Goal: Communication & Community: Answer question/provide support

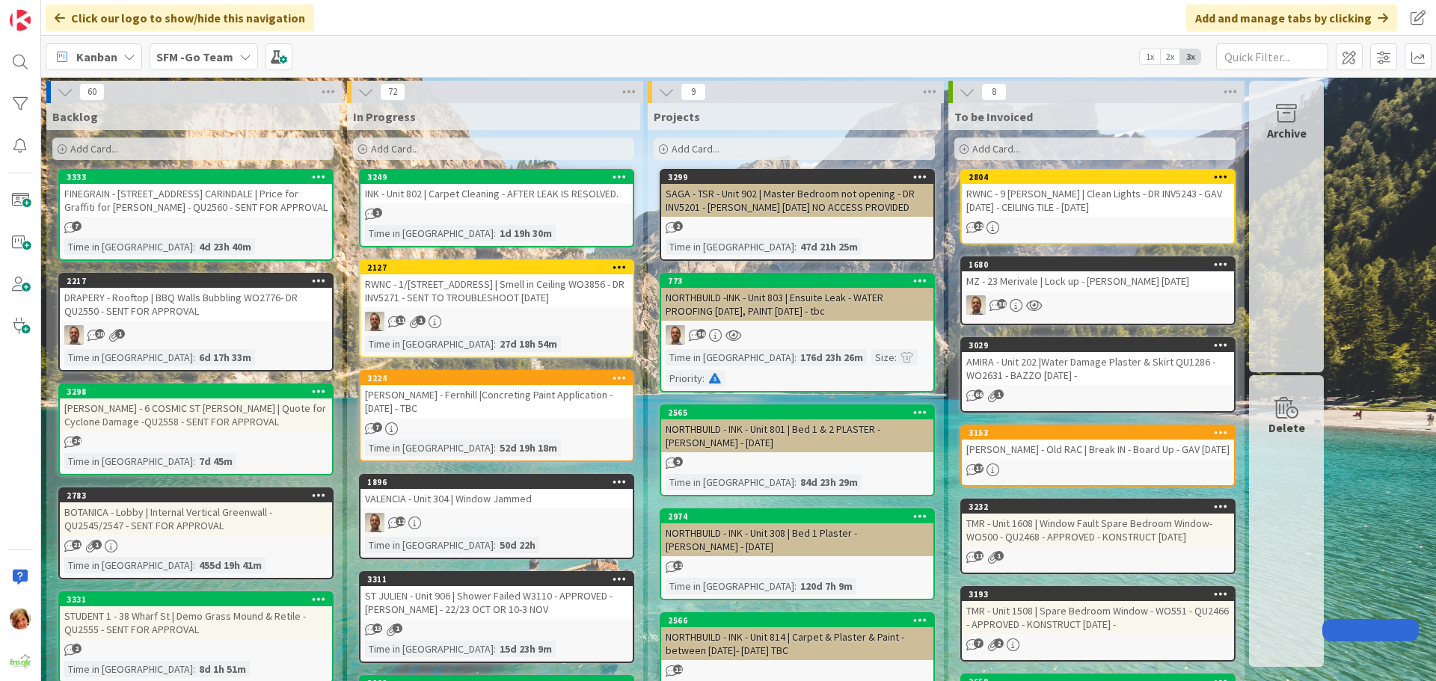
click at [1299, 55] on input "text" at bounding box center [1272, 56] width 112 height 27
type input "1612"
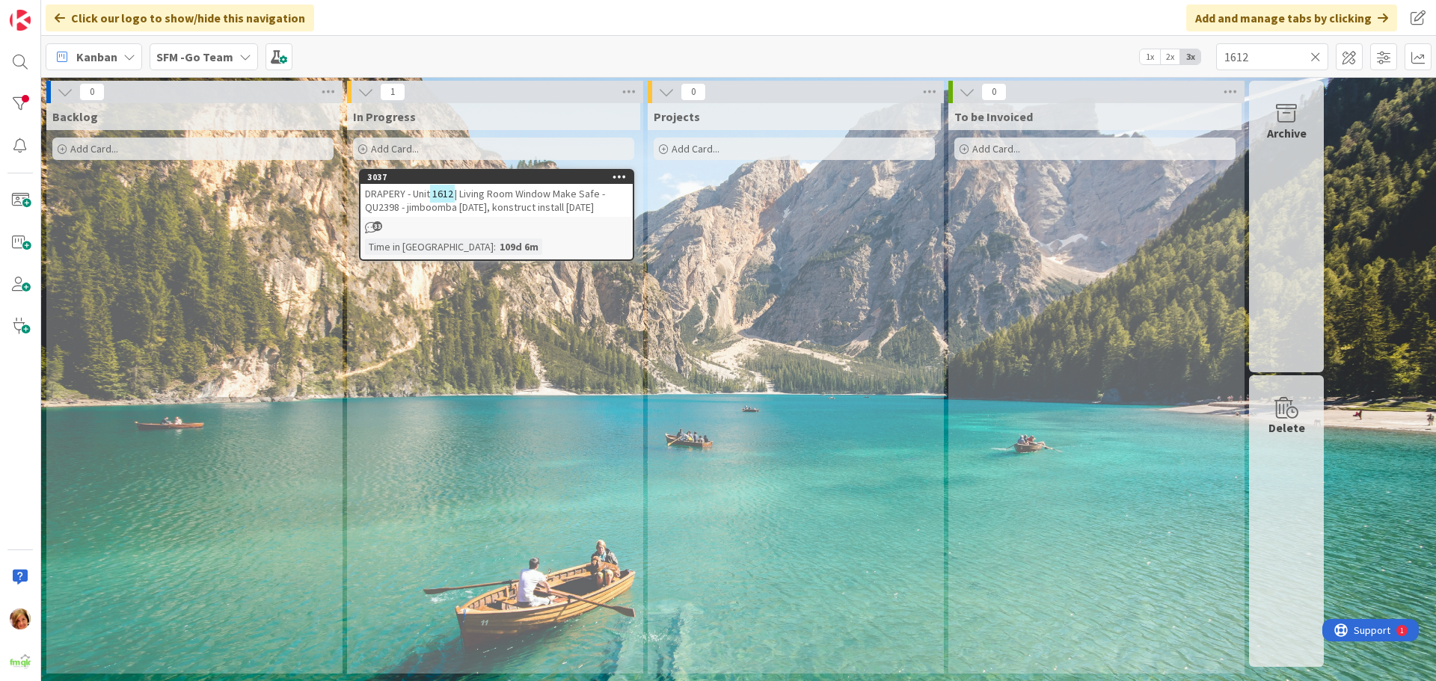
click at [517, 194] on span "| Living Room Window Make Safe - QU2398 - jimboomba [DATE], konstruct install […" at bounding box center [485, 200] width 240 height 27
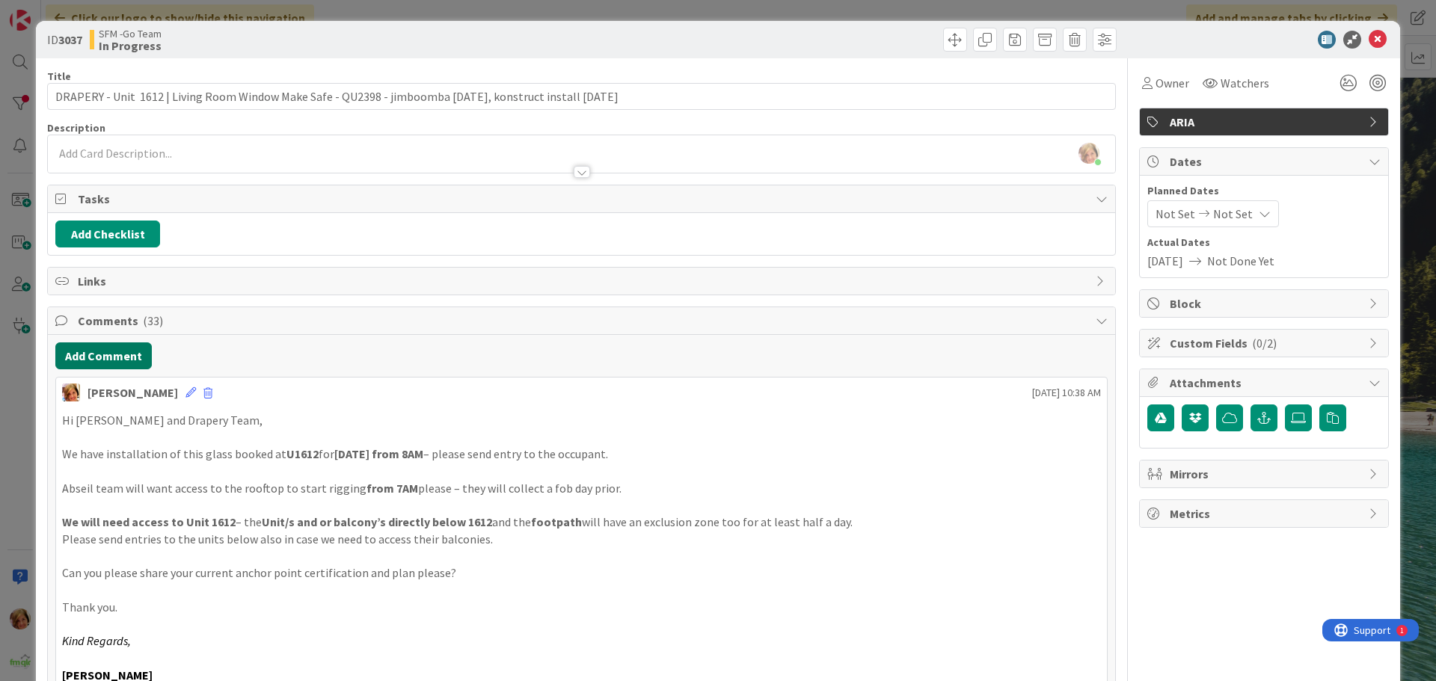
click at [103, 357] on button "Add Comment" at bounding box center [103, 355] width 96 height 27
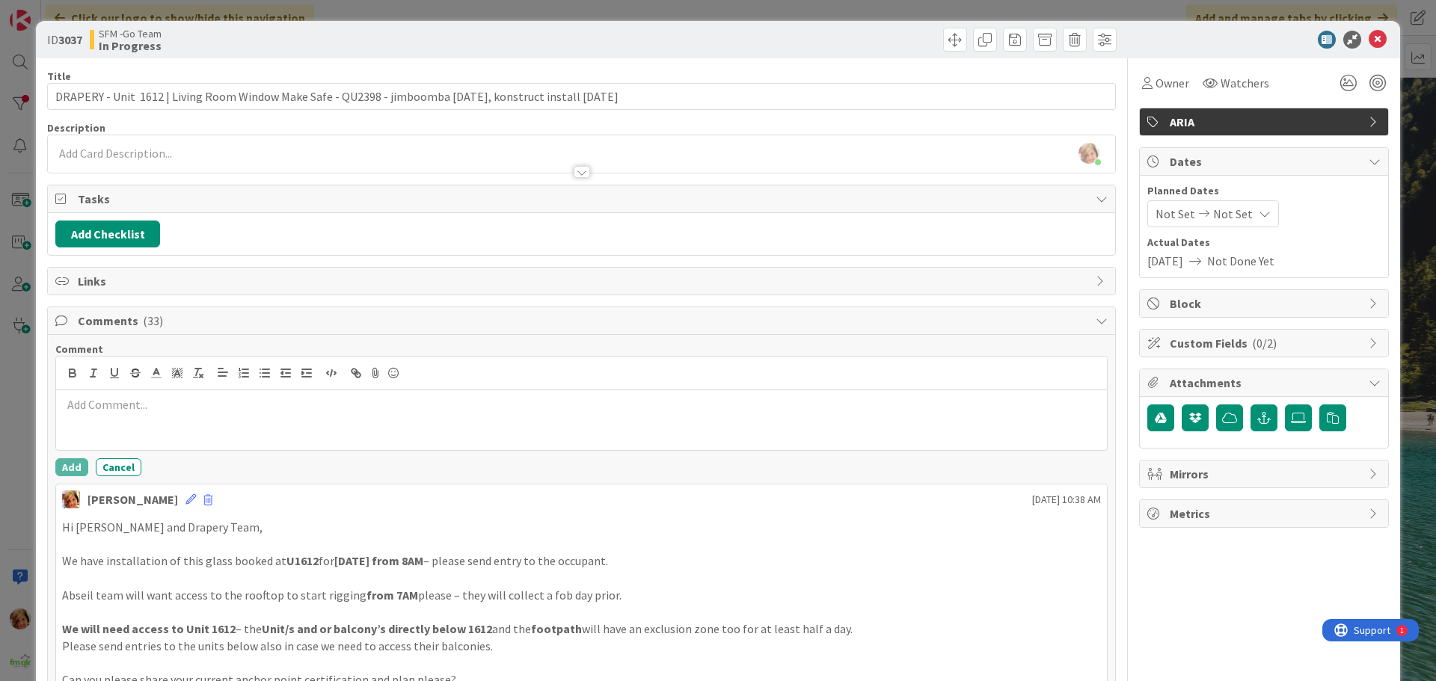
click at [190, 419] on div at bounding box center [581, 420] width 1050 height 60
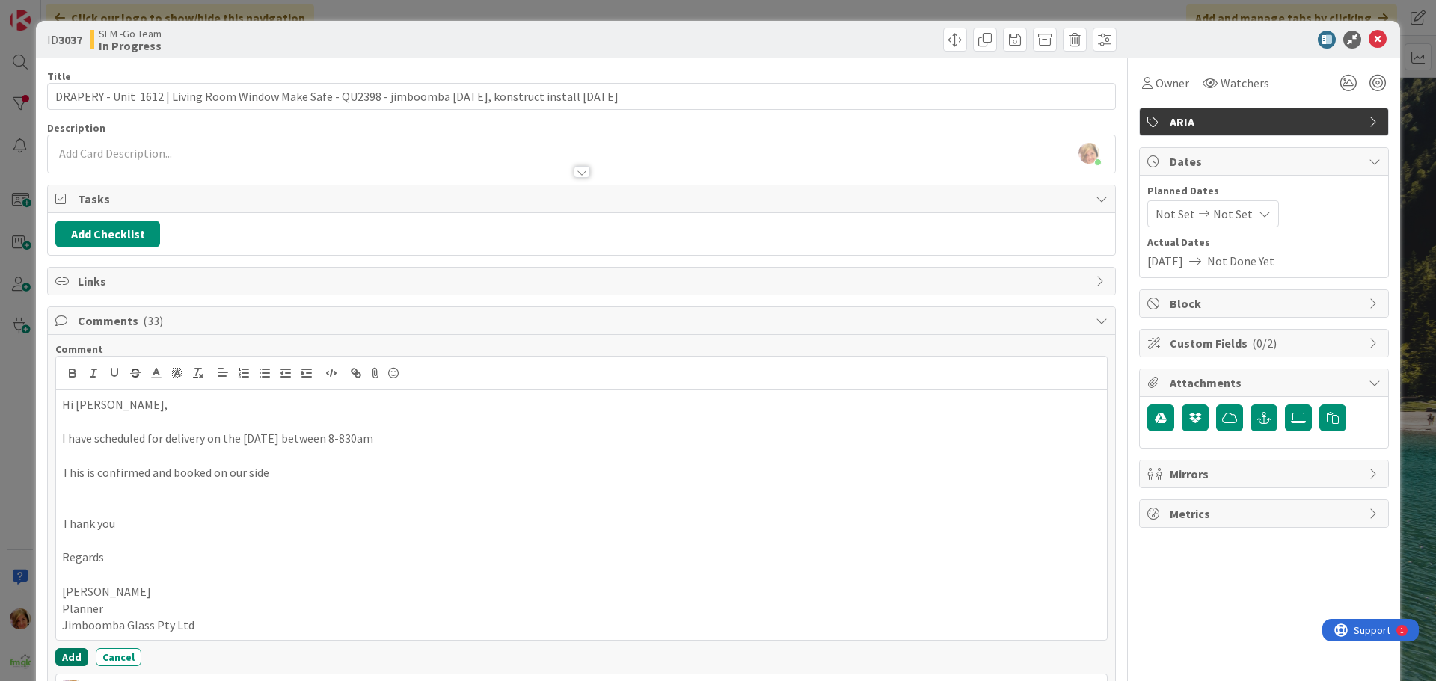
click at [67, 656] on button "Add" at bounding box center [71, 657] width 33 height 18
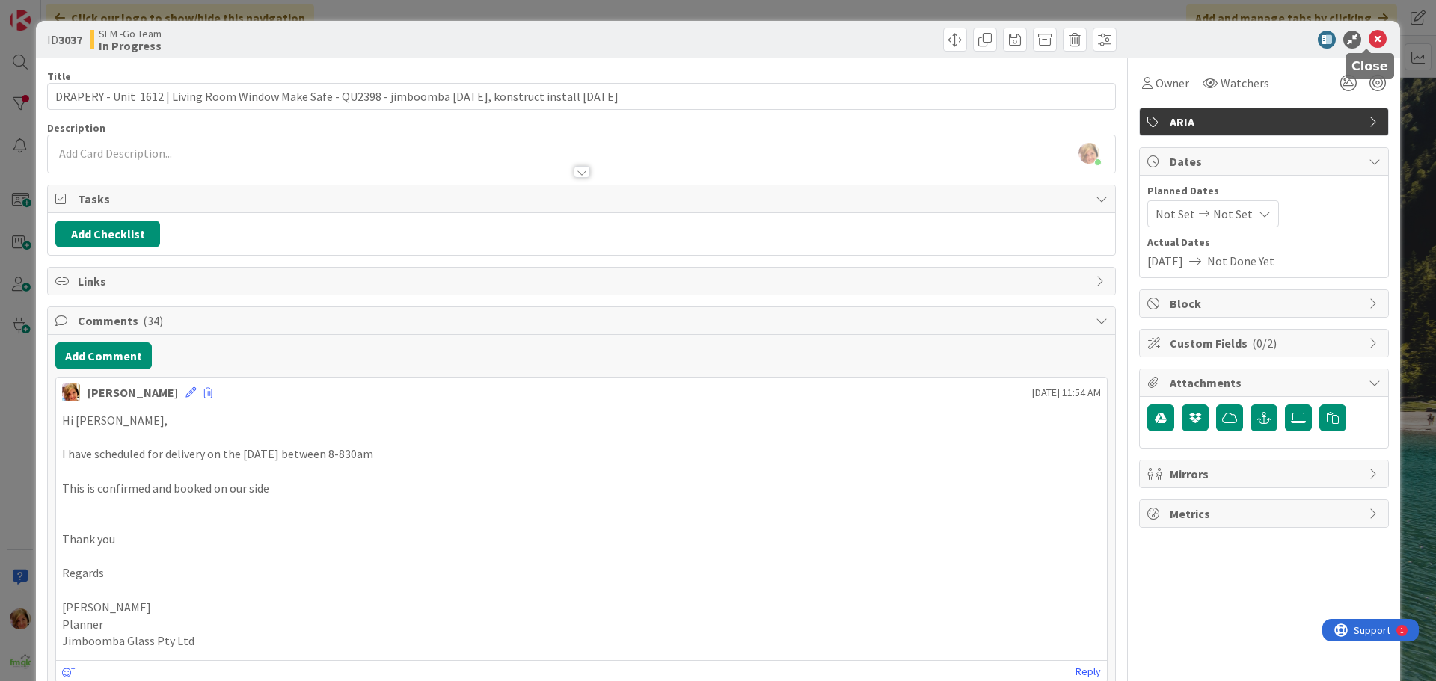
click at [1368, 41] on icon at bounding box center [1377, 40] width 18 height 18
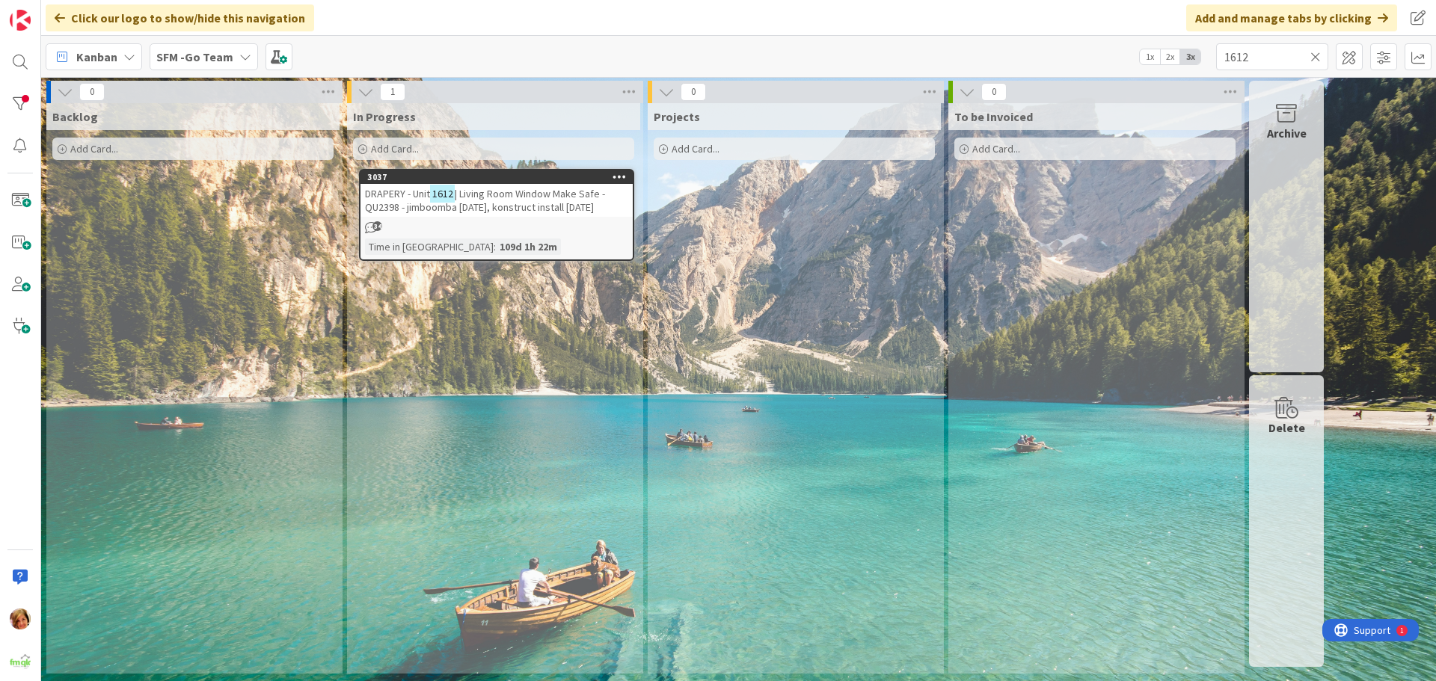
click at [1313, 53] on icon at bounding box center [1315, 56] width 10 height 13
click at [1312, 54] on input "text" at bounding box center [1272, 56] width 112 height 27
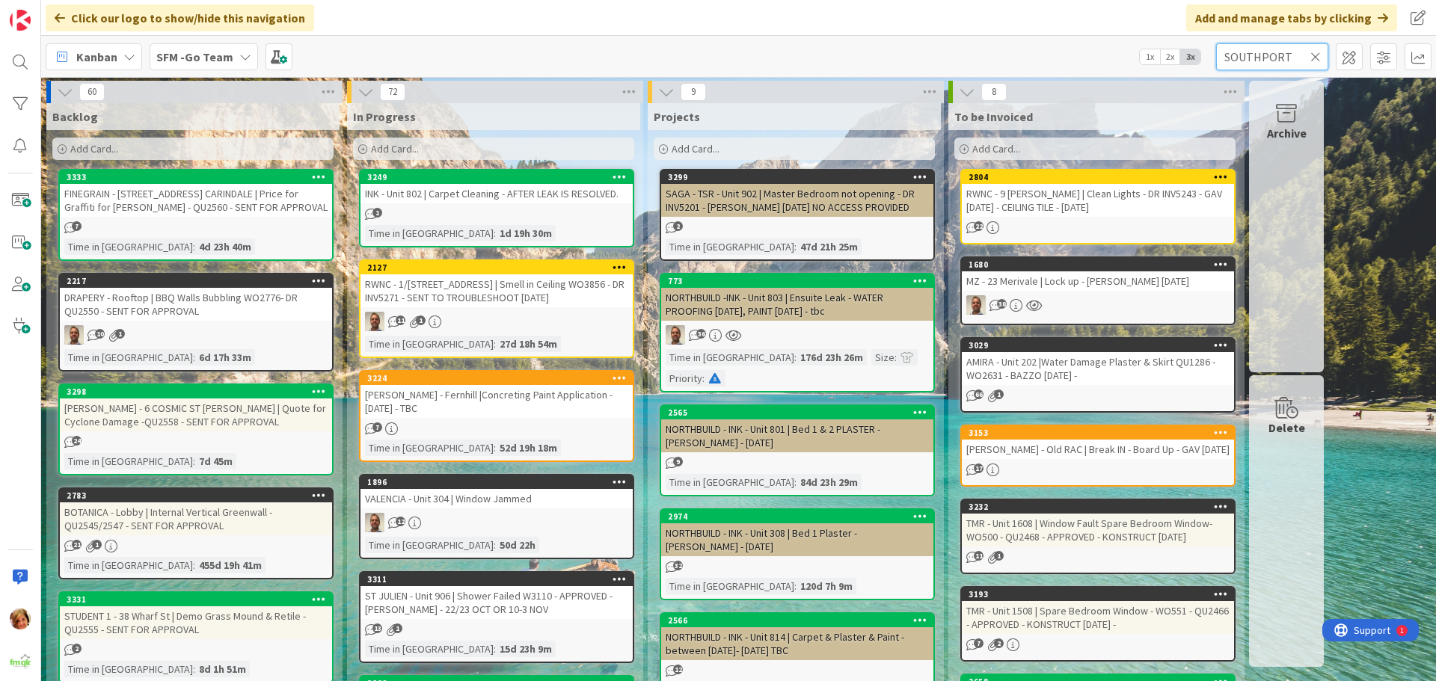
type input "SOUTHPORT"
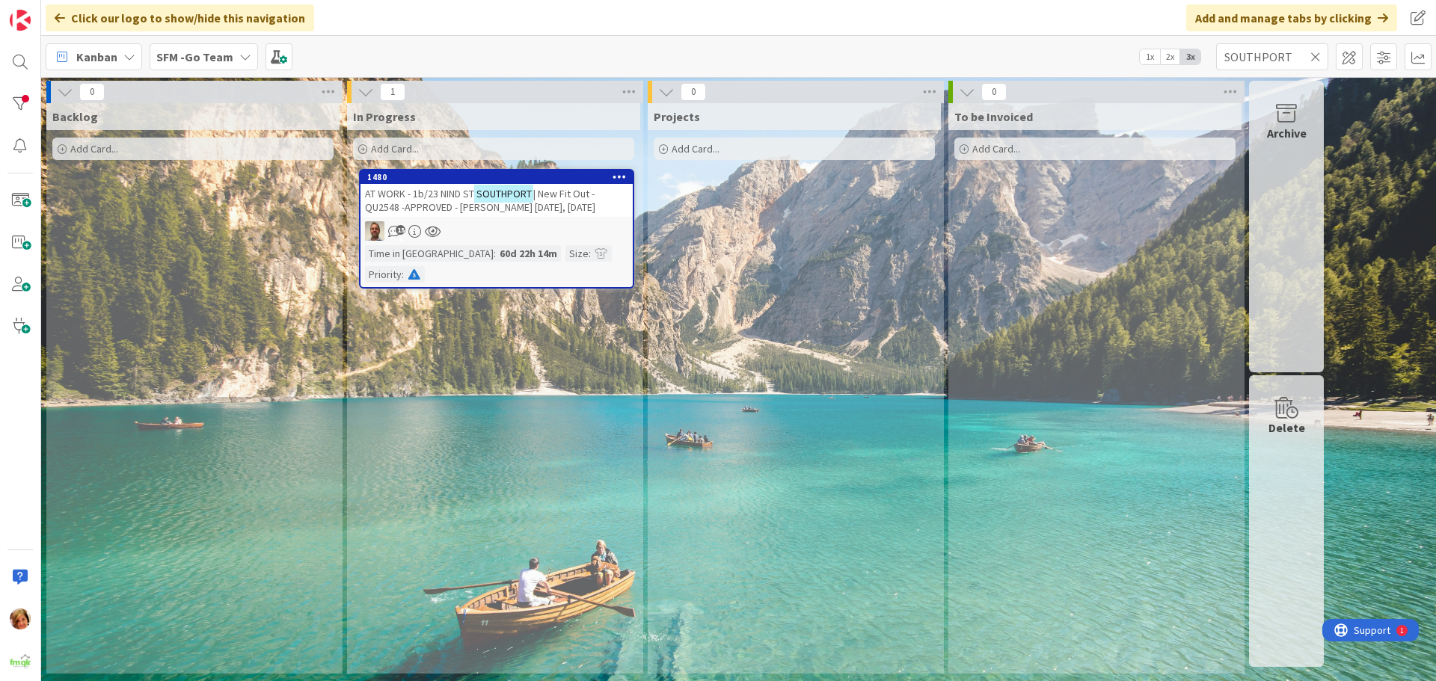
click at [455, 189] on span "AT WORK - 1b/23 NIND ST" at bounding box center [419, 193] width 109 height 13
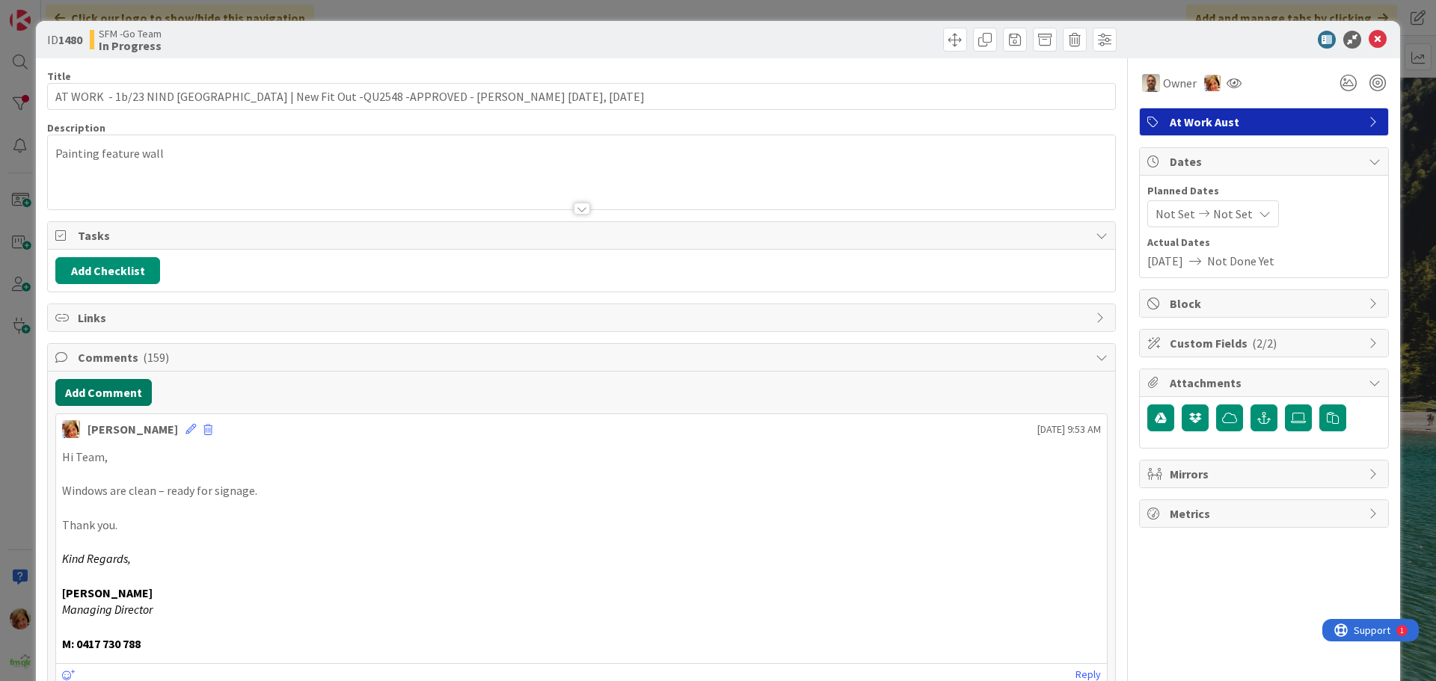
click at [118, 395] on button "Add Comment" at bounding box center [103, 392] width 96 height 27
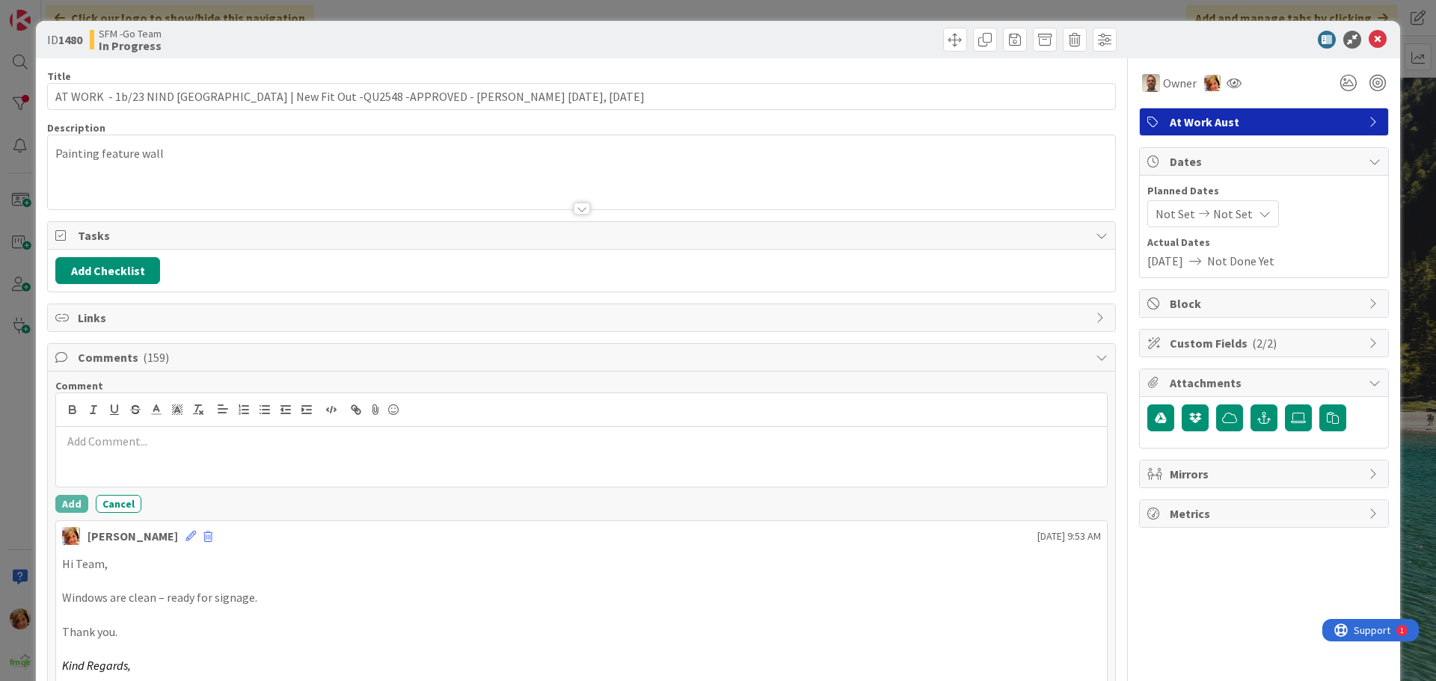
click at [161, 452] on div at bounding box center [581, 457] width 1050 height 60
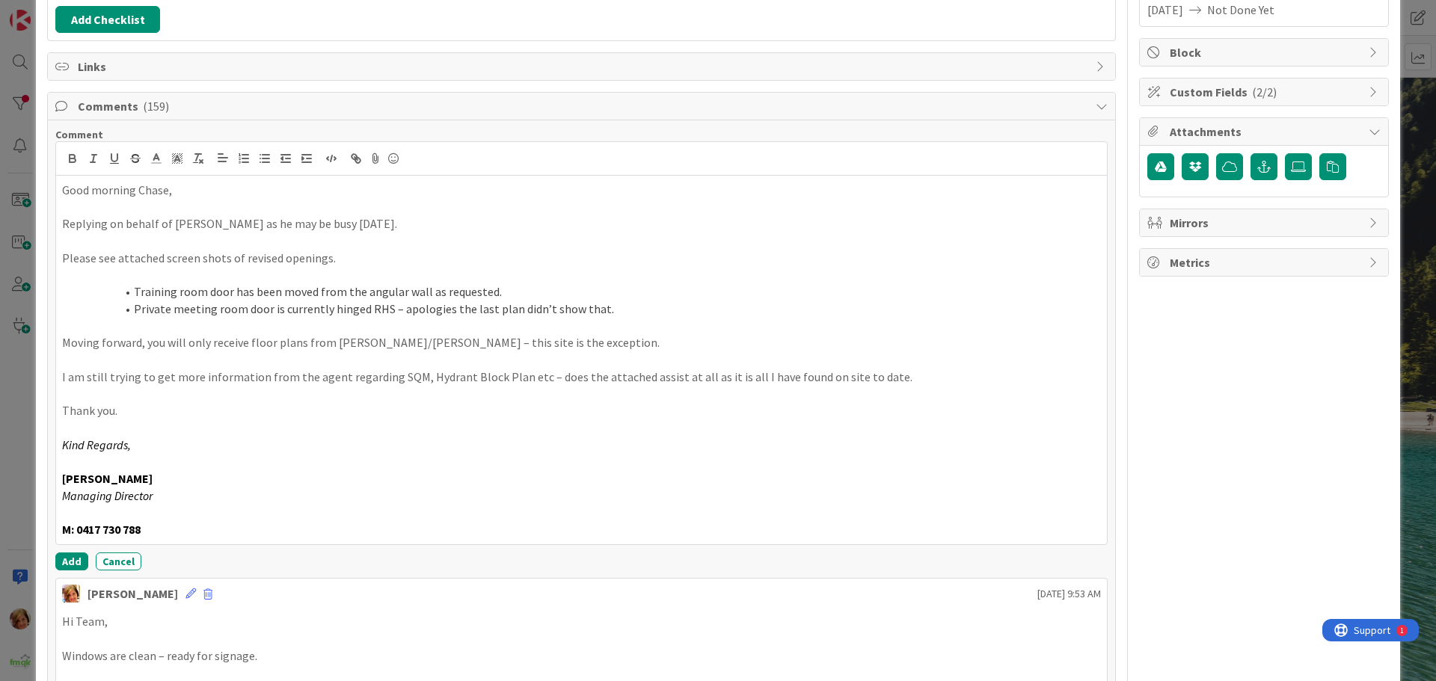
scroll to position [256, 0]
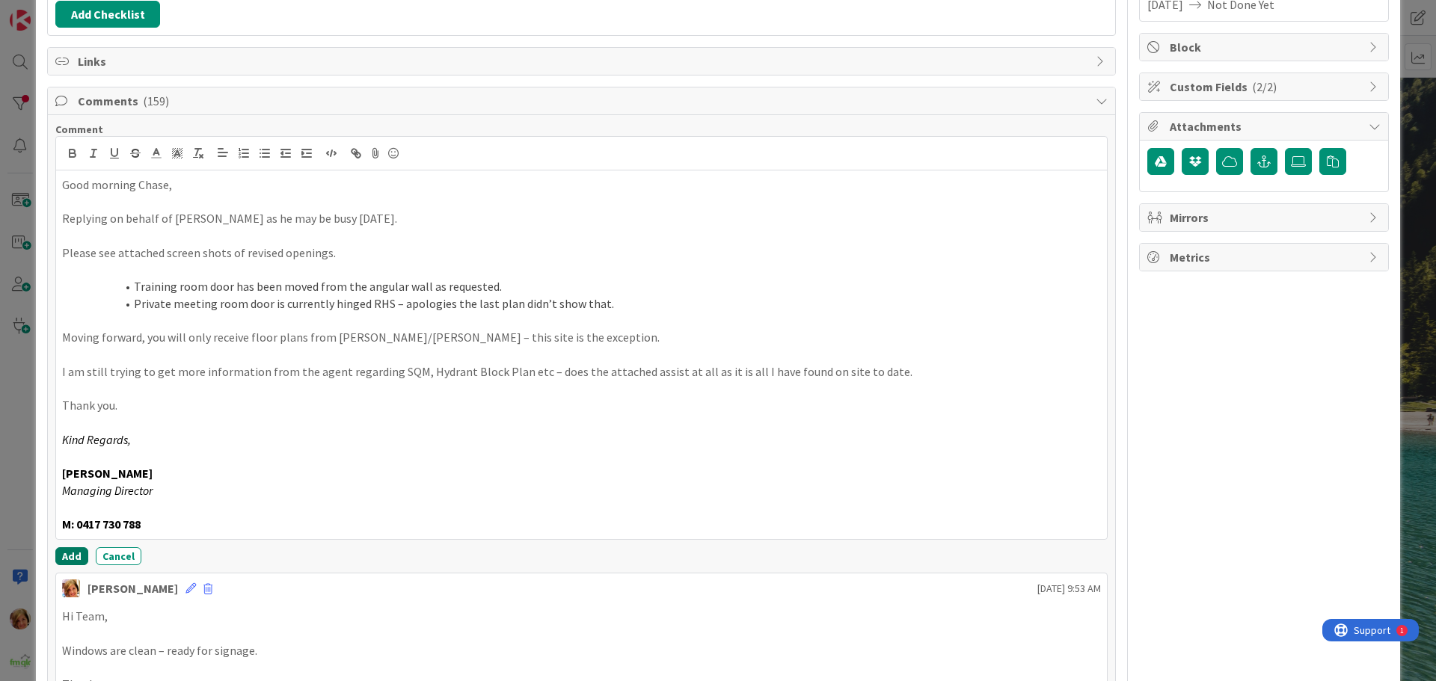
click at [64, 553] on button "Add" at bounding box center [71, 556] width 33 height 18
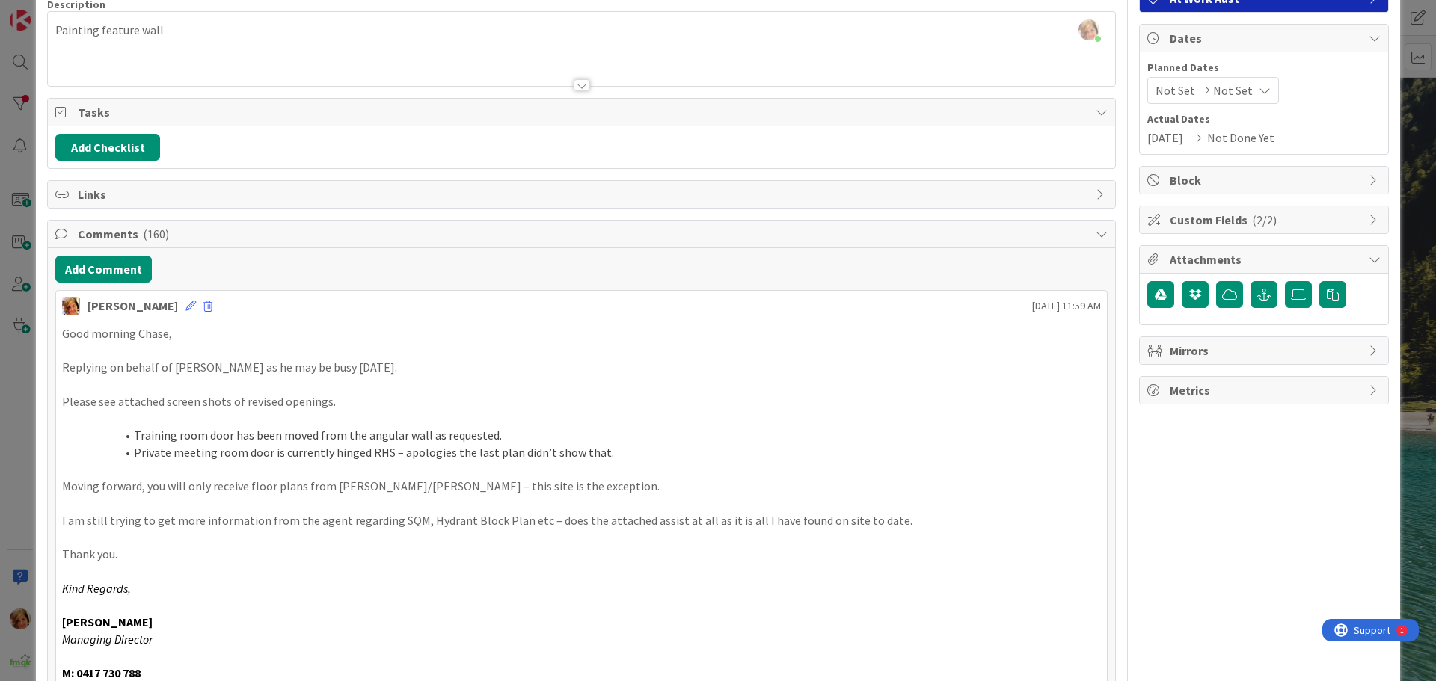
scroll to position [0, 0]
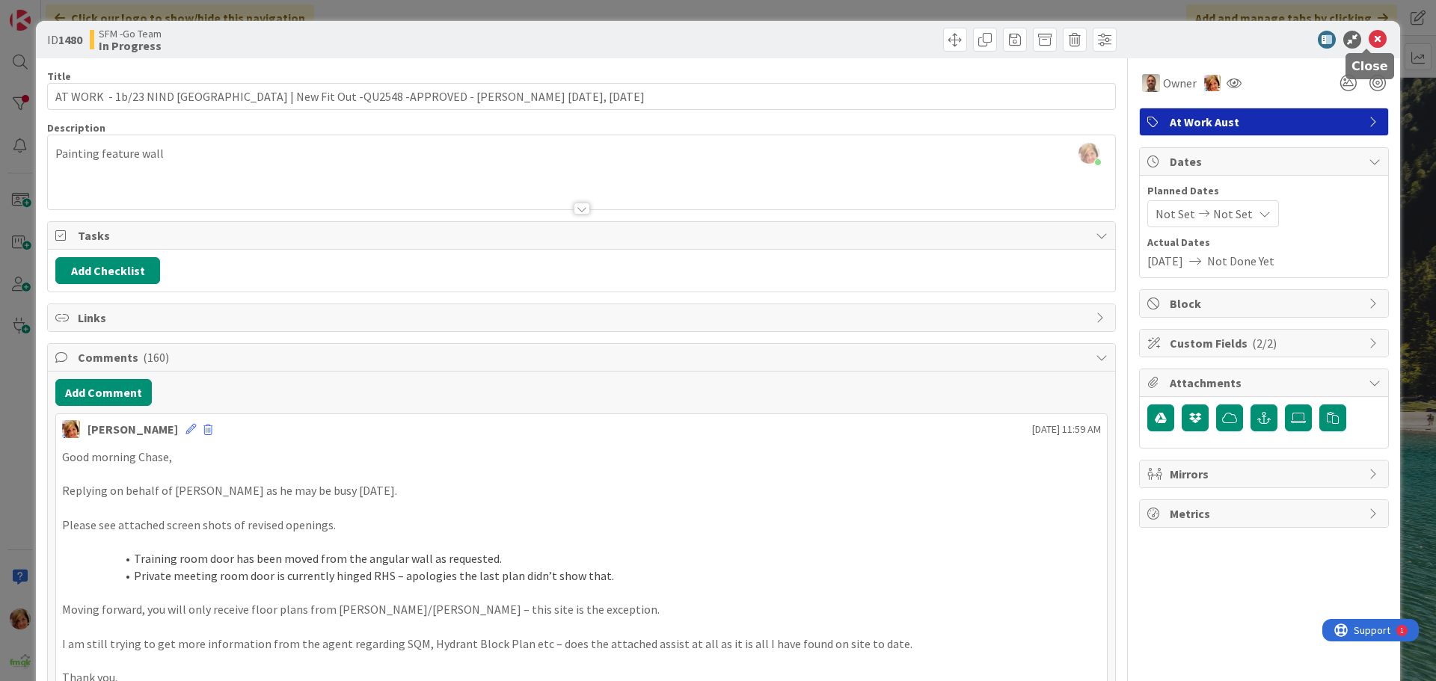
click at [1368, 40] on icon at bounding box center [1377, 40] width 18 height 18
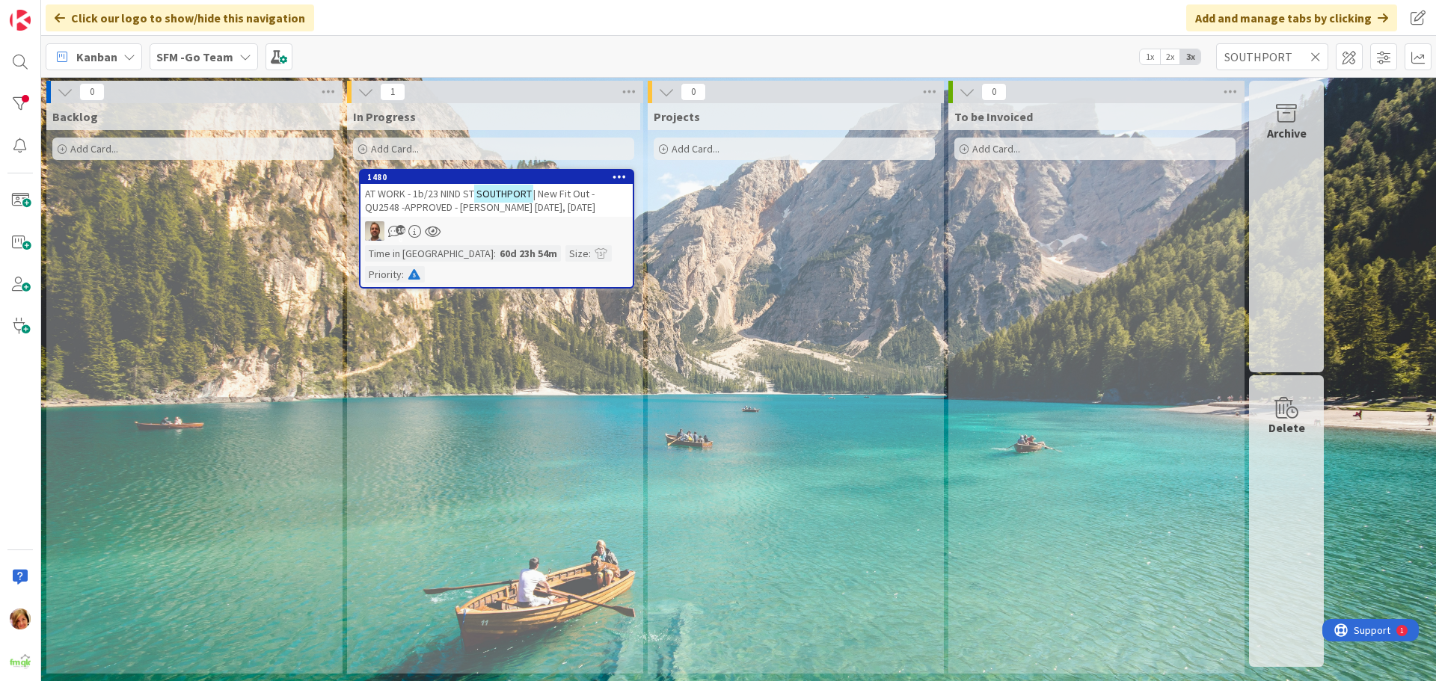
click at [1315, 58] on icon at bounding box center [1315, 56] width 10 height 13
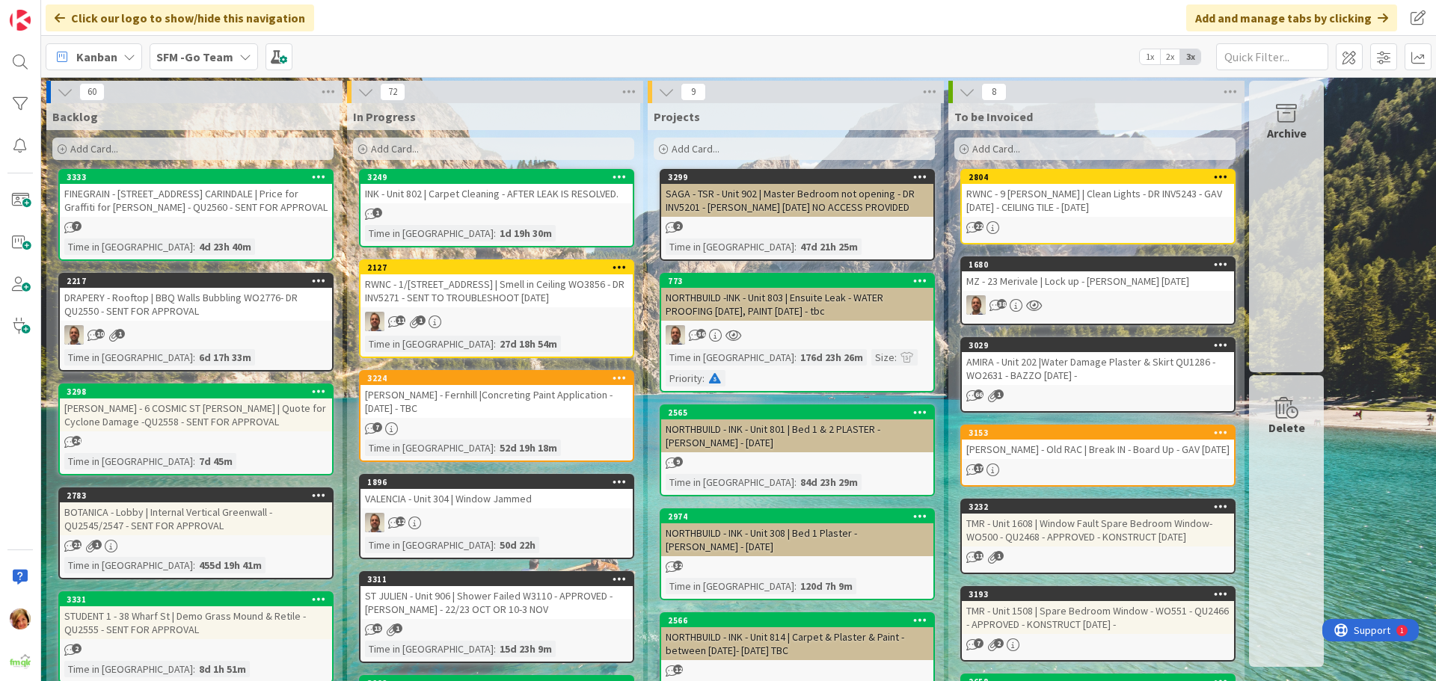
click at [446, 151] on div "Add Card..." at bounding box center [493, 149] width 281 height 22
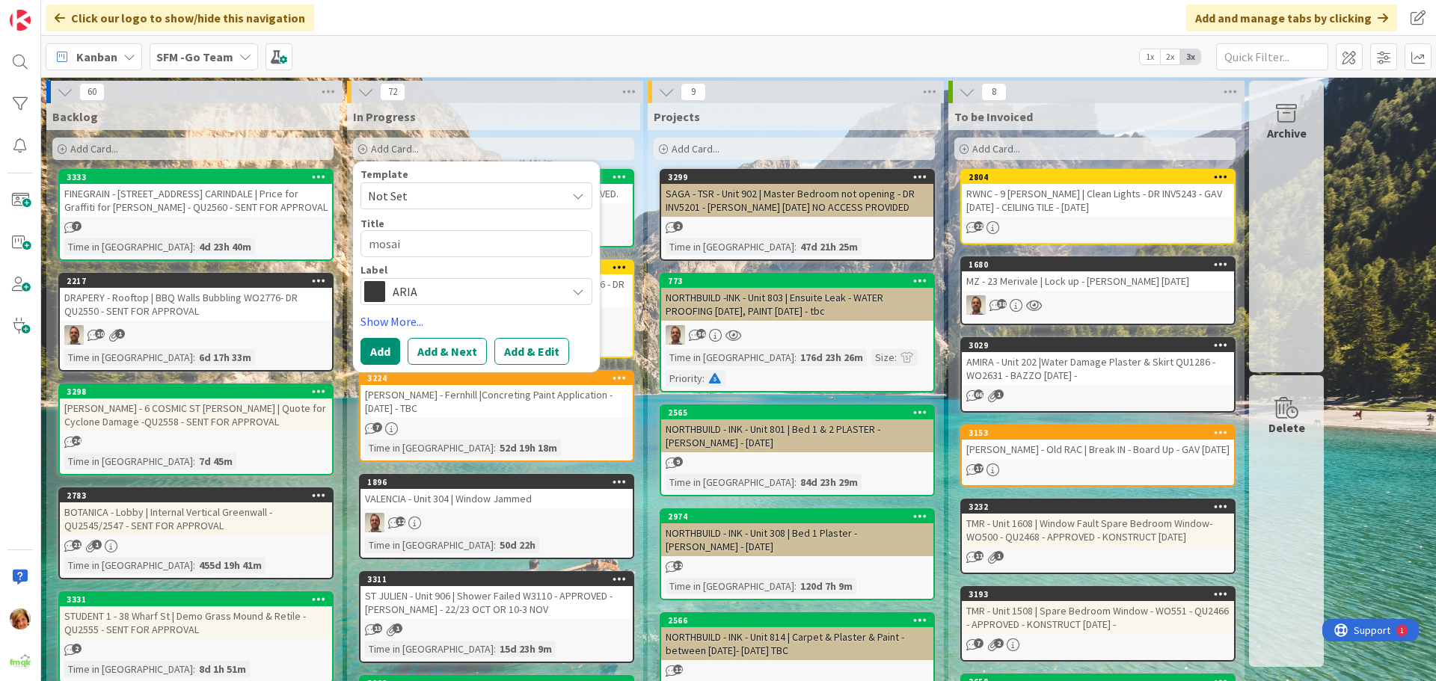
type textarea "mosaic"
type textarea "x"
type textarea "mosaic"
type textarea "x"
type textarea "mosaic -"
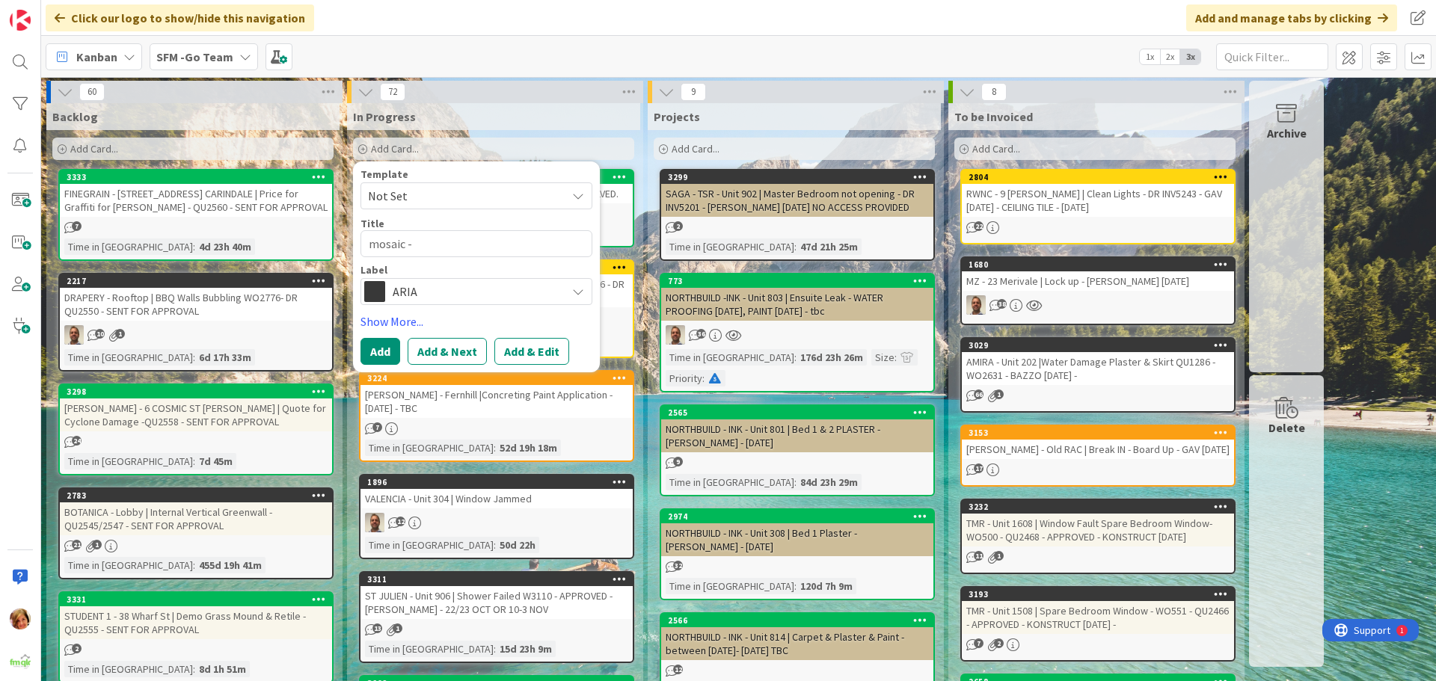
type textarea "x"
drag, startPoint x: 425, startPoint y: 243, endPoint x: 416, endPoint y: 246, distance: 10.2
click at [425, 243] on textarea "mosaic -" at bounding box center [476, 243] width 232 height 27
type textarea "mosaic -"
type textarea "x"
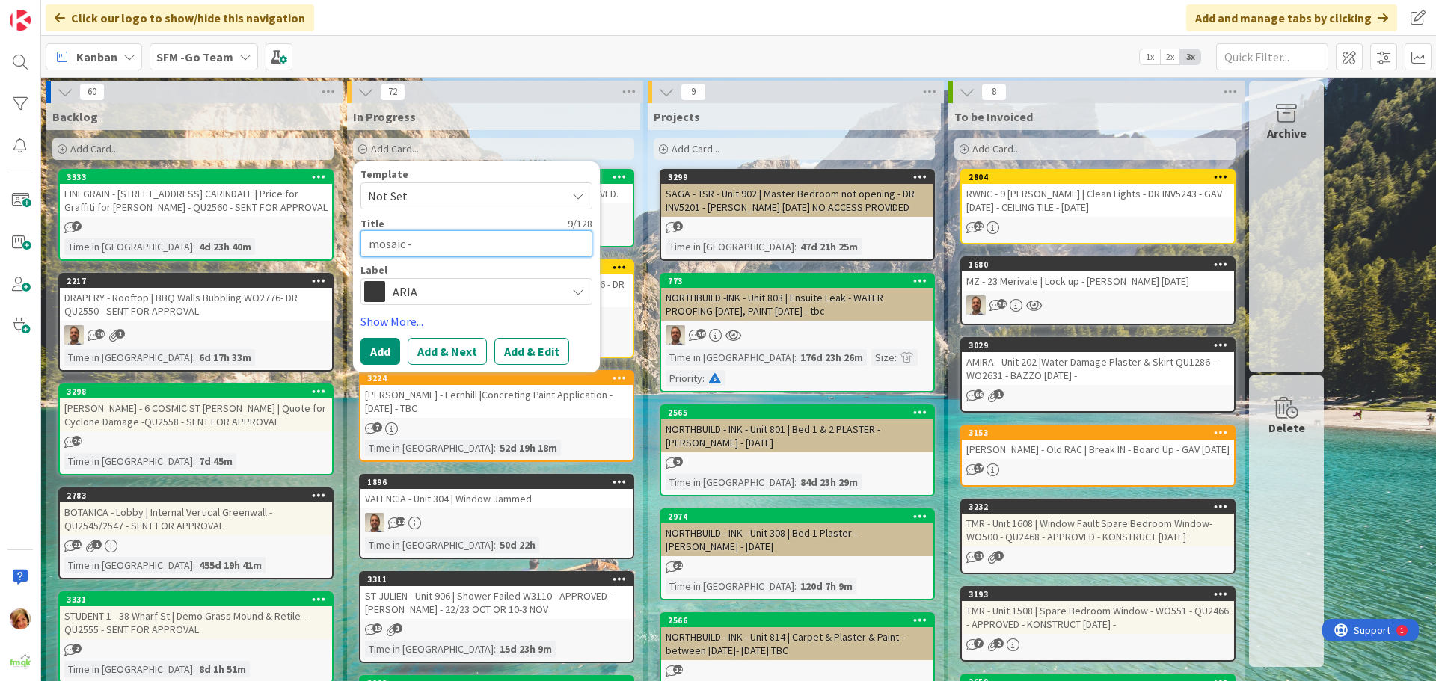
type textarea "mosaic"
type textarea "x"
type textarea "mosaic"
type textarea "x"
type textarea "mosai"
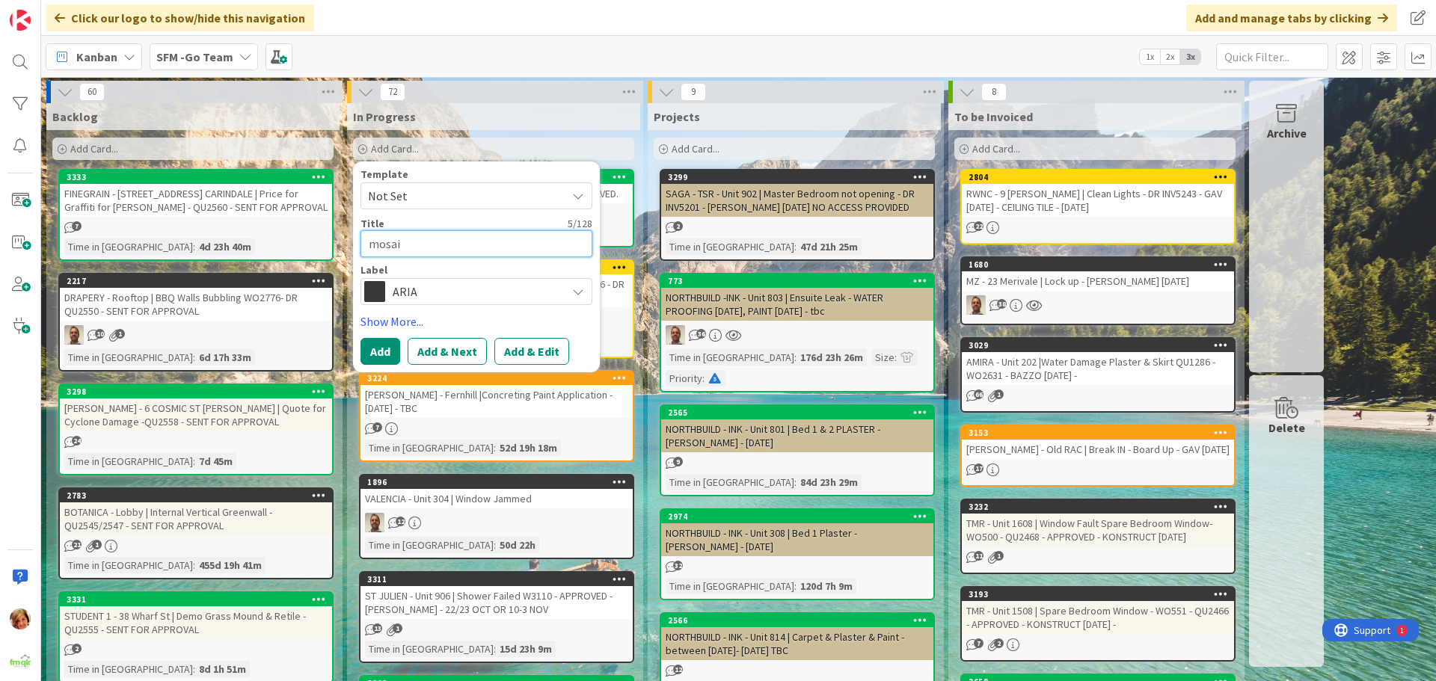
type textarea "x"
type textarea "mosa"
type textarea "x"
type textarea "mos"
type textarea "x"
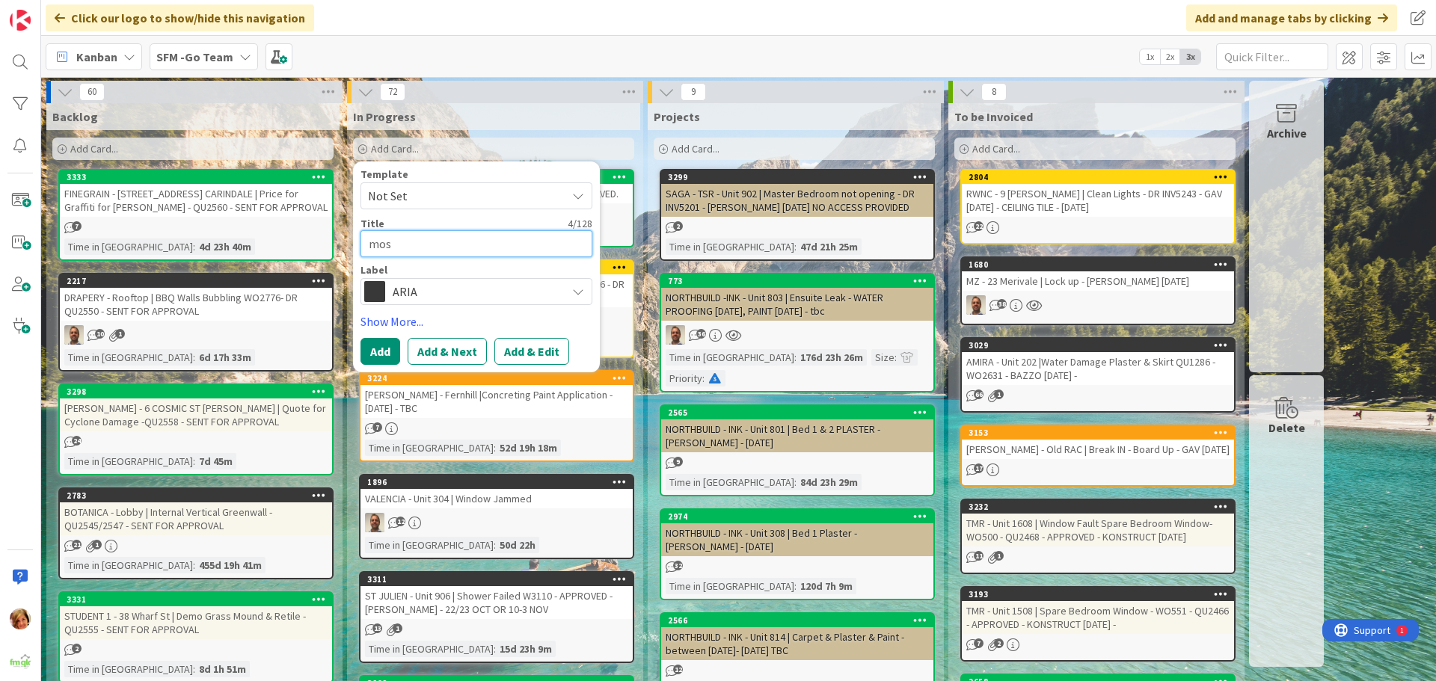
type textarea "mo"
type textarea "x"
type textarea "m"
type textarea "x"
type textarea "M"
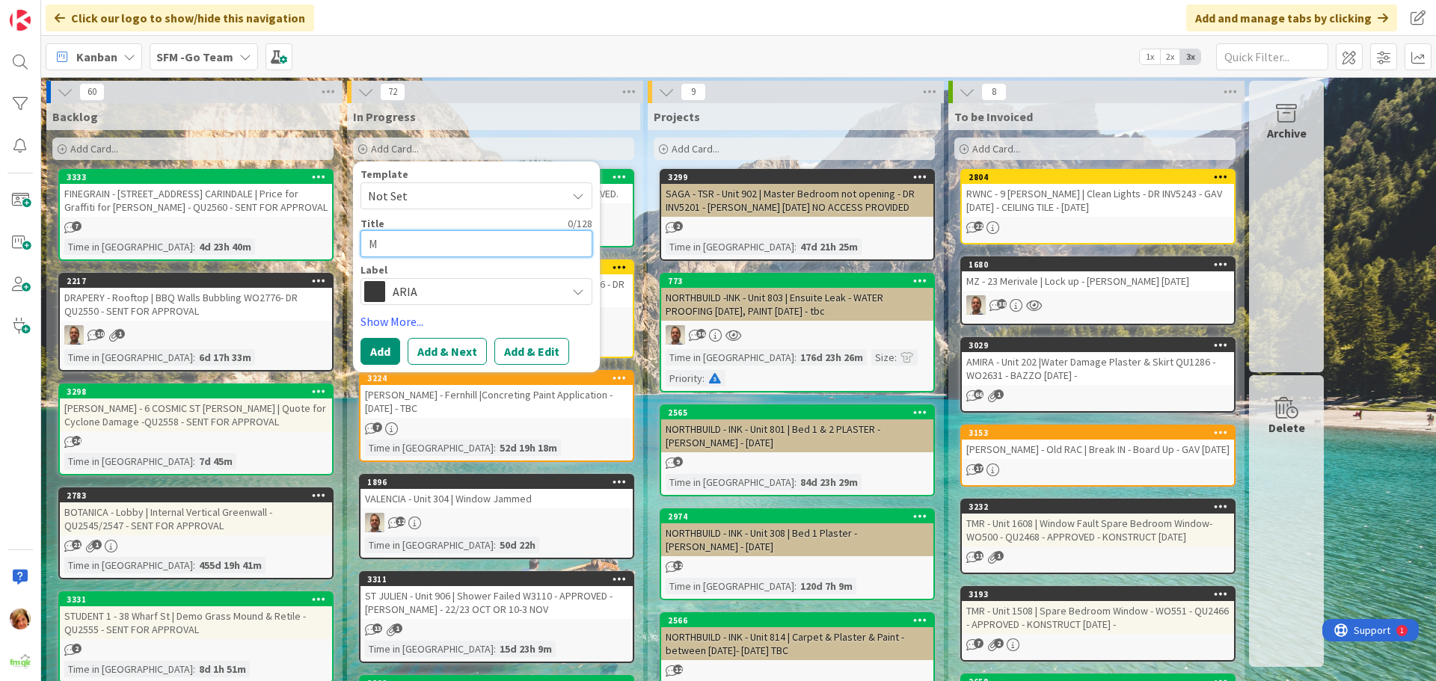
type textarea "x"
type textarea "MO"
type textarea "x"
type textarea "MOS"
type textarea "x"
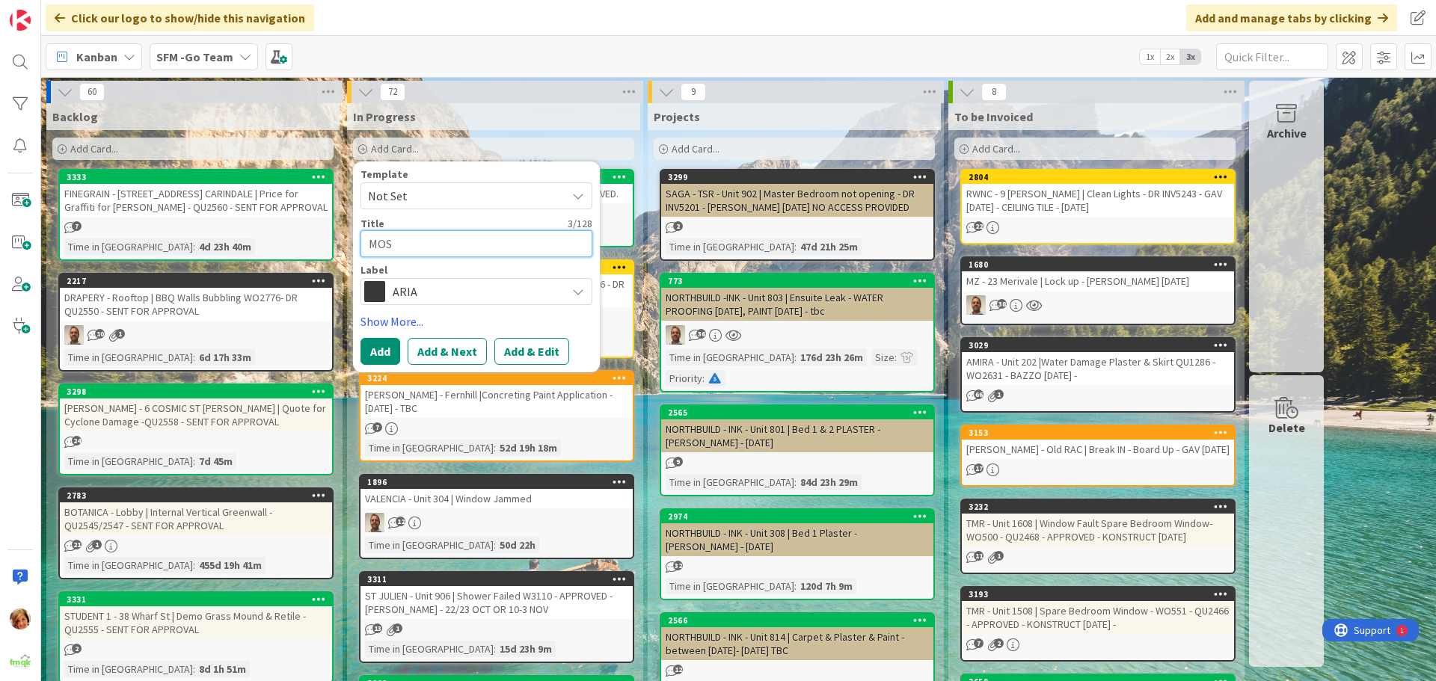
type textarea "MOSA"
type textarea "x"
type textarea "MOSAI"
type textarea "x"
type textarea "MOSAIC"
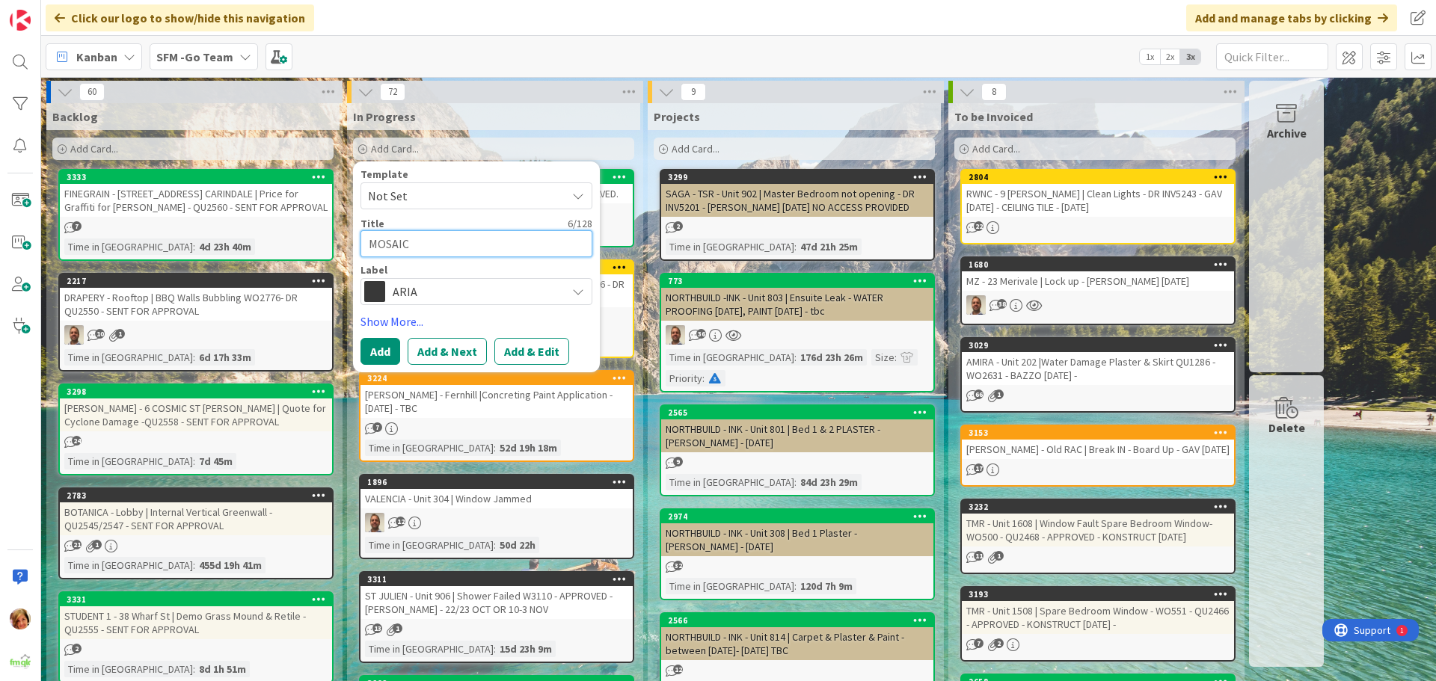
type textarea "x"
type textarea "MOSAIC"
type textarea "x"
type textarea "MOSAIC -"
type textarea "x"
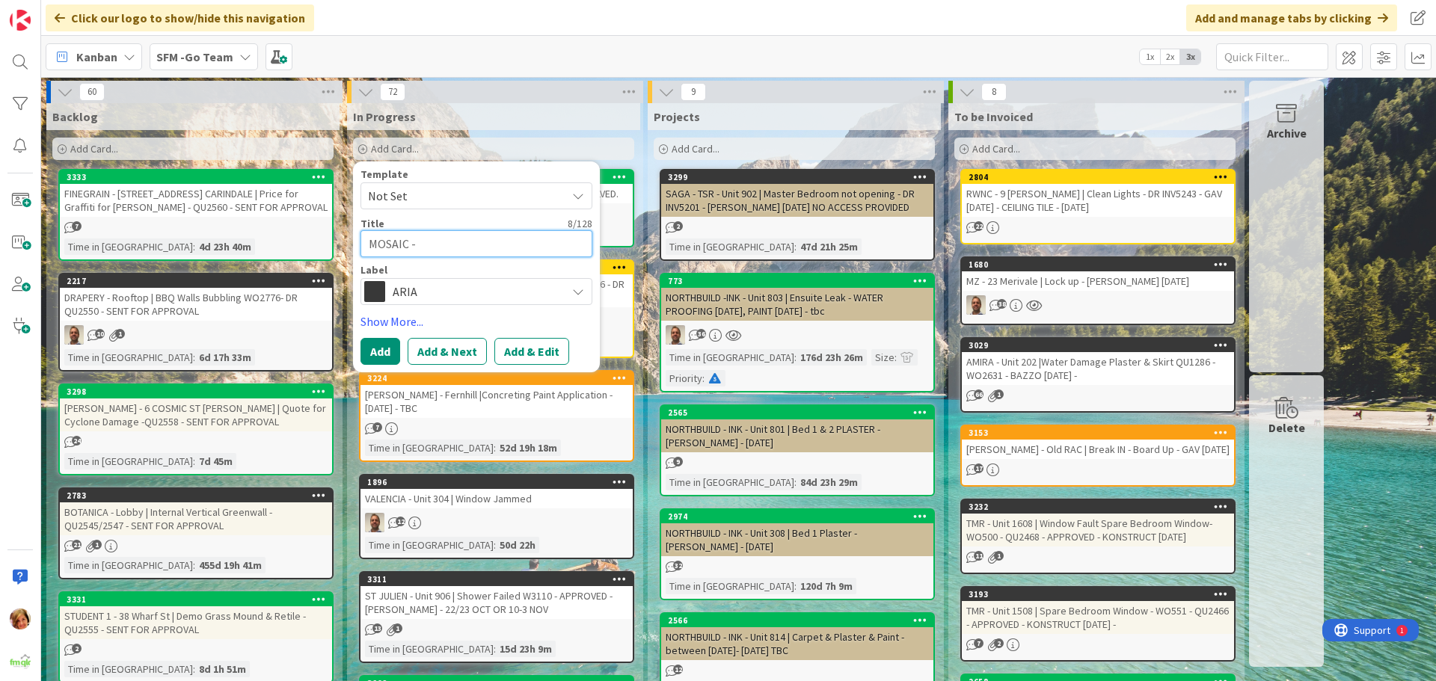
type textarea "MOSAIC -"
type textarea "x"
type textarea "MOSAIC - T"
type textarea "x"
type textarea "MOSAIC - TH"
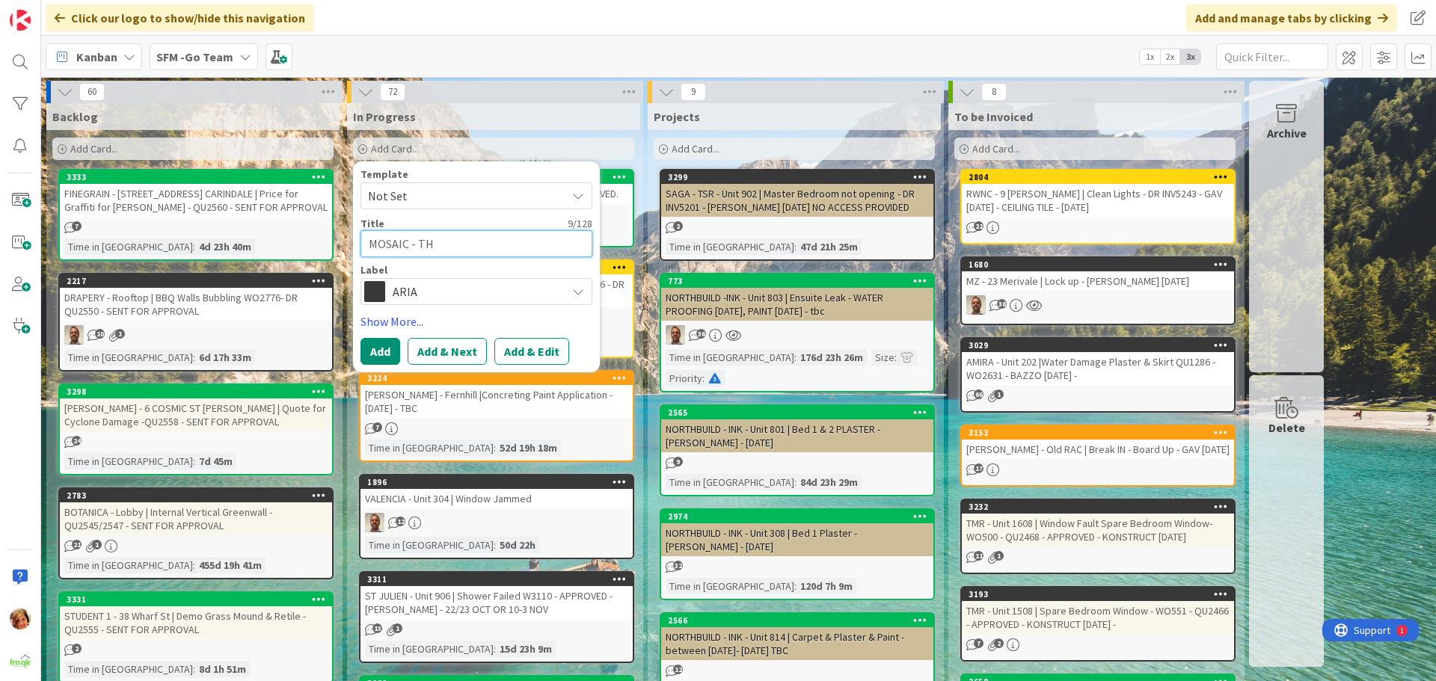
type textarea "x"
type textarea "MOSAIC - THE"
type textarea "x"
type textarea "MOSAIC - THE"
type textarea "x"
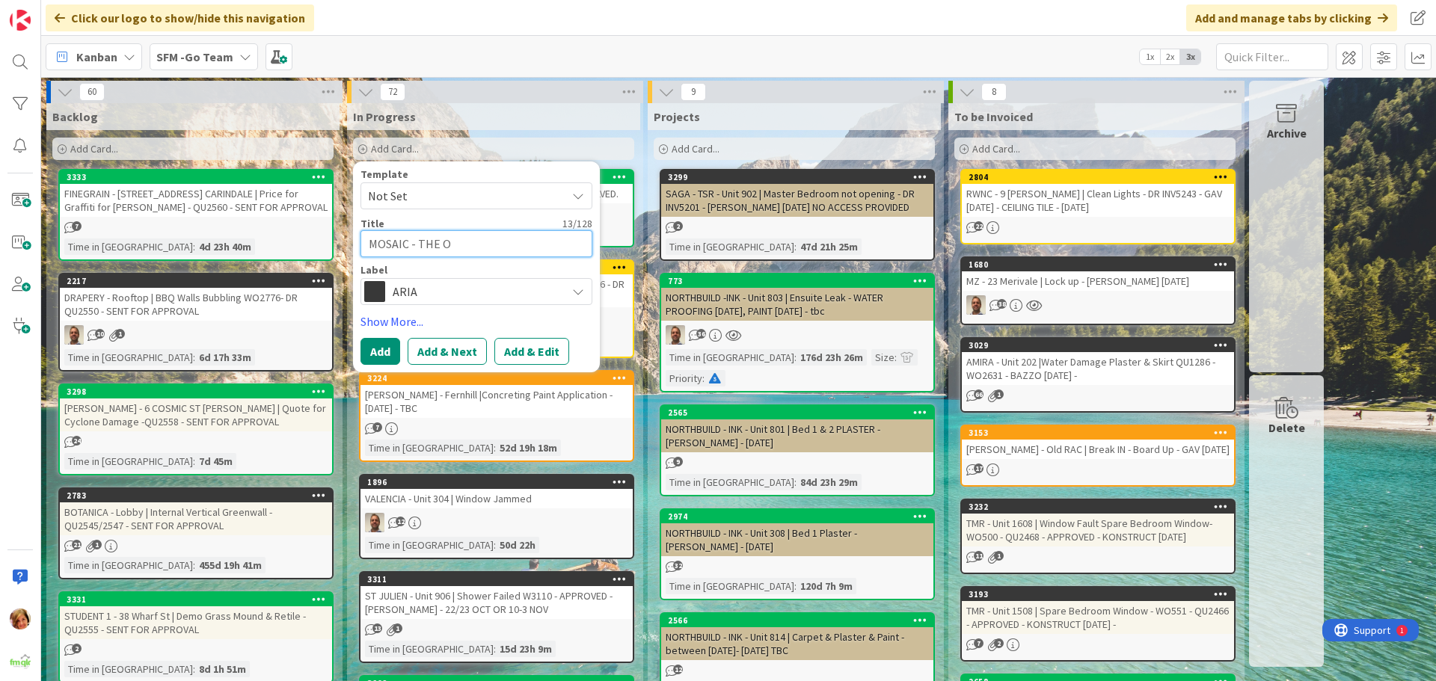
type textarea "MOSAIC - THE OW"
type textarea "x"
type textarea "MOSAIC - THE O"
type textarea "x"
type textarea "MOSAIC - THE"
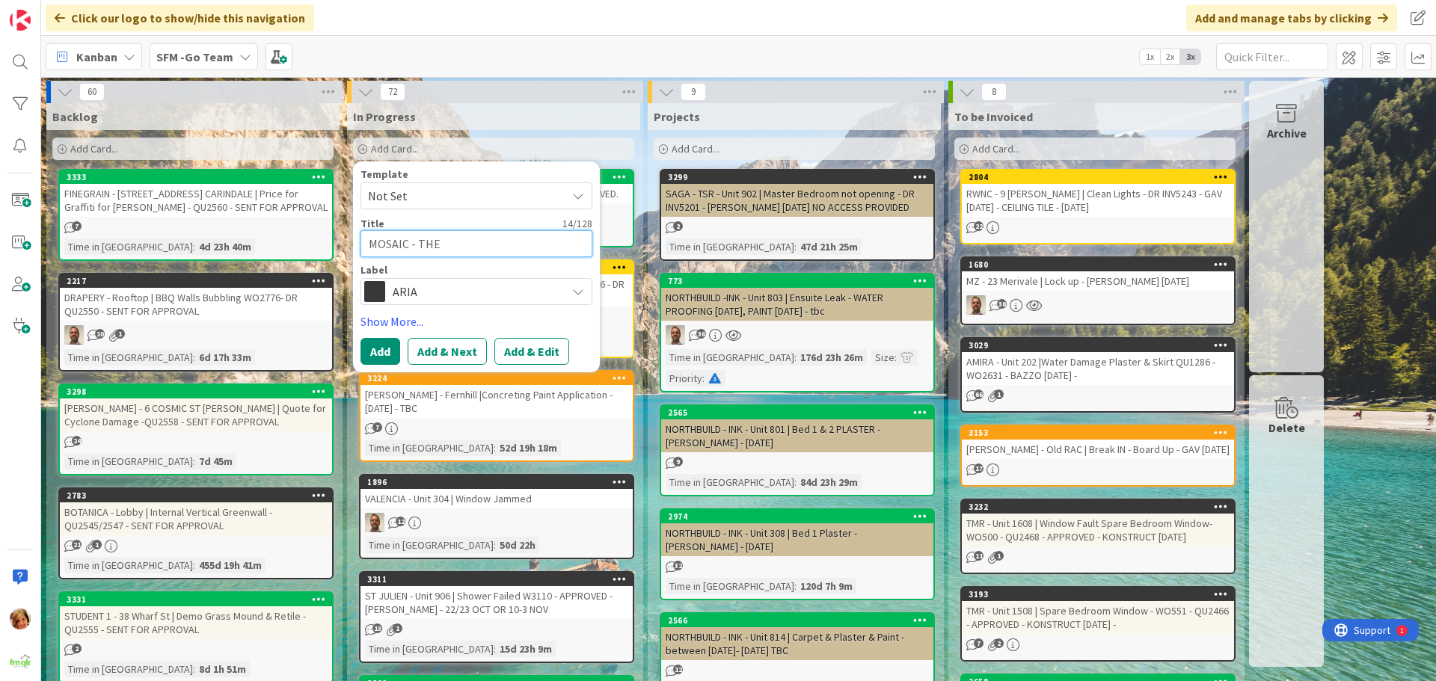
type textarea "x"
type textarea "MOSAIC - THE"
type textarea "x"
type textarea "MOSAIC - TH"
type textarea "x"
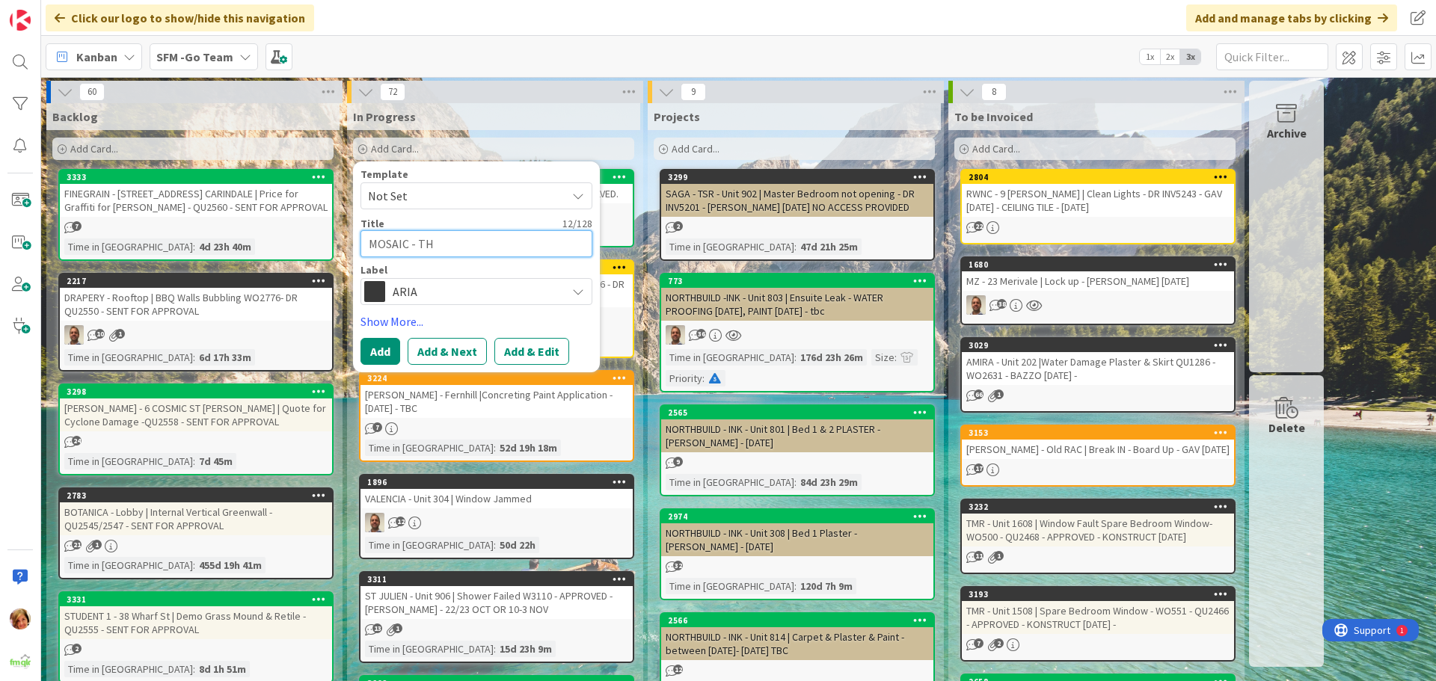
type textarea "MOSAIC - T"
type textarea "x"
type textarea "MOSAIC - The"
type textarea "x"
type textarea "MOSAIC - The"
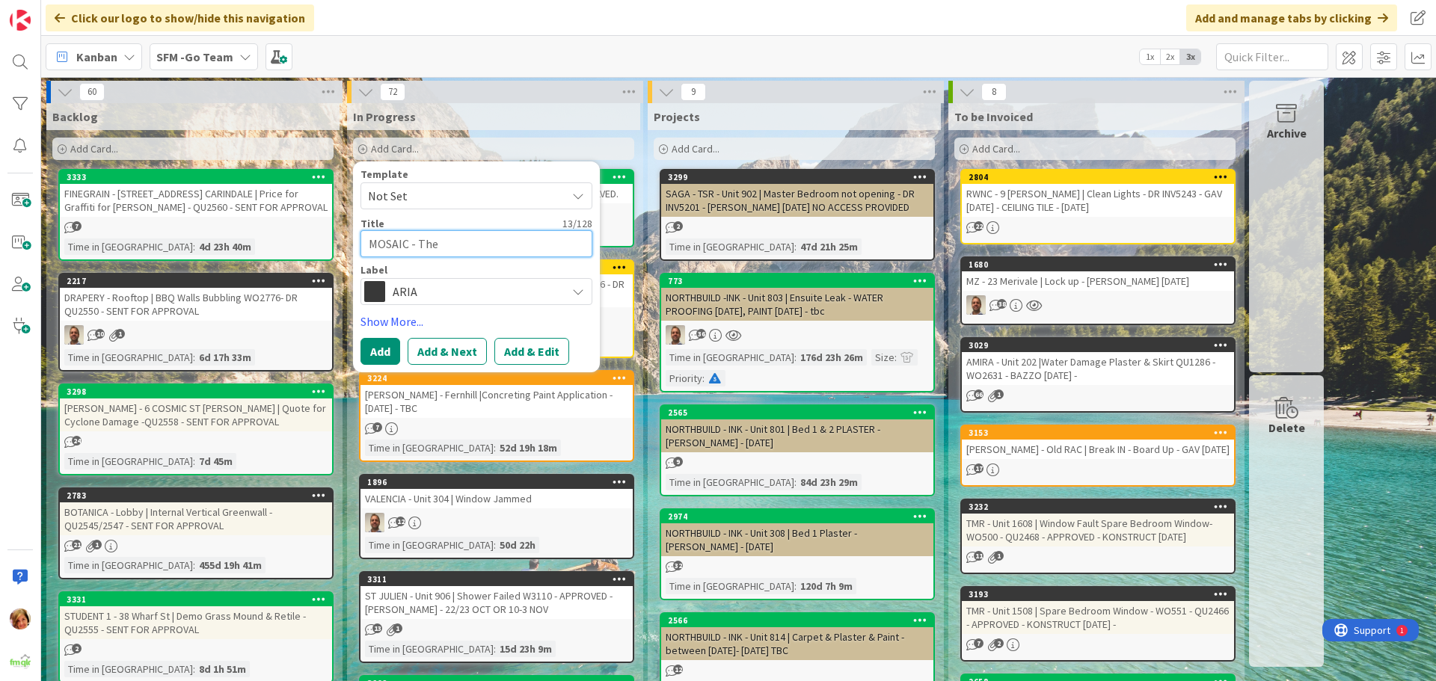
type textarea "x"
type textarea "MOSAIC - The M"
type textarea "x"
type textarea "MOSAIC - The Mo"
type textarea "x"
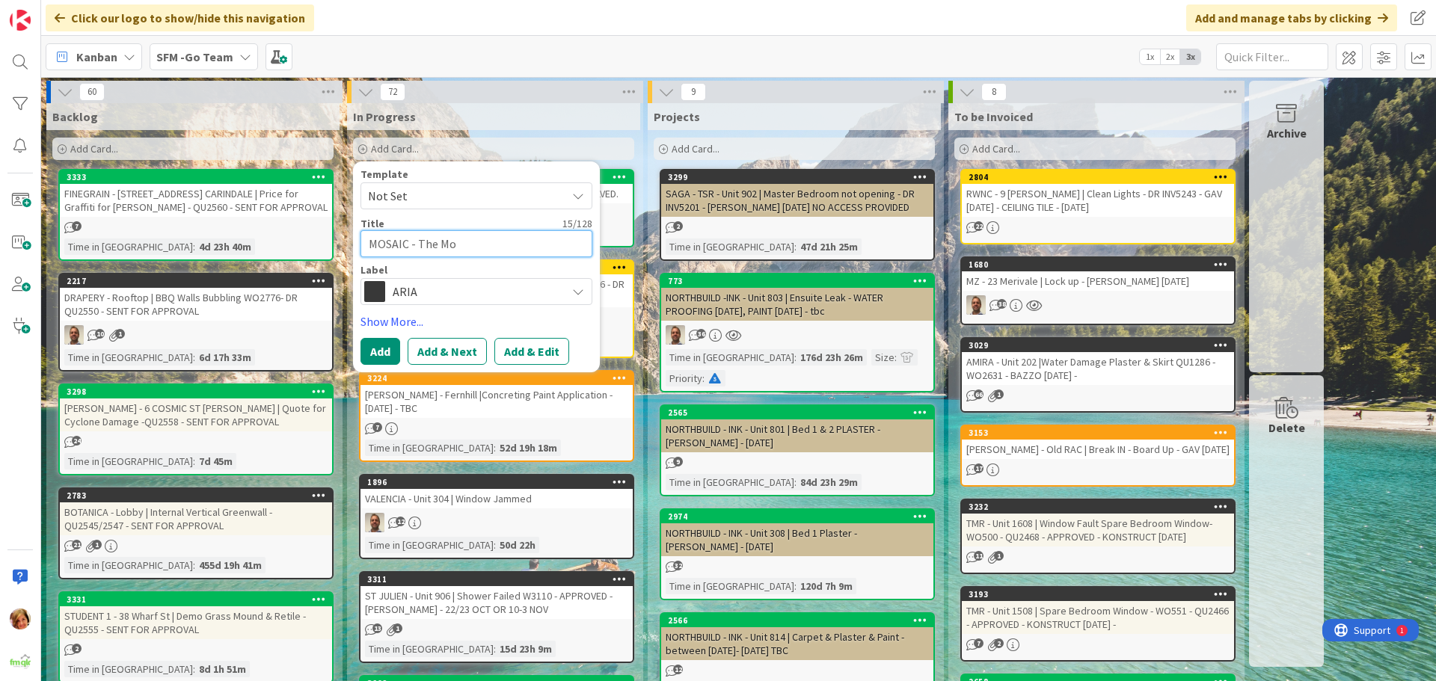
type textarea "MOSAIC - The Mow"
type textarea "x"
type textarea "MOSAIC - The Mowb"
type textarea "x"
type textarea "MOSAIC - The Mowbr"
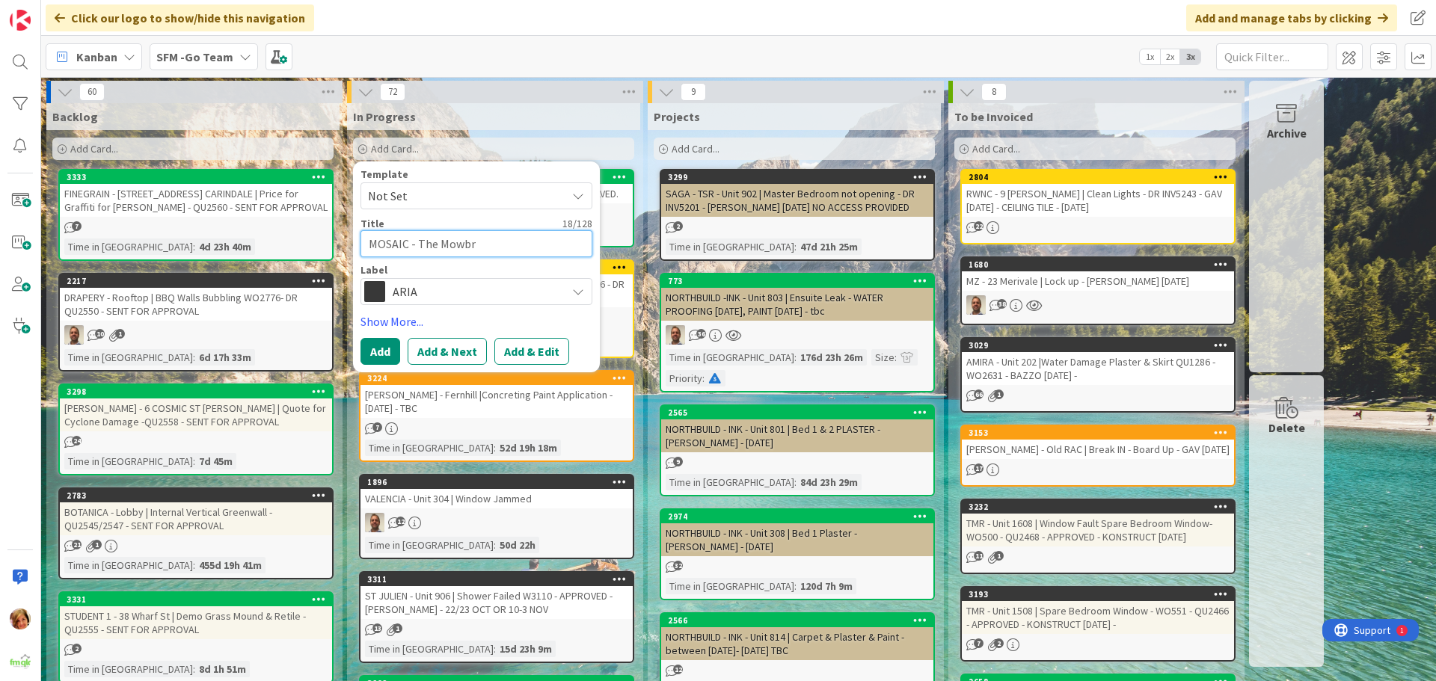
type textarea "x"
type textarea "MOSAIC - The Mowbra"
type textarea "x"
type textarea "MOSAIC - The Mowbray"
type textarea "x"
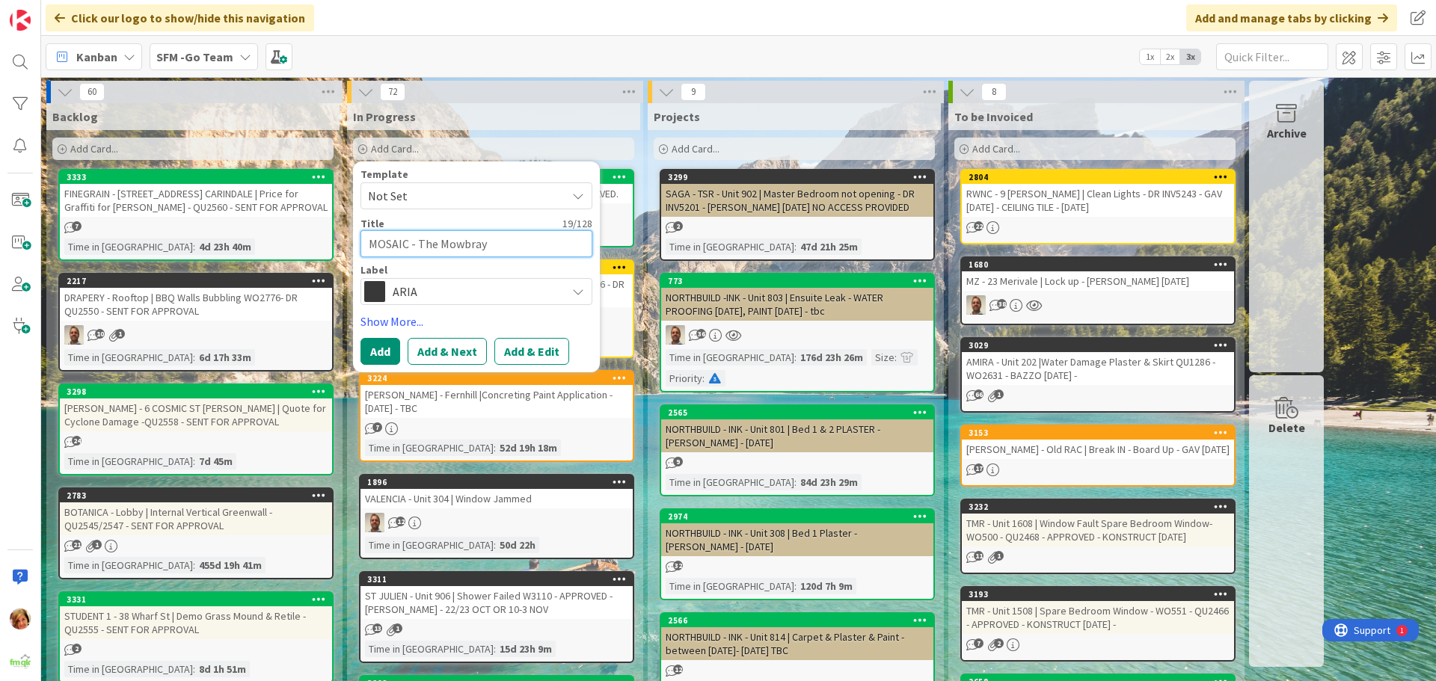
type textarea "MOSAIC - The Mowbray"
type textarea "x"
type textarea "MOSAIC - The Mowbray -"
type textarea "x"
type textarea "MOSAIC - The Mowbray -"
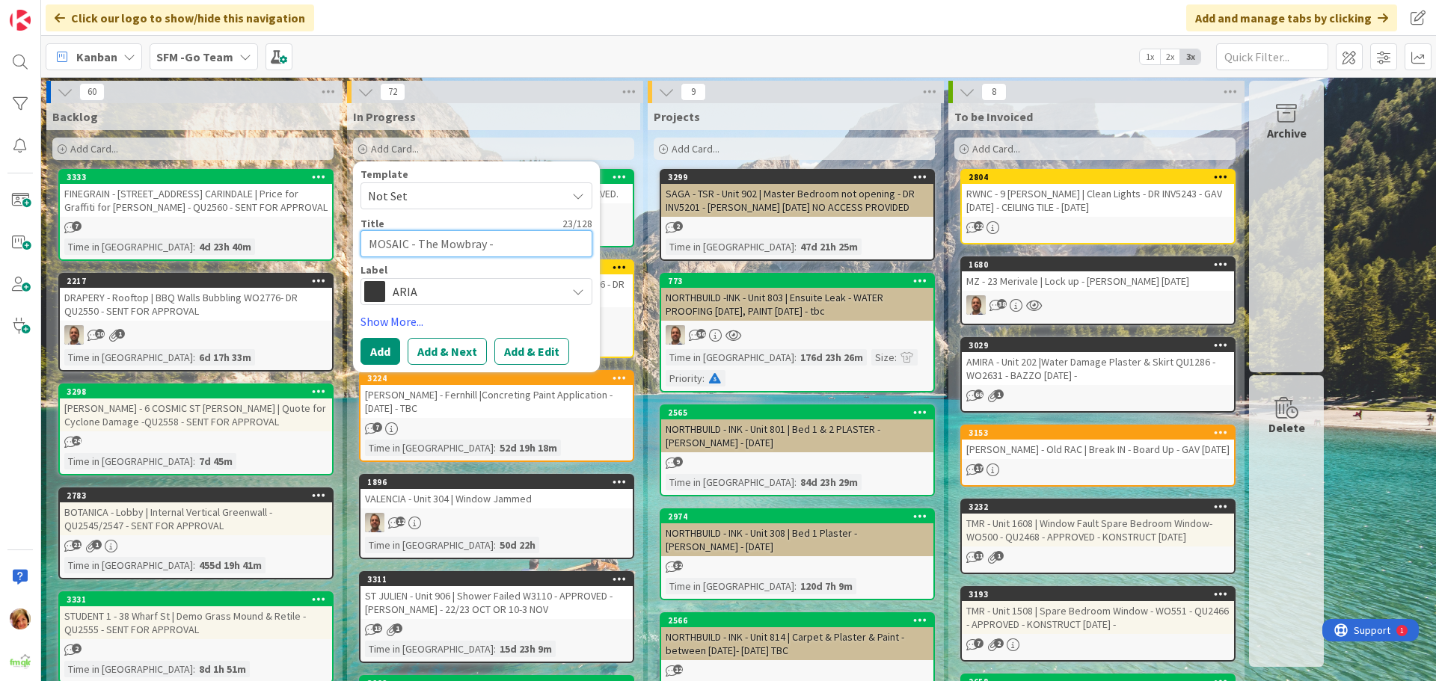
type textarea "x"
type textarea "MOSAIC - The Mowbray - 7"
type textarea "x"
type textarea "MOSAIC - The Mowbray - 73"
type textarea "x"
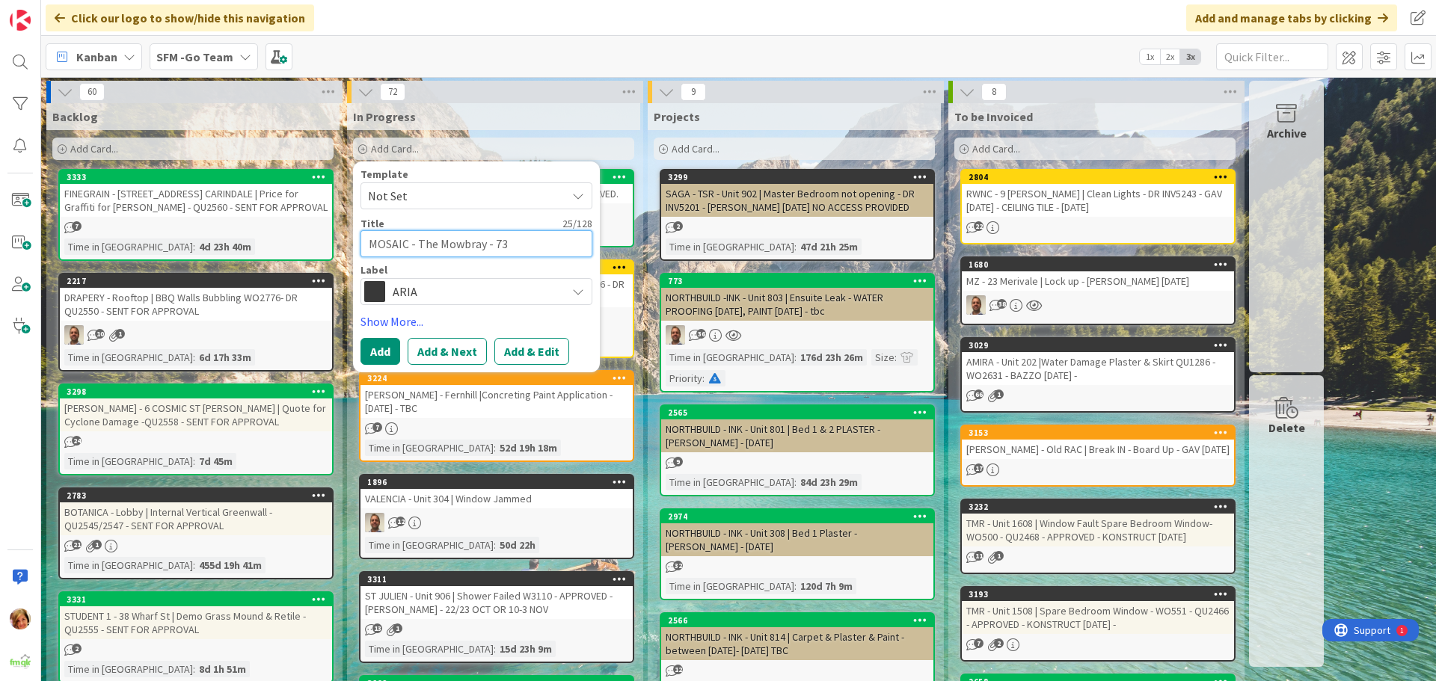
type textarea "MOSAIC - The Mowbray - 73"
type textarea "x"
type textarea "MOSAIC - The Mowbray - 73 n"
type textarea "x"
type textarea "MOSAIC - The Mowbray - 73 nO"
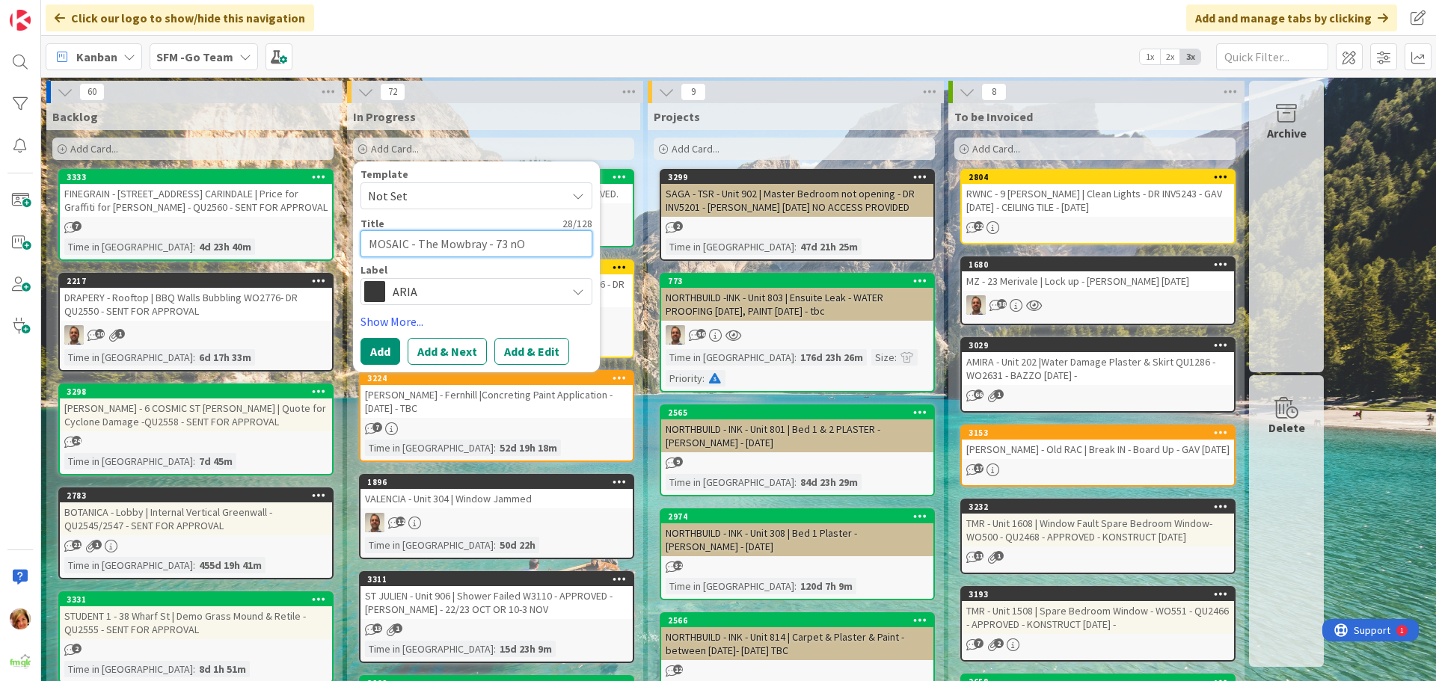
type textarea "x"
type textarea "MOSAIC - The Mowbray - 73 nOR"
type textarea "x"
type textarea "MOSAIC - The Mowbray - 73 nORT"
type textarea "x"
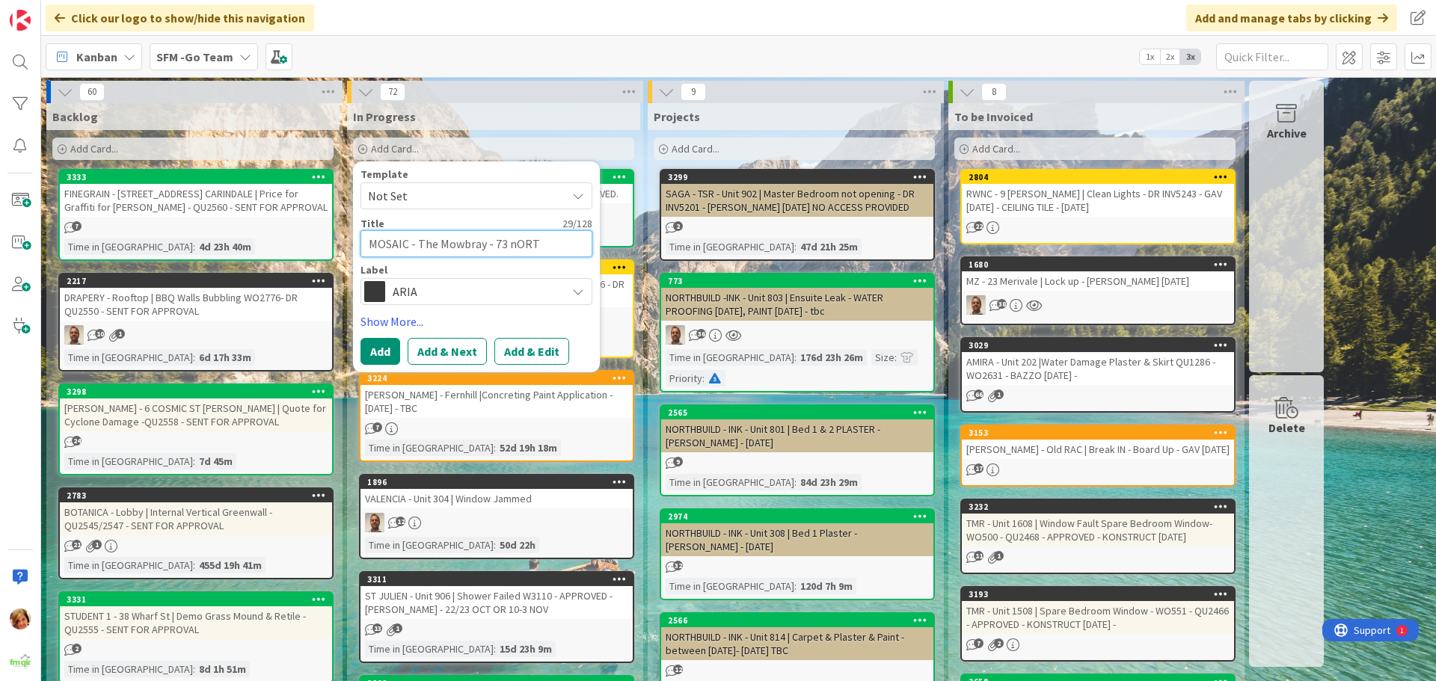
type textarea "MOSAIC - The Mowbray - 73 nORTH"
type textarea "x"
type textarea "MOSAIC - The Mowbray - 73 nORT"
type textarea "x"
type textarea "MOSAIC - The Mowbray - 73 nOR"
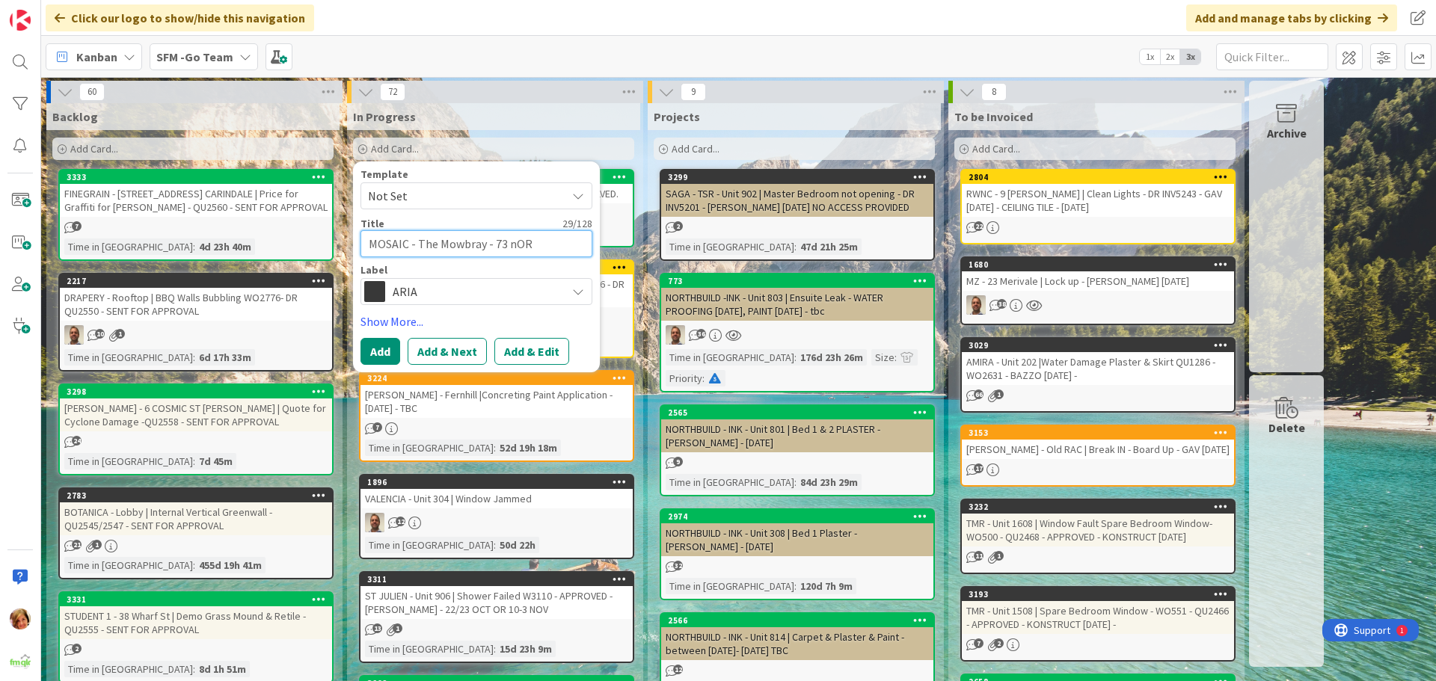
type textarea "x"
type textarea "MOSAIC - The Mowbray - 73 nO"
type textarea "x"
type textarea "MOSAIC - The Mowbray - 73 n"
type textarea "x"
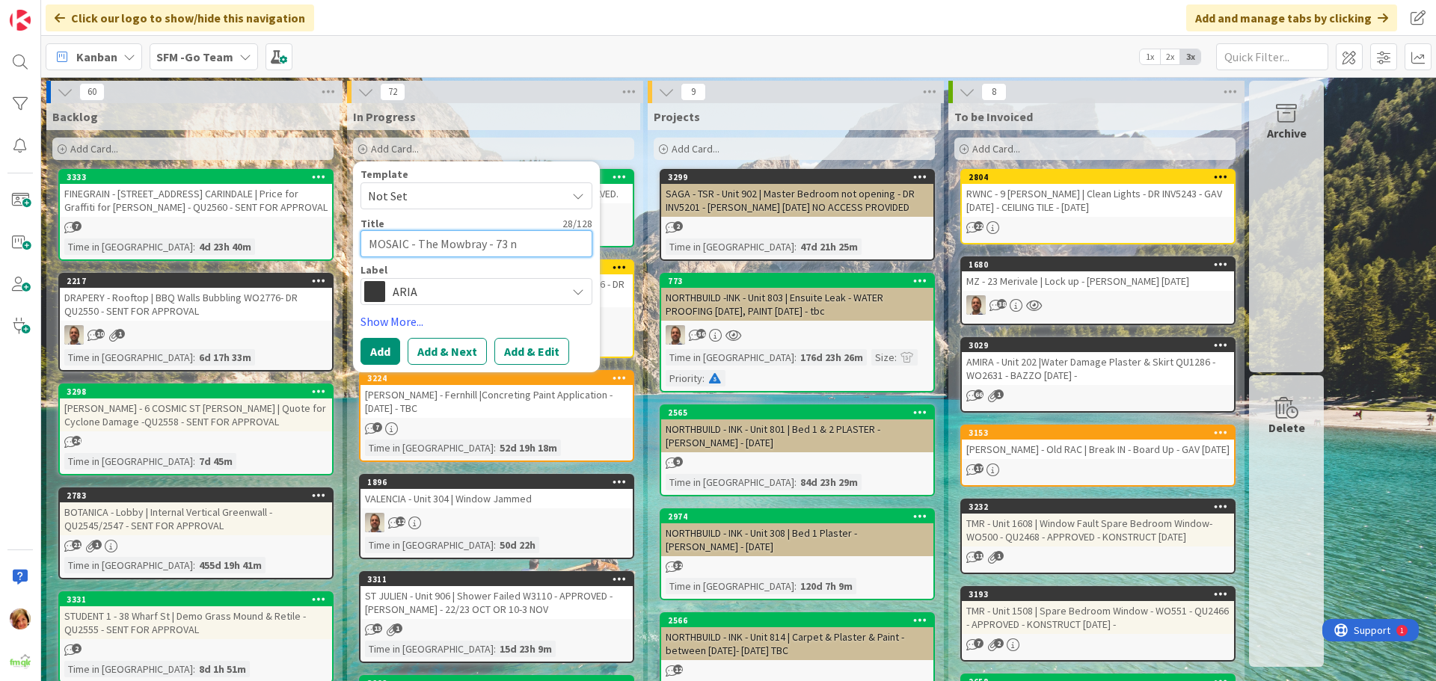
type textarea "MOSAIC - The Mowbray - 73"
type textarea "x"
type textarea "MOSAIC - The Mowbray - 73 N"
type textarea "x"
type textarea "MOSAIC - The Mowbray - 73 NO"
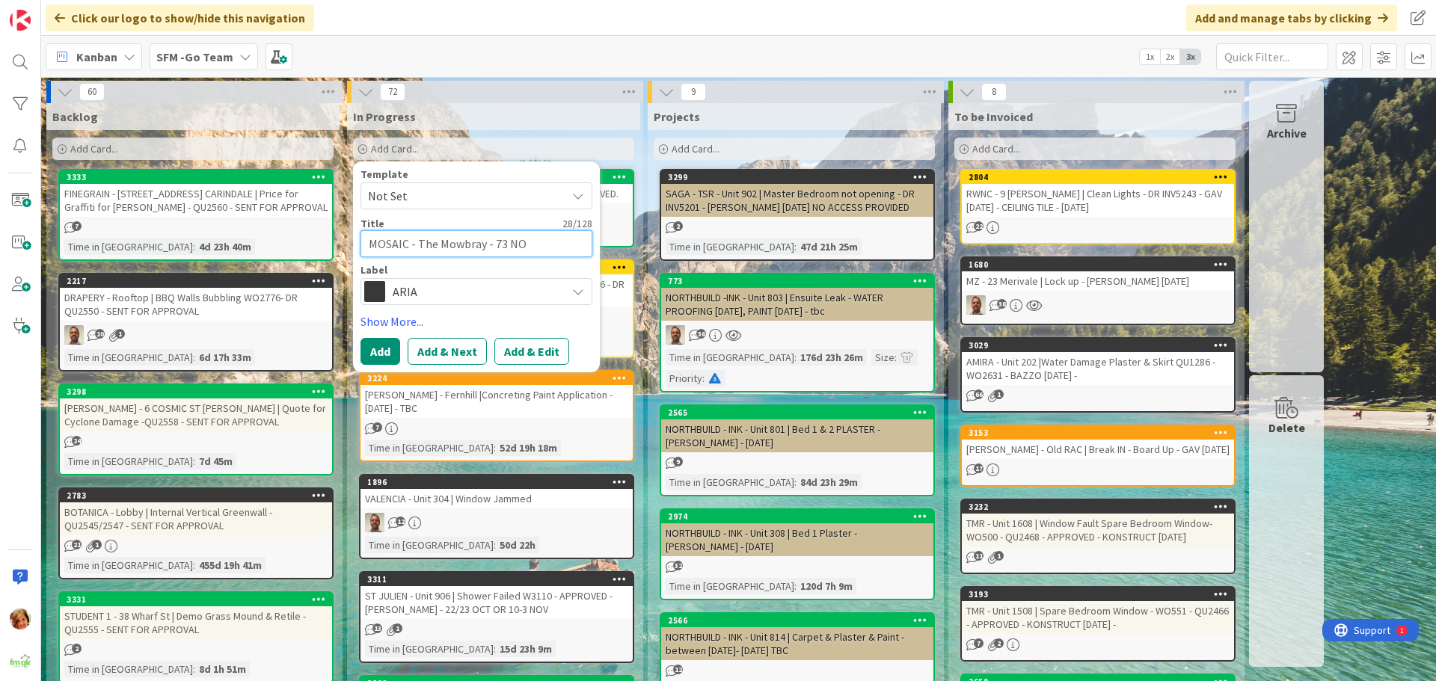
type textarea "x"
type textarea "MOSAIC - The Mowbray - 73 NOr"
type textarea "x"
type textarea "MOSAIC - The Mowbray - 73 NOrt"
type textarea "x"
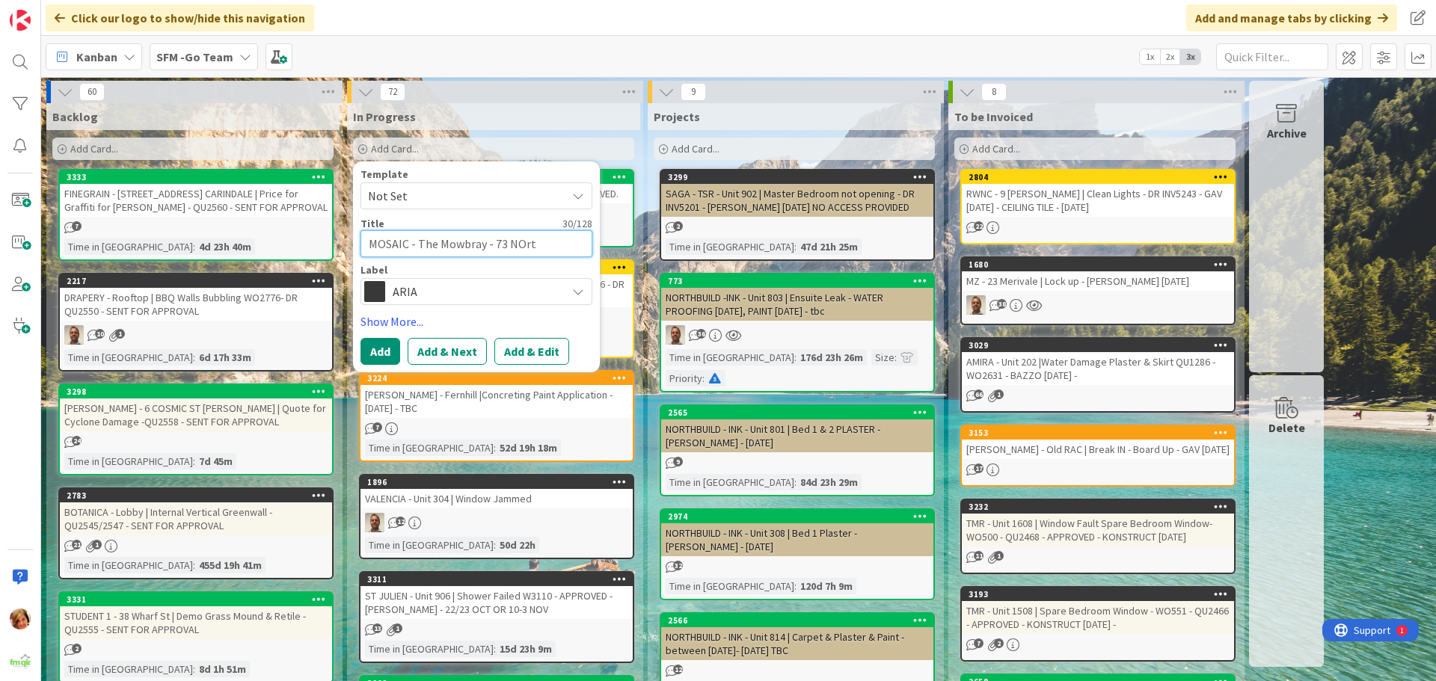
type textarea "MOSAIC - The Mowbray - 73 NOrth"
type textarea "x"
type textarea "MOSAIC - The Mowbray - 73 NOrt"
type textarea "x"
type textarea "MOSAIC - The Mowbray - 73 NOr"
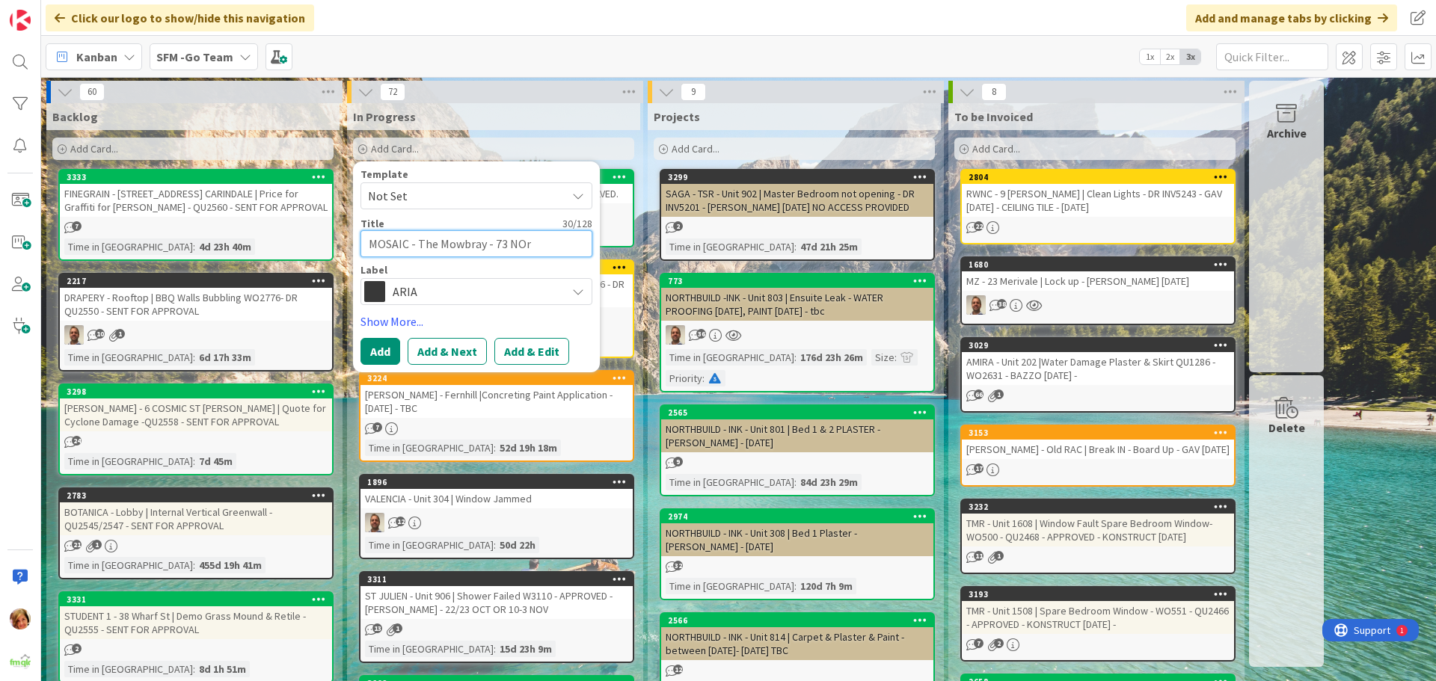
type textarea "x"
type textarea "MOSAIC - The Mowbray - 73 NO"
type textarea "x"
type textarea "MOSAIC - The Mowbray - 73 N"
type textarea "x"
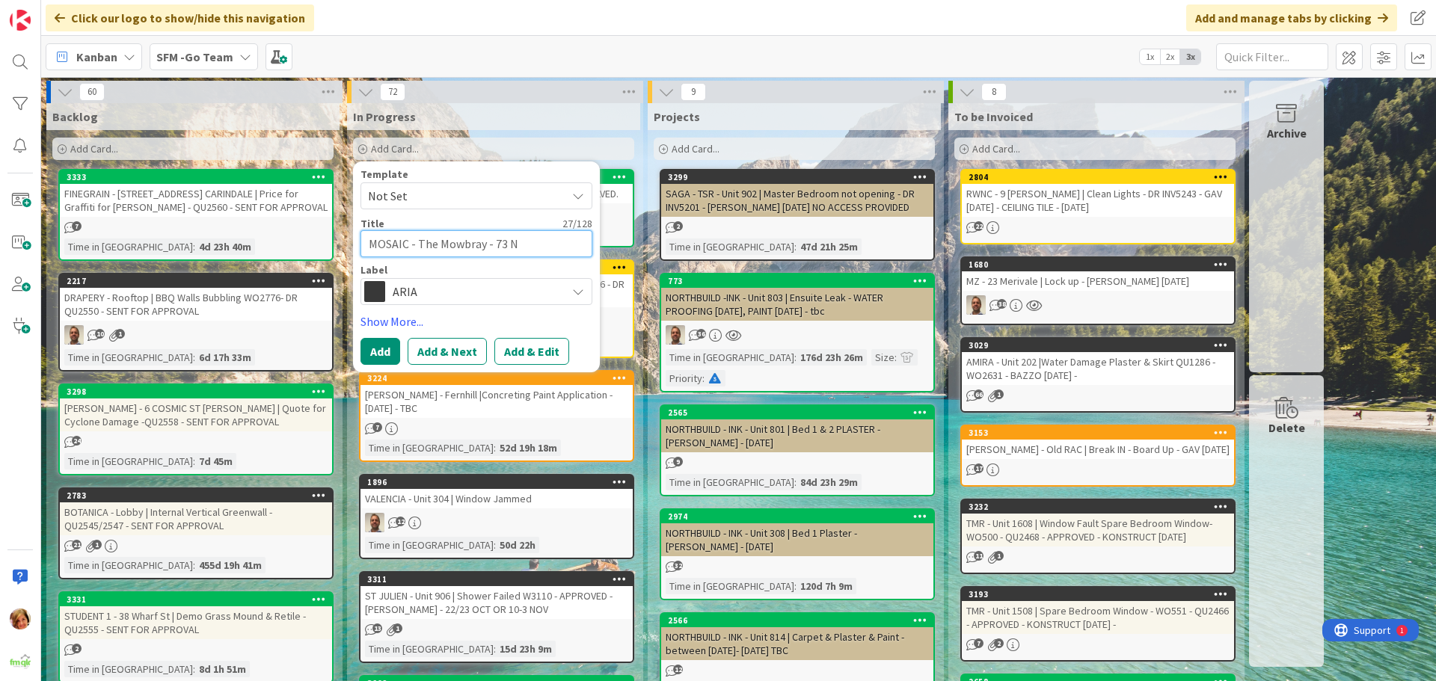
type textarea "MOSAIC - The Mowbray - 73 No"
type textarea "x"
type textarea "MOSAIC - The Mowbray - 73 Nor"
type textarea "x"
type textarea "MOSAIC - The Mowbray - 73 Nort"
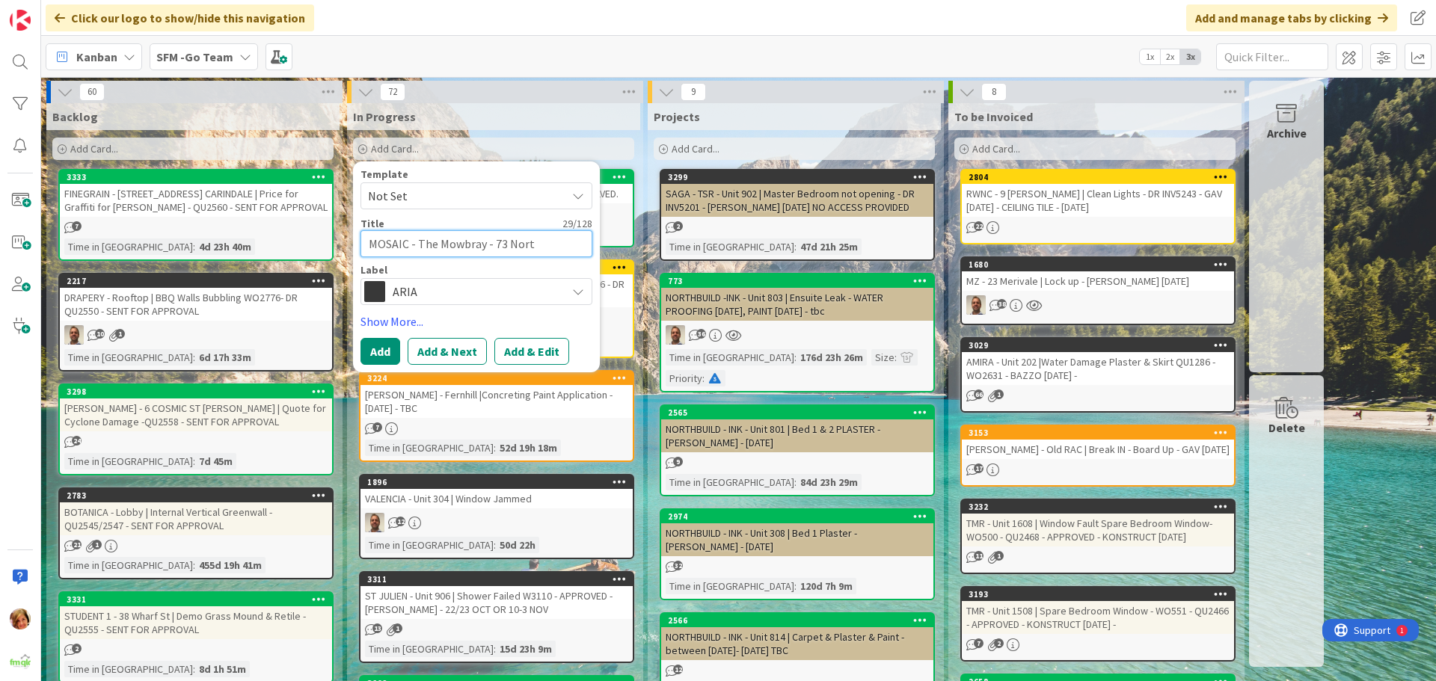
type textarea "x"
type textarea "MOSAIC - The Mowbray - 73 North"
type textarea "x"
type textarea "MOSAIC - The Mowbray - 73 Northc"
type textarea "x"
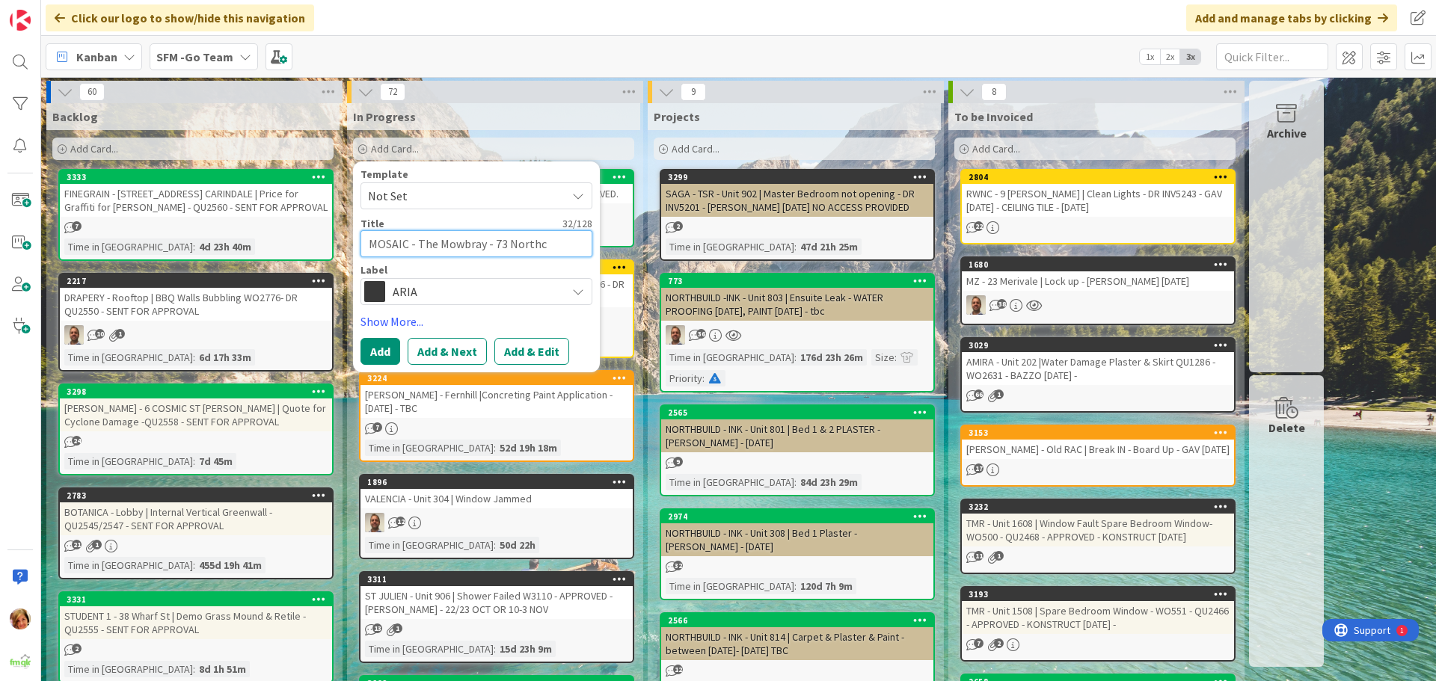
type textarea "MOSAIC - The Mowbray - 73 Northco"
type textarea "x"
type textarea "MOSAIC - The Mowbray - 73 Northcot"
type textarea "x"
type textarea "MOSAIC - The Mowbray - 73 [GEOGRAPHIC_DATA]"
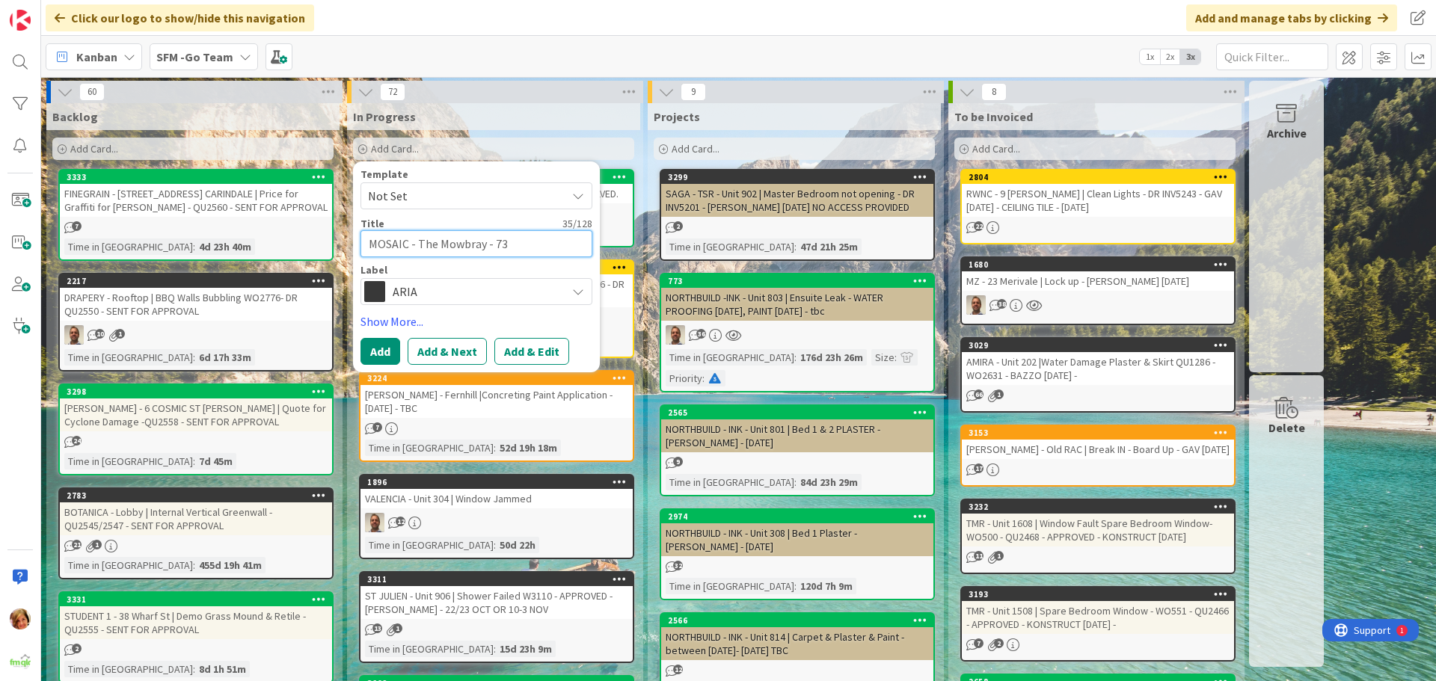
type textarea "x"
type textarea "MOSAIC - The Mowbray - 73 [GEOGRAPHIC_DATA]"
type textarea "x"
type textarea "MOSAIC - The Mowbray - 73 Northcote S"
type textarea "x"
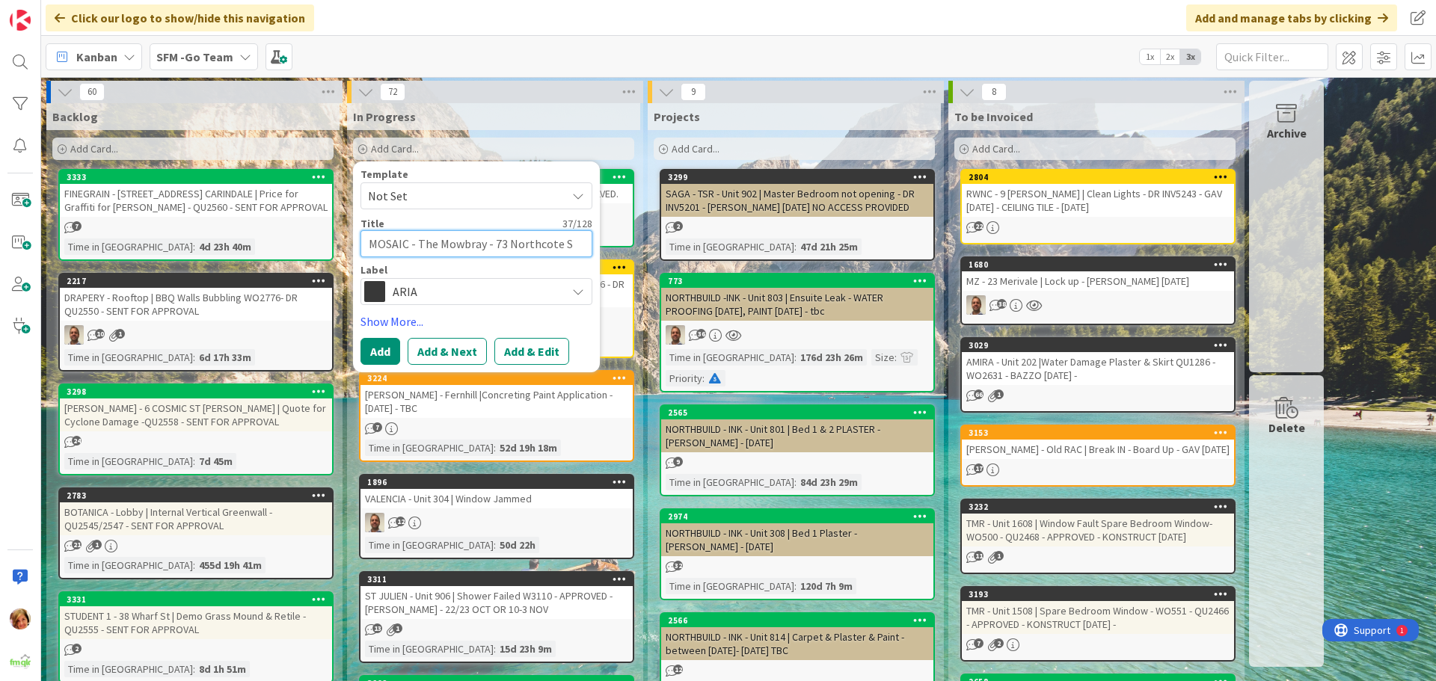
type textarea "MOSAIC - The Mowbray - [STREET_ADDRESS]"
type textarea "x"
type textarea "MOSAIC - The Mowbray - [STREET_ADDRESS]"
type textarea "x"
type textarea "MOSAIC - The Mowbray - [STREET_ADDRESS]"
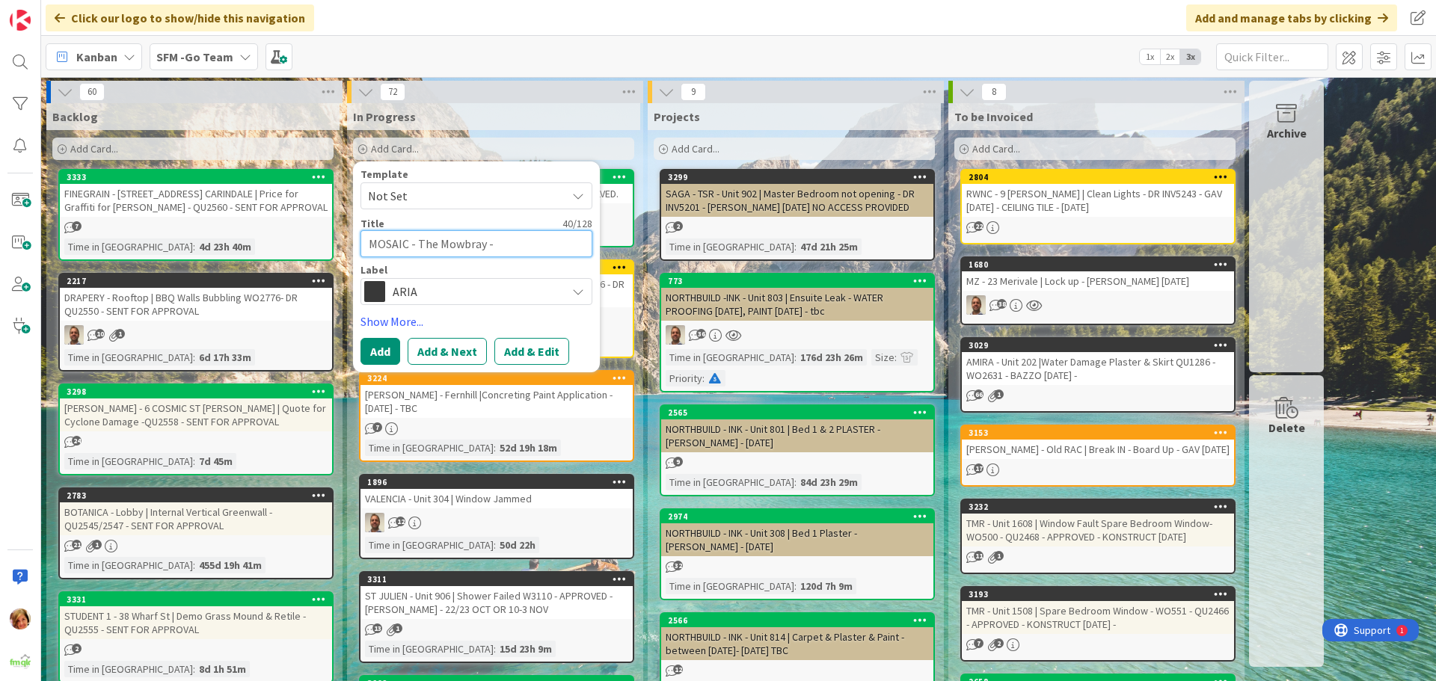
type textarea "x"
type textarea "MOSAIC - The Mowbray - [STREET_ADDRESS]"
type textarea "x"
type textarea "MOSAIC - The Mowbray - [STREET_ADDRESS]"
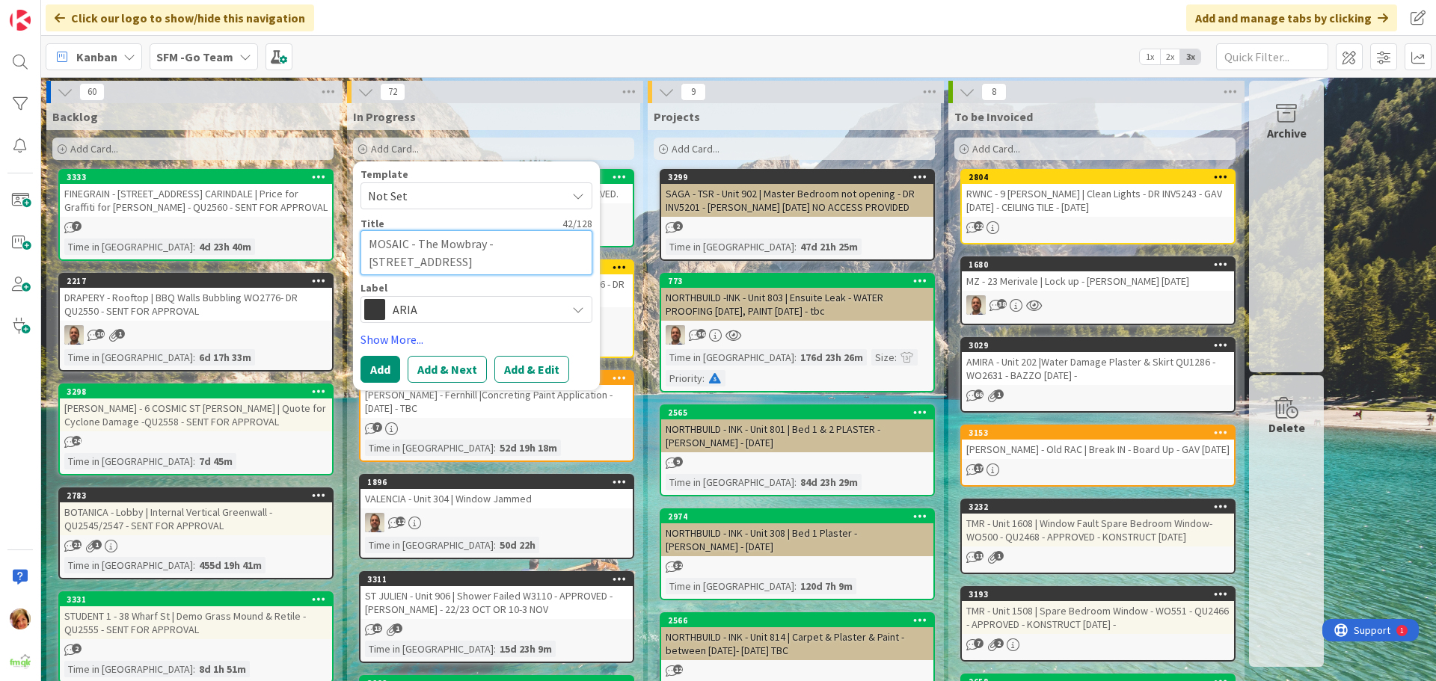
type textarea "x"
type textarea "MOSAIC - The Mowbray - [STREET_ADDRESS]"
type textarea "x"
type textarea "MOSAIC - The Mowbray - [STREET_ADDRESS]"
type textarea "x"
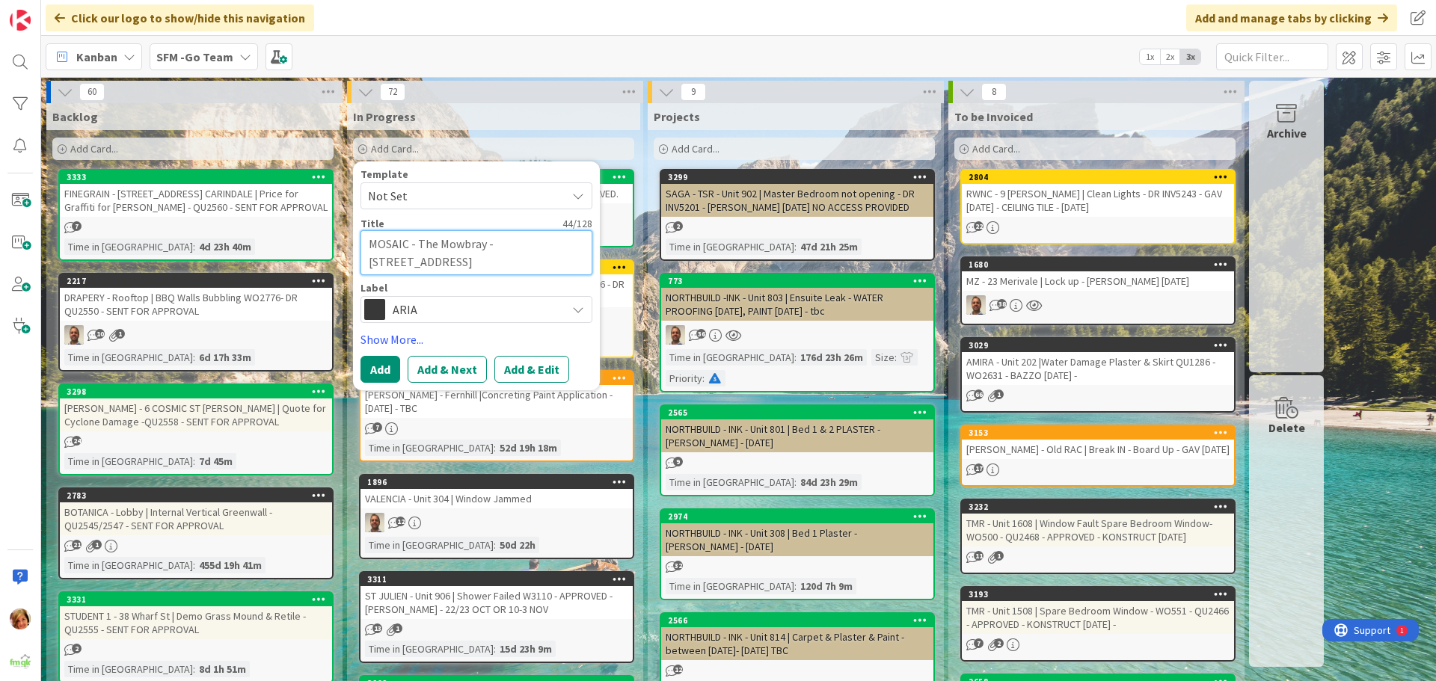
type textarea "MOSAIC - The Mowbray - [STREET_ADDRESS]"
type textarea "x"
type textarea "MOSAIC - The Mowbray - [STREET_ADDRESS]"
type textarea "x"
type textarea "MOSAIC - The Mowbray - [STREET_ADDRESS] |"
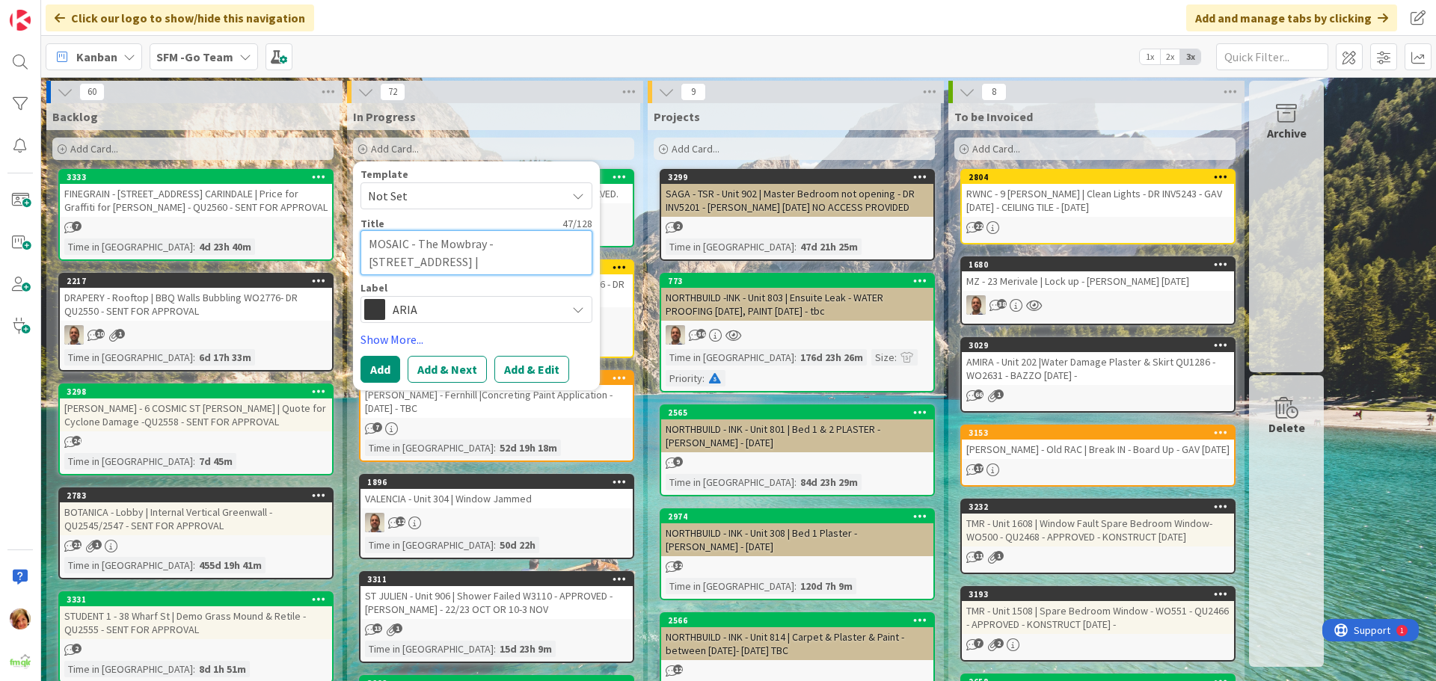
type textarea "x"
type textarea "MOSAIC - The Mowbray - [STREET_ADDRESS] |"
type textarea "x"
type textarea "MOSAIC - The Mowbray - [STREET_ADDRESS] | F"
type textarea "x"
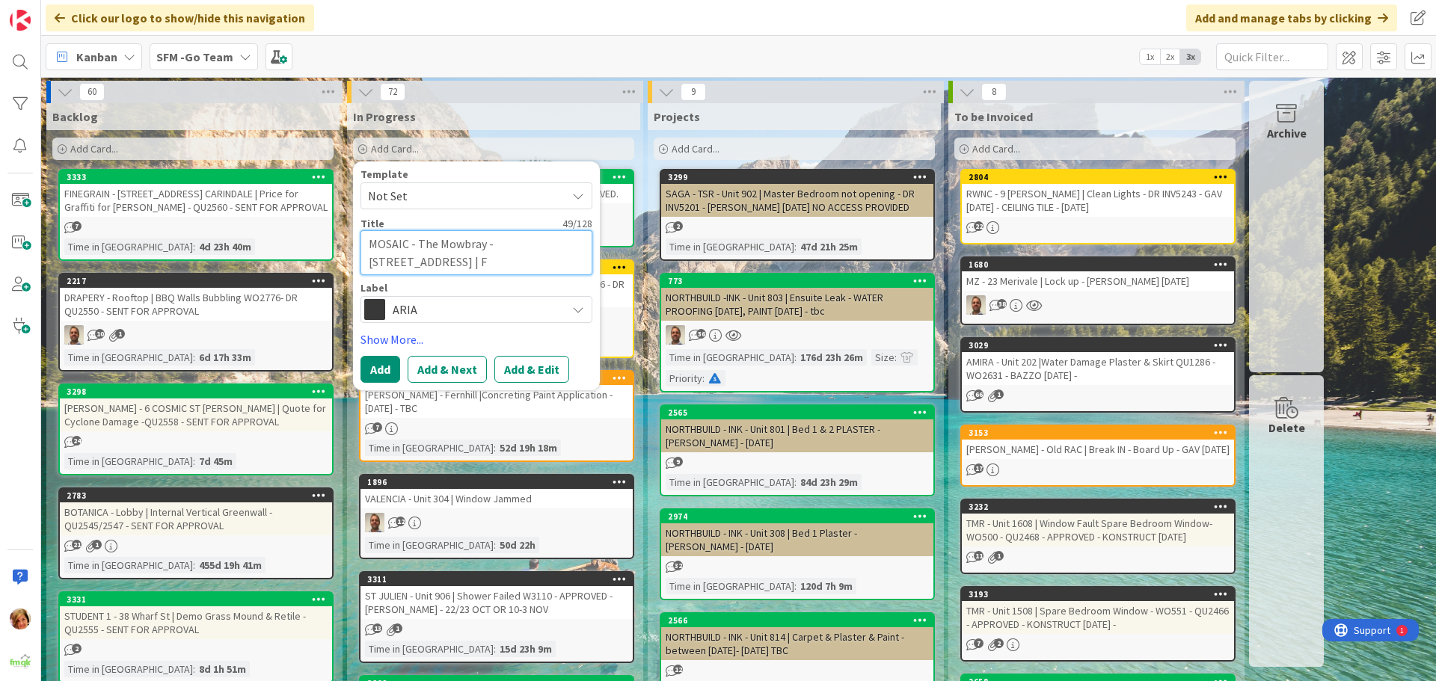
type textarea "MOSAIC - The Mowbray - [STREET_ADDRESS] | Fi"
type textarea "x"
type textarea "MOSAIC - The Mowbray - [STREET_ADDRESS] | Fir"
type textarea "x"
type textarea "MOSAIC - The Mowbray - [STREET_ADDRESS] | Fir e"
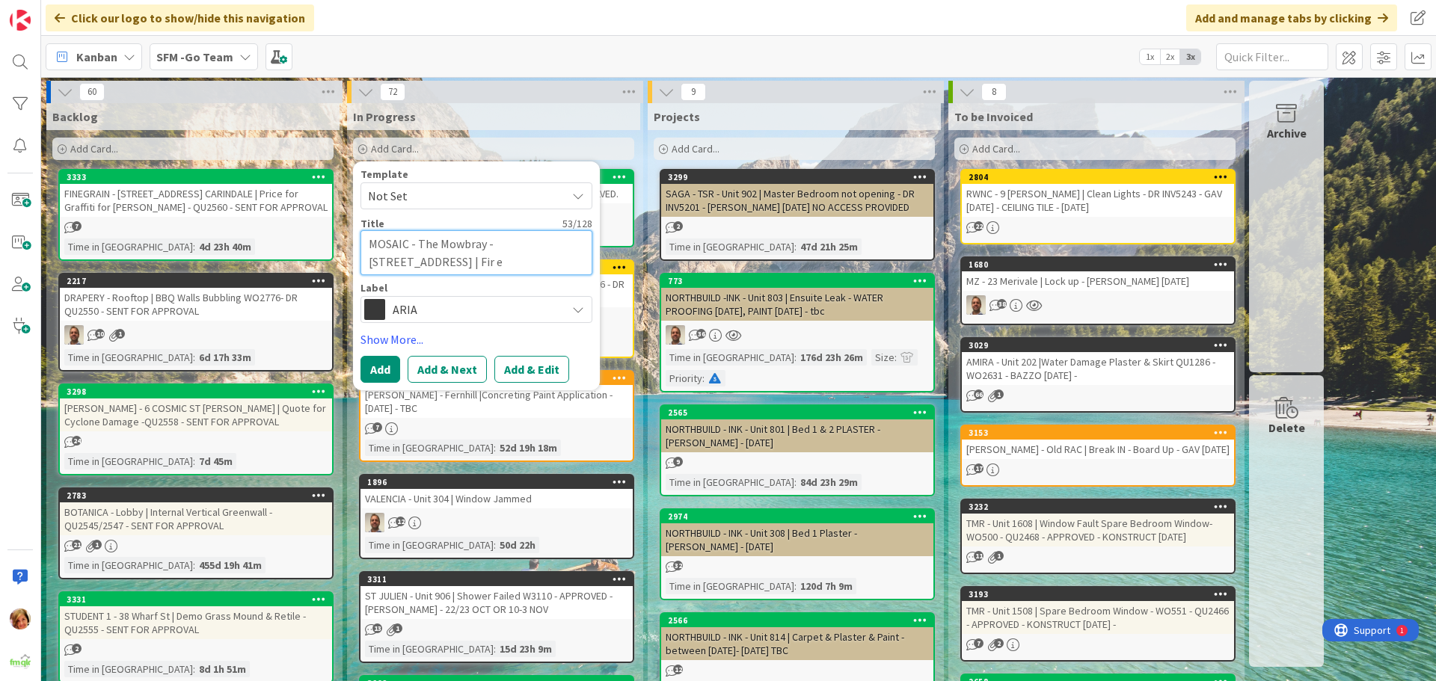
type textarea "x"
type textarea "MOSAIC - The Mowbray - [STREET_ADDRESS] | Fir eH"
type textarea "x"
type textarea "MOSAIC - The Mowbray - [STREET_ADDRESS] | Fir eHy"
type textarea "x"
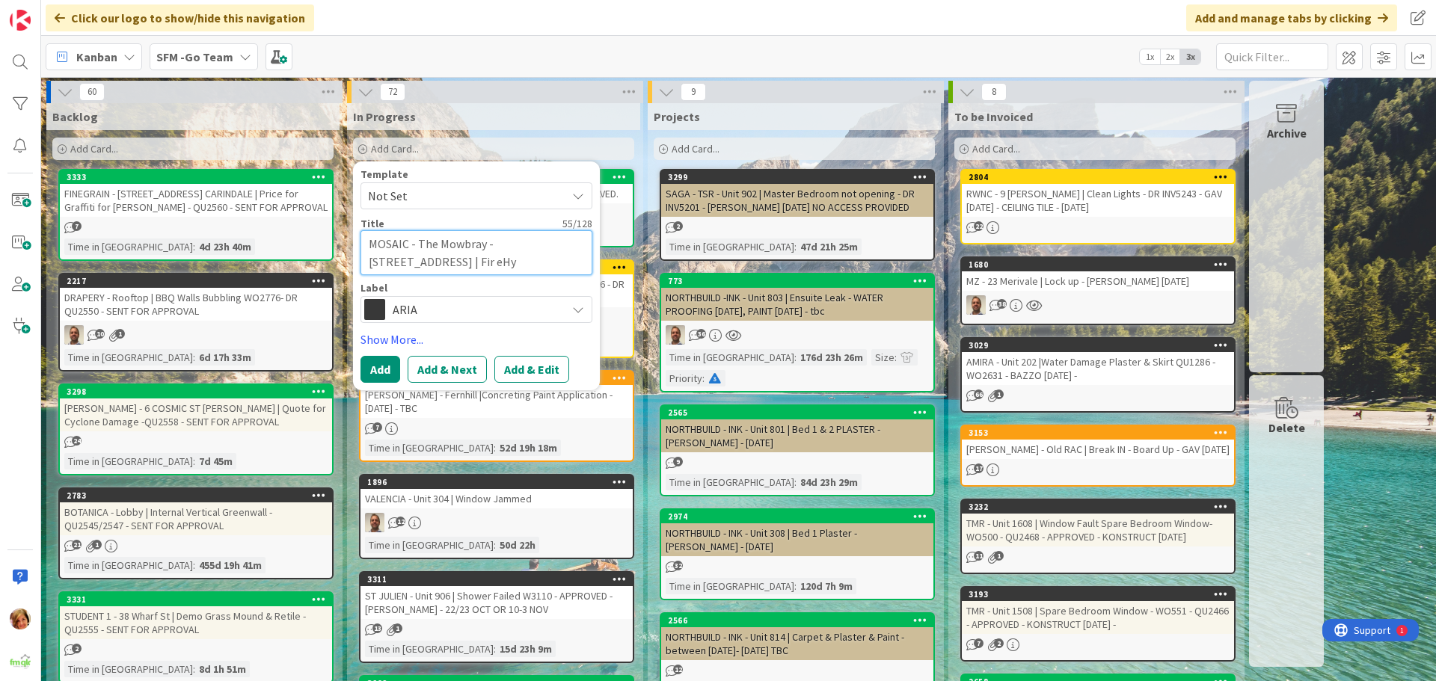
type textarea "MOSAIC - The Mowbray - [STREET_ADDRESS] | Fir eH"
type textarea "x"
type textarea "MOSAIC - The Mowbray - [STREET_ADDRESS] | Fir e"
type textarea "x"
type textarea "MOSAIC - The Mowbray - [STREET_ADDRESS] | Fir"
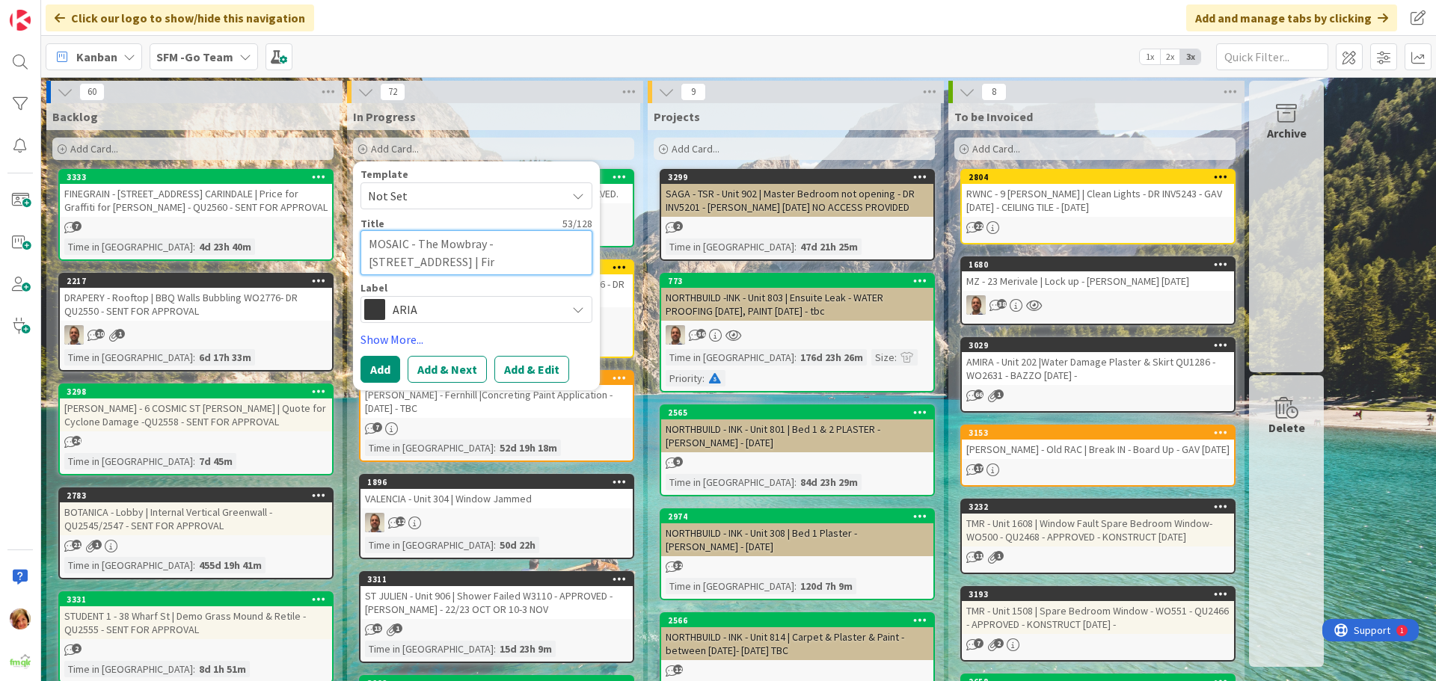
type textarea "x"
type textarea "MOSAIC - The Mowbray - [STREET_ADDRESS] | Fir"
type textarea "x"
type textarea "MOSAIC - The Mowbray - [STREET_ADDRESS] | Fire"
type textarea "x"
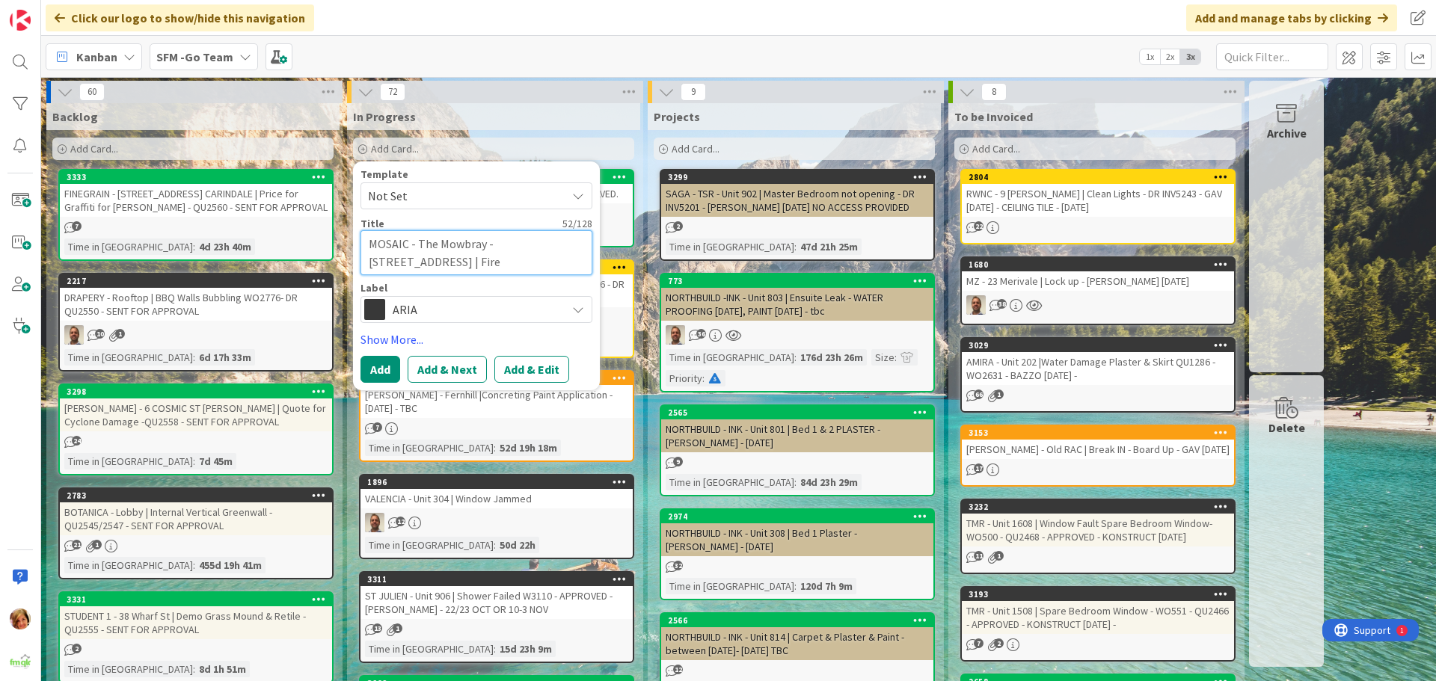
type textarea "MOSAIC - The Mowbray - [STREET_ADDRESS] | Fire"
type textarea "x"
type textarea "MOSAIC - The Mowbray - [STREET_ADDRESS] | Fire H"
type textarea "x"
drag, startPoint x: 446, startPoint y: 301, endPoint x: 444, endPoint y: 308, distance: 7.8
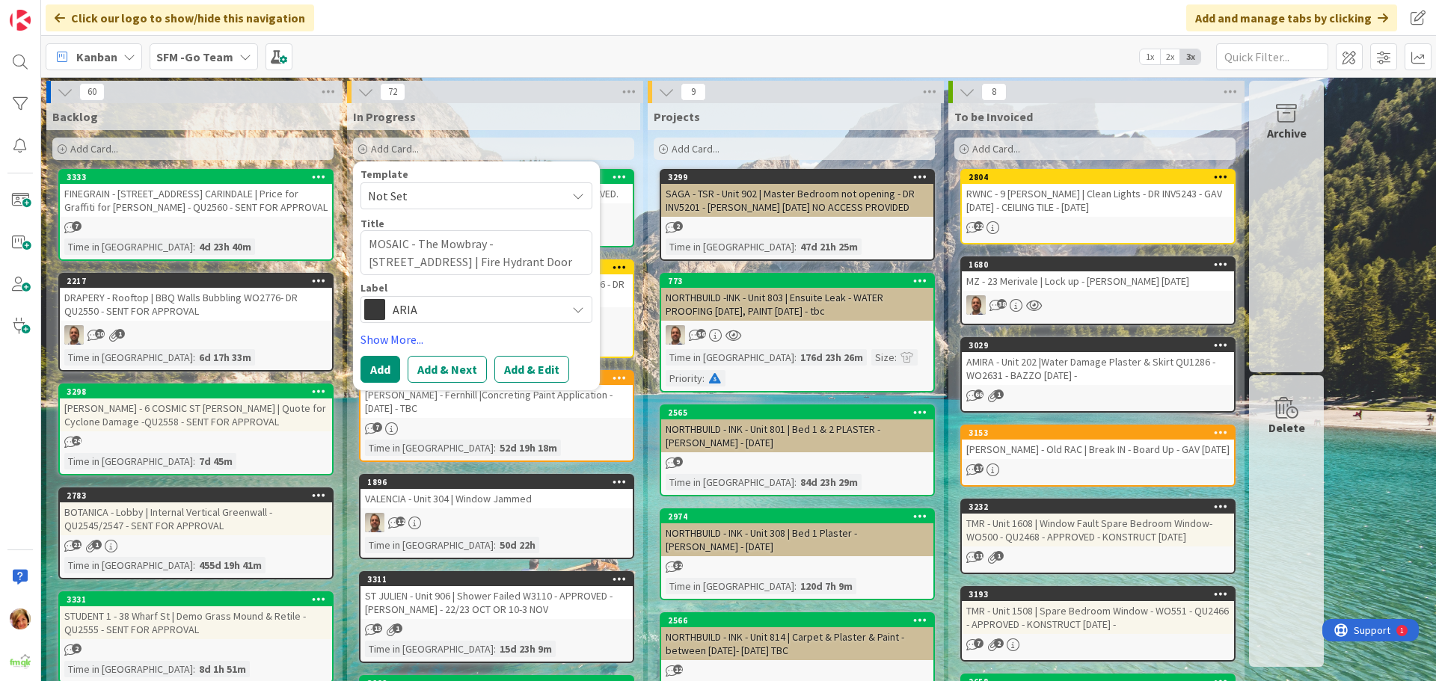
click at [446, 303] on span "ARIA" at bounding box center [476, 309] width 166 height 21
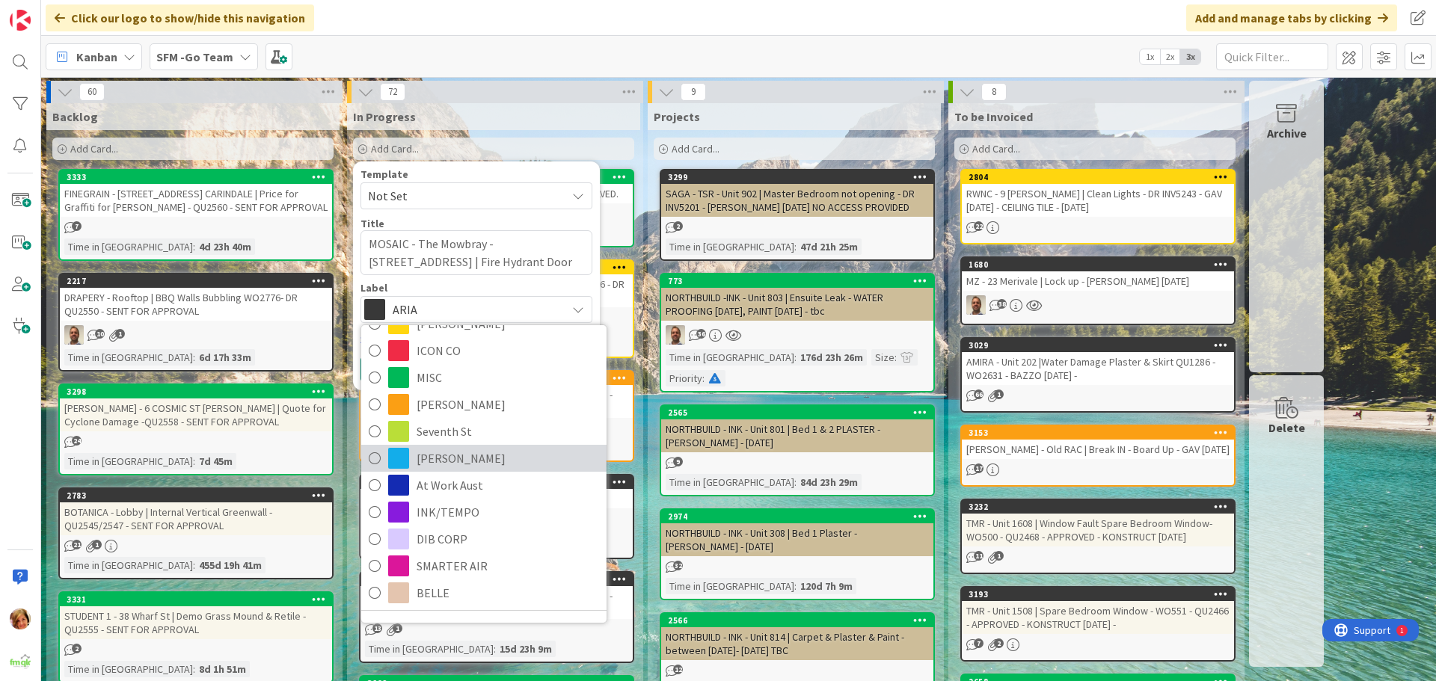
scroll to position [70, 0]
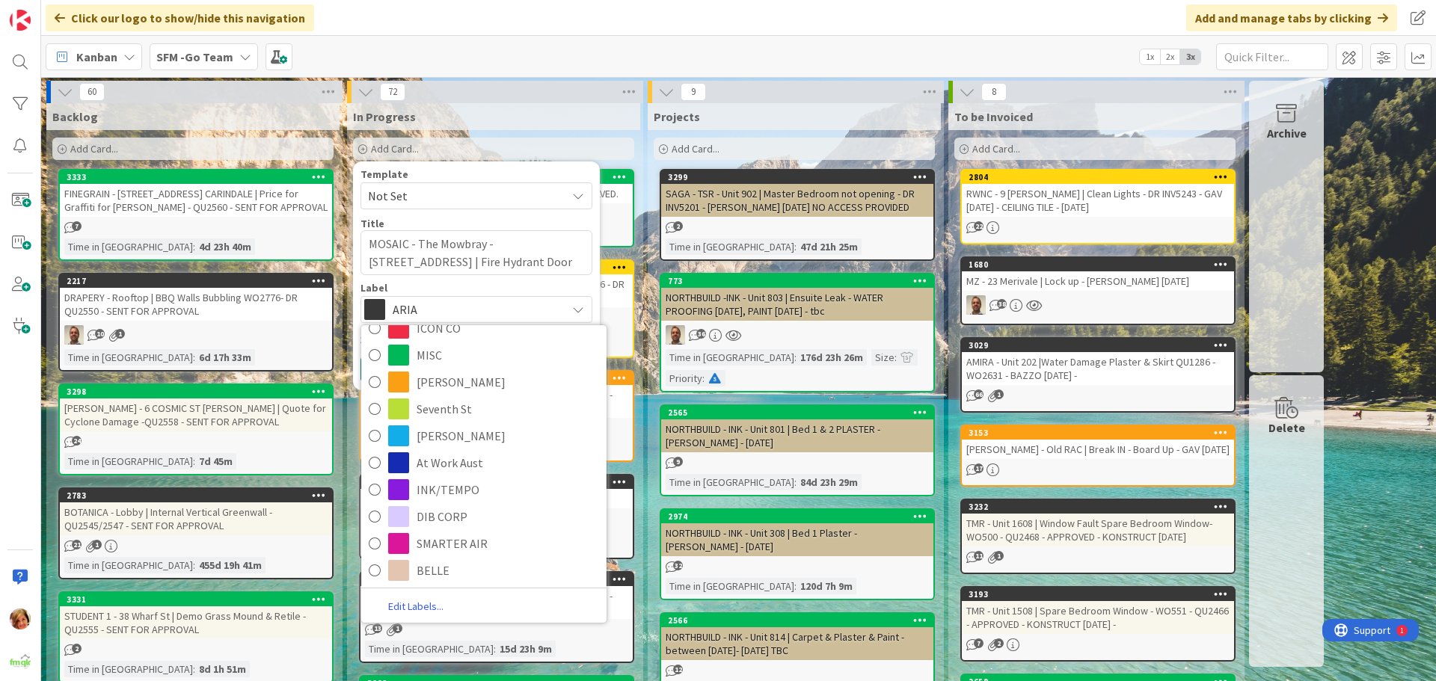
click at [422, 606] on link "Edit Labels..." at bounding box center [415, 607] width 109 height 20
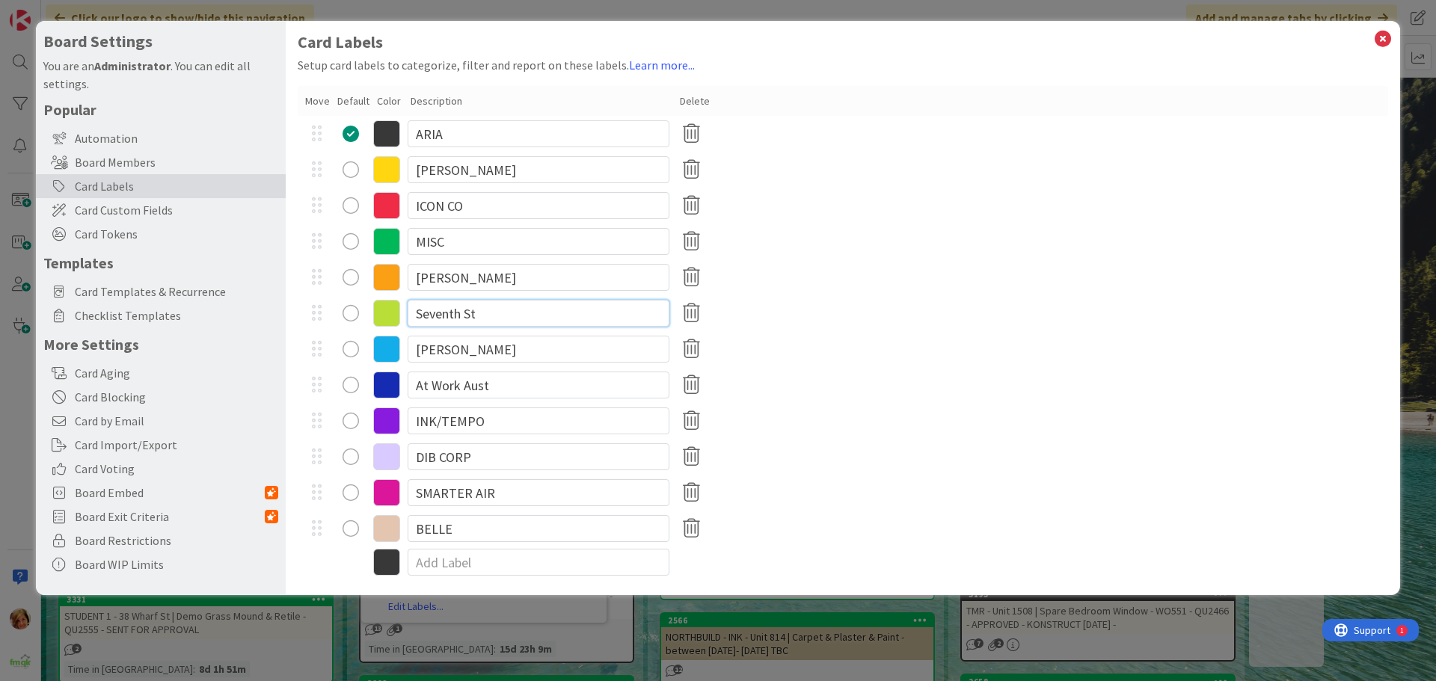
drag, startPoint x: 508, startPoint y: 313, endPoint x: 413, endPoint y: 316, distance: 94.3
click at [413, 316] on input "Seventh St" at bounding box center [538, 313] width 262 height 27
click at [877, 265] on div "[PERSON_NAME]" at bounding box center [843, 277] width 1090 height 36
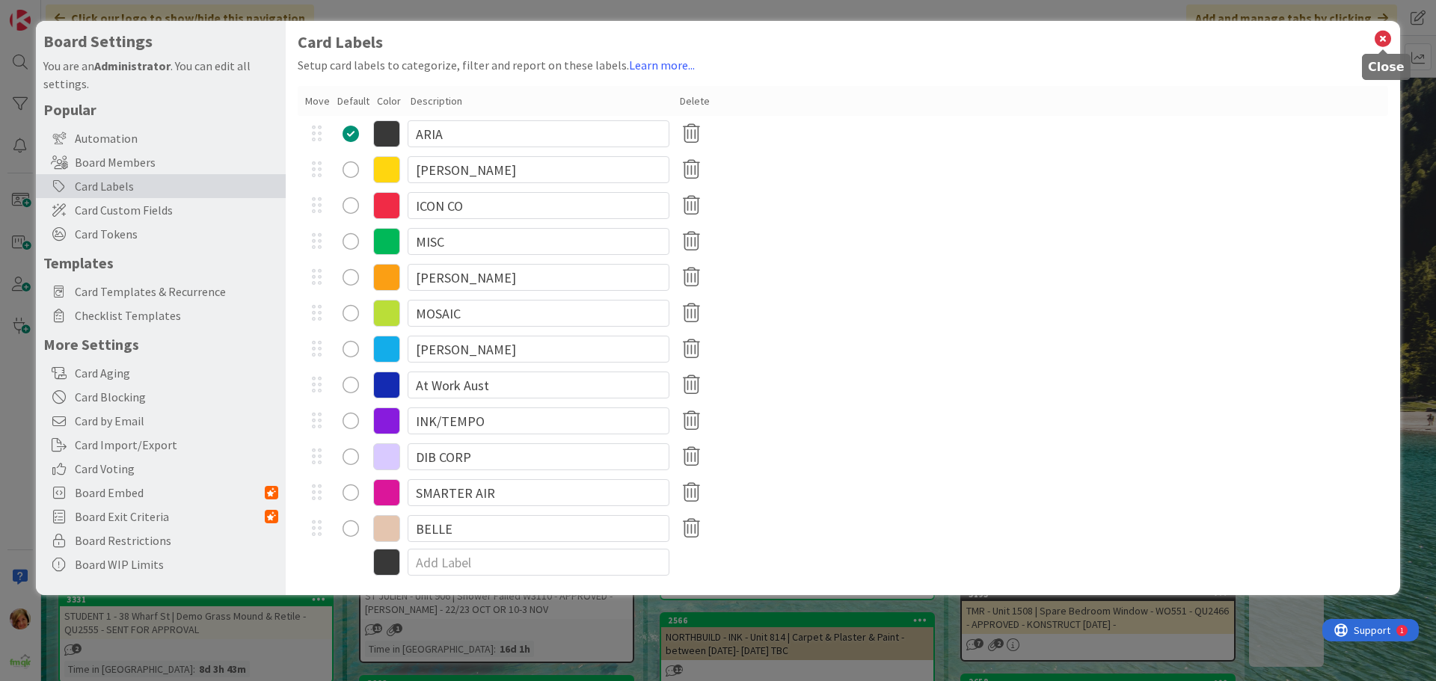
click at [1381, 36] on icon at bounding box center [1382, 38] width 19 height 21
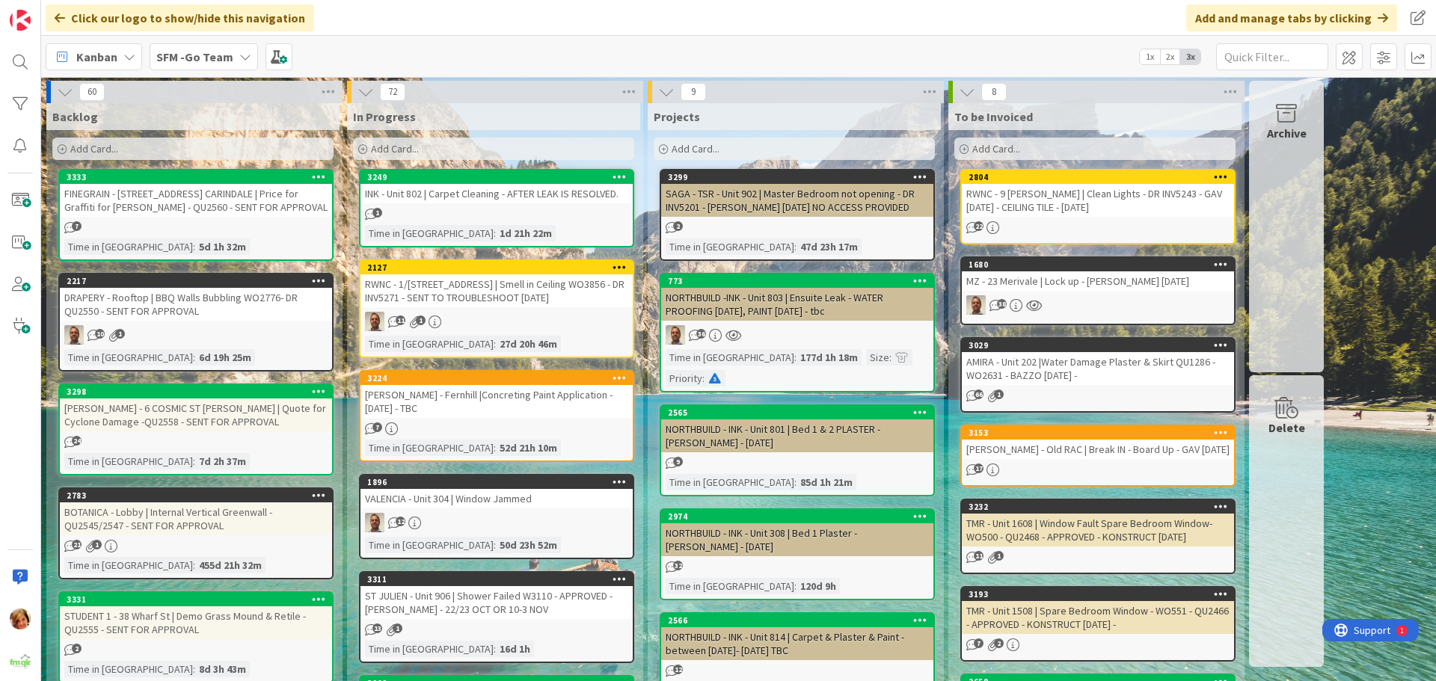
click at [487, 152] on div "Add Card..." at bounding box center [493, 149] width 281 height 22
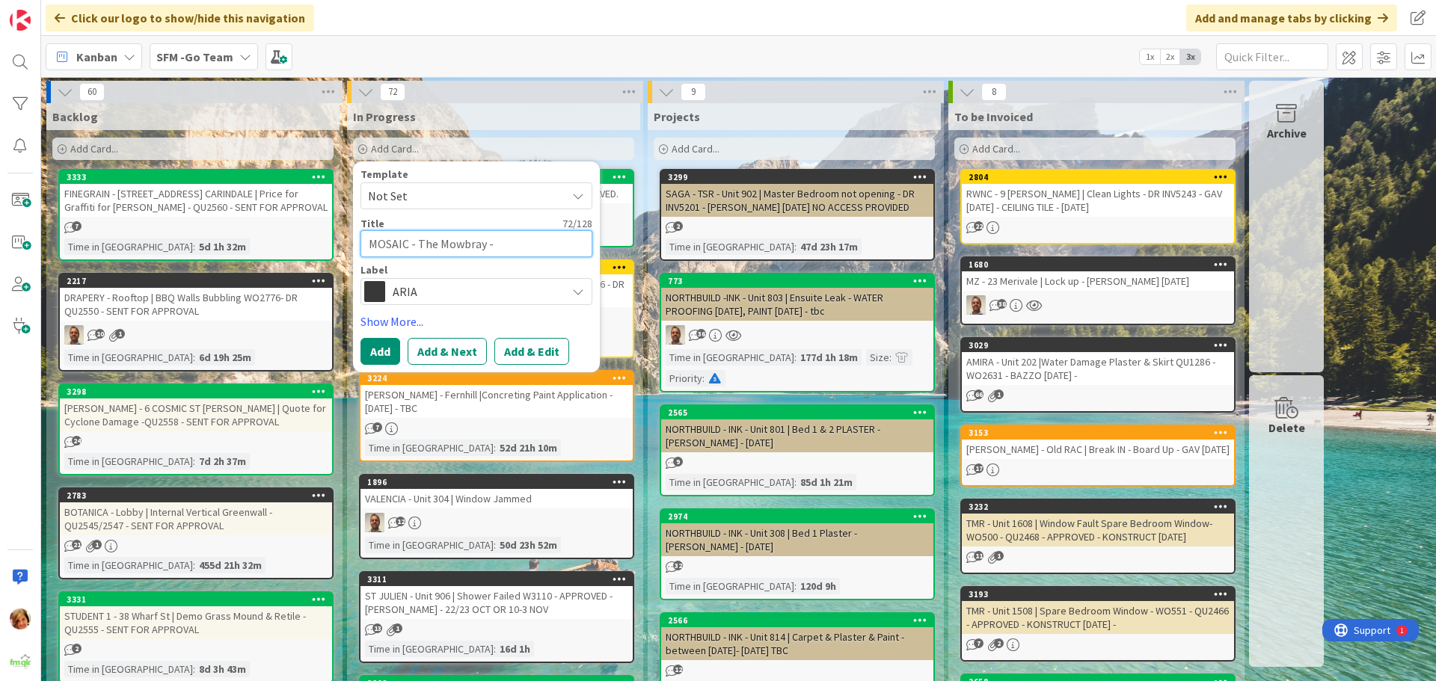
scroll to position [13, 0]
click at [577, 290] on icon at bounding box center [578, 292] width 12 height 12
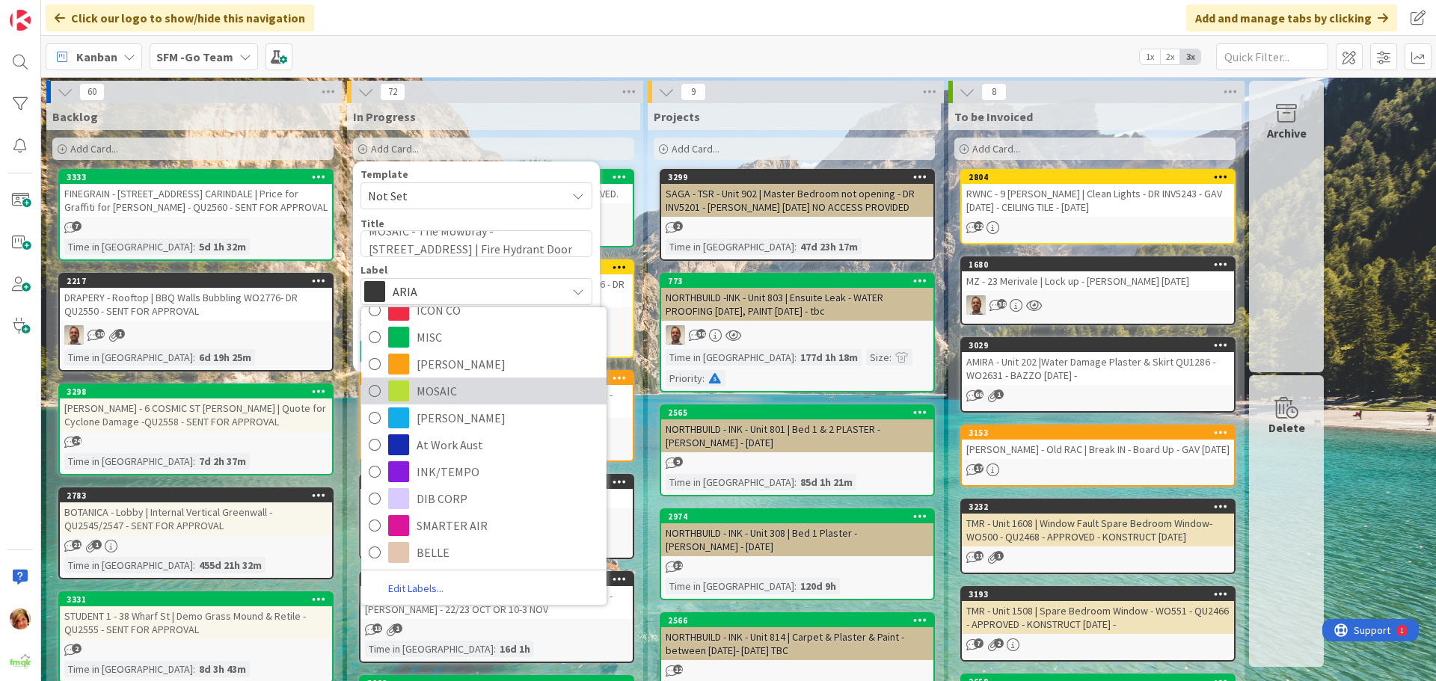
click at [435, 393] on span "MOSAIC" at bounding box center [507, 391] width 182 height 22
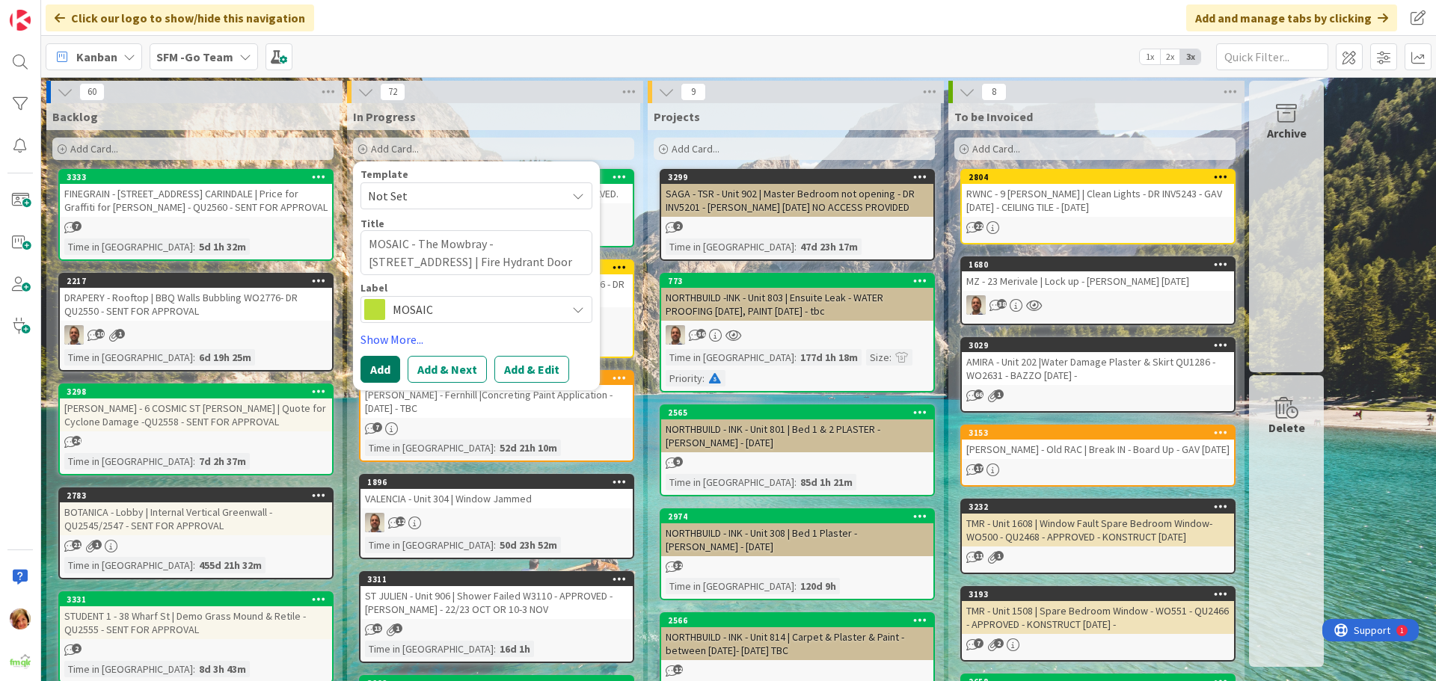
click at [384, 366] on button "Add" at bounding box center [380, 369] width 40 height 27
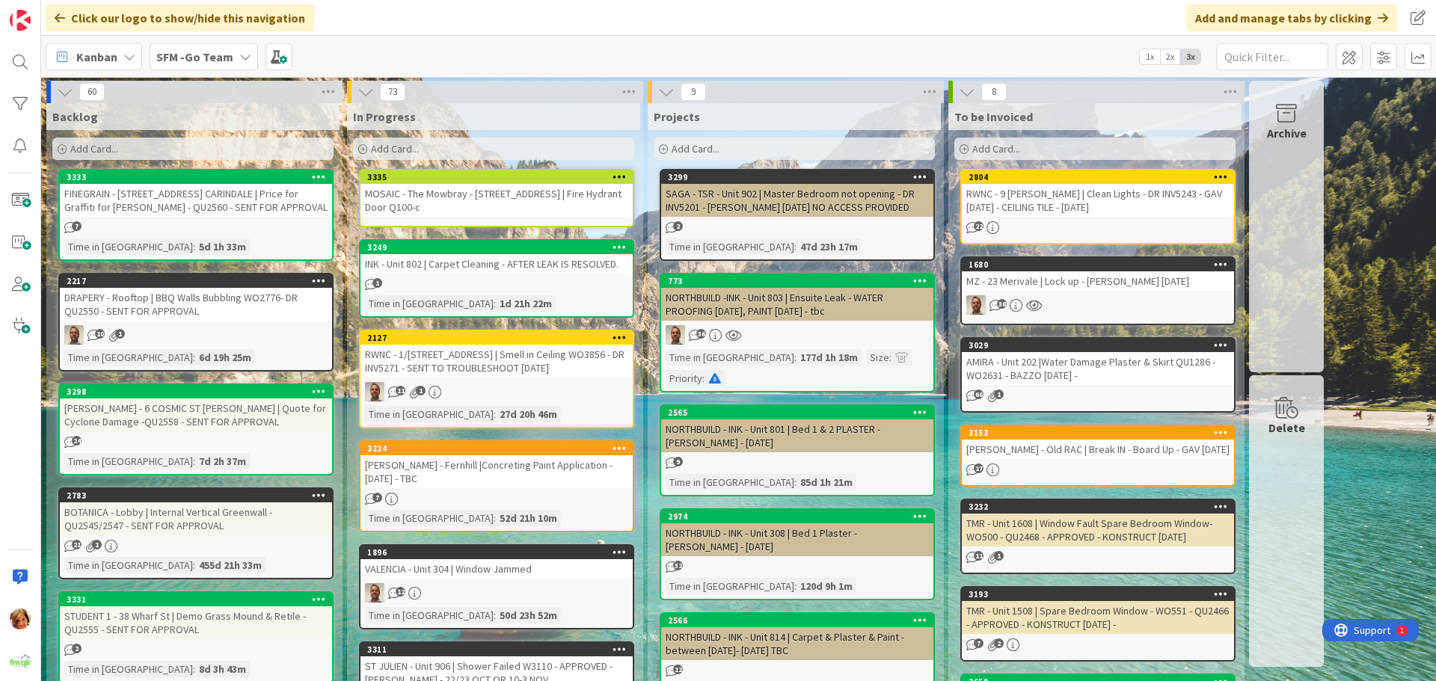
click at [483, 197] on div "MOSAIC - The Mowbray - [STREET_ADDRESS] | Fire Hydrant Door Q100-c" at bounding box center [496, 200] width 272 height 33
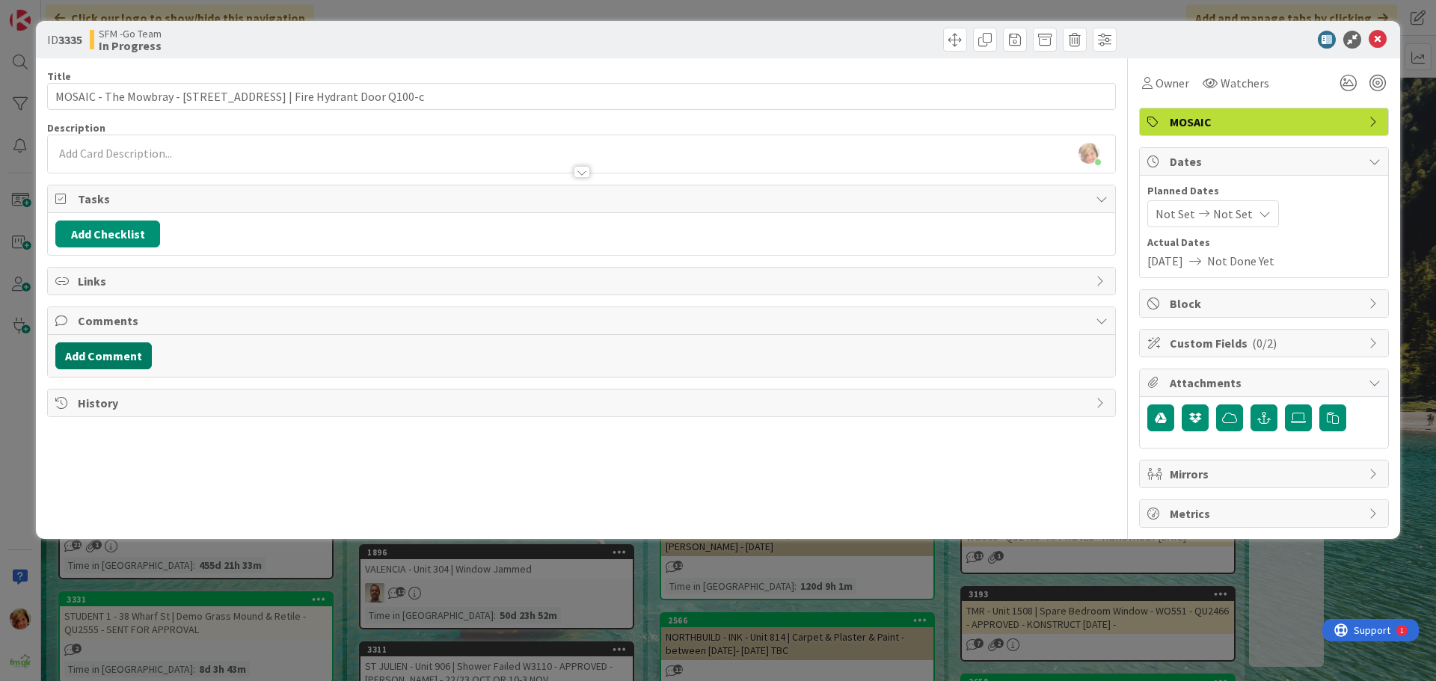
click at [111, 351] on button "Add Comment" at bounding box center [103, 355] width 96 height 27
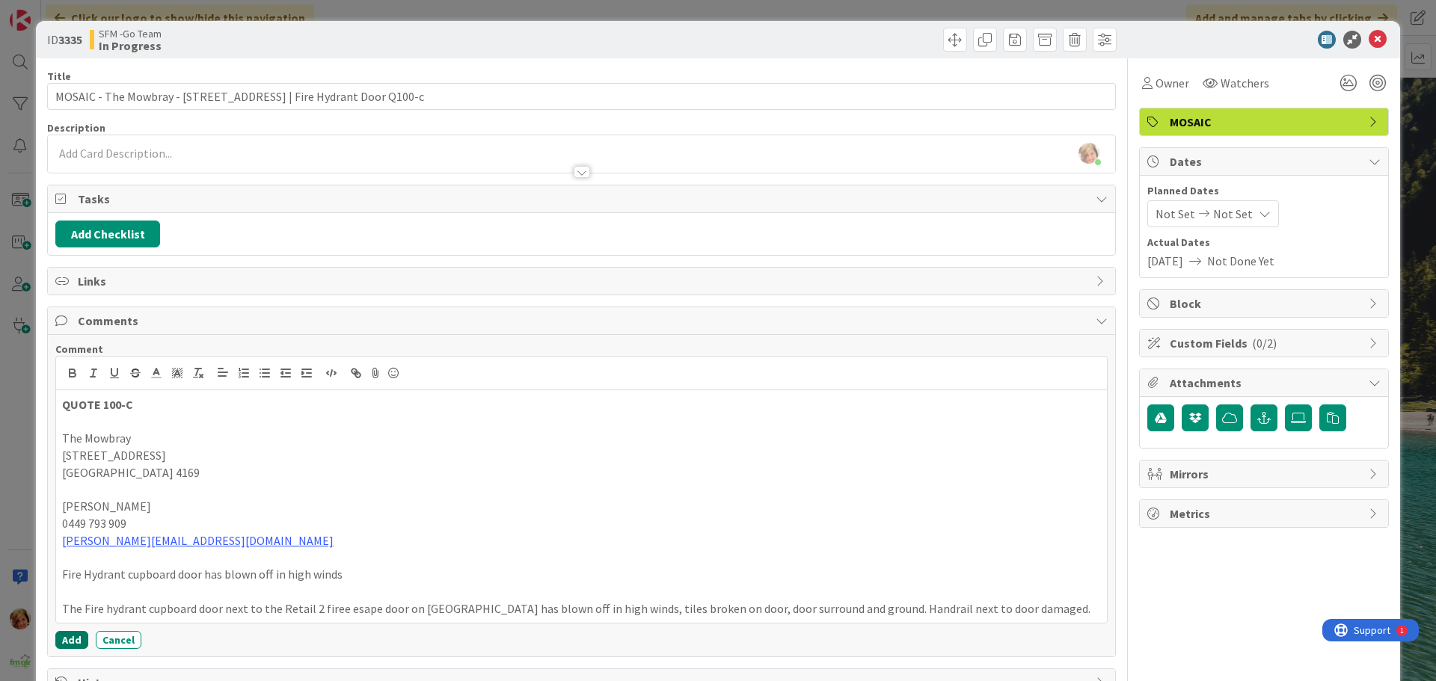
click at [73, 636] on button "Add" at bounding box center [71, 640] width 33 height 18
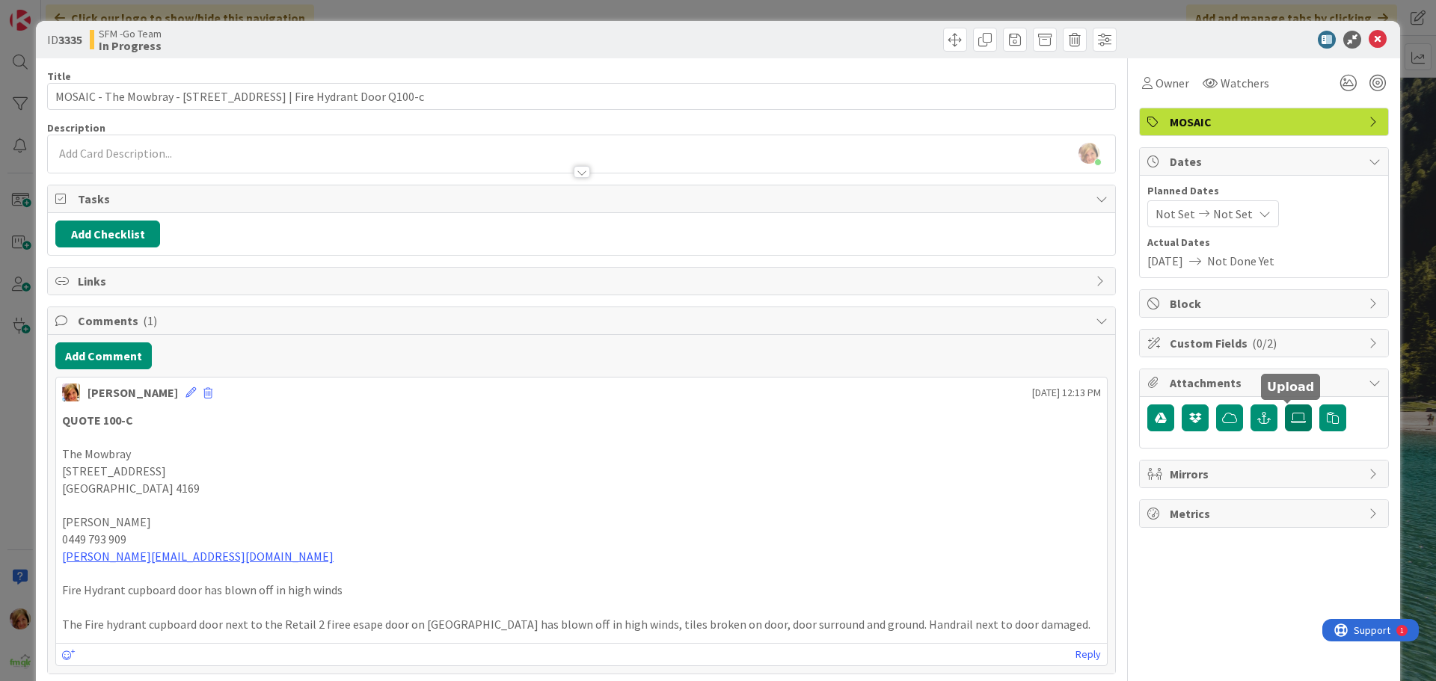
click at [1290, 416] on icon at bounding box center [1297, 418] width 15 height 12
click at [1284, 404] on input "file" at bounding box center [1284, 404] width 0 height 0
click at [1290, 416] on icon at bounding box center [1297, 418] width 15 height 12
click at [1284, 404] on input "file" at bounding box center [1284, 404] width 0 height 0
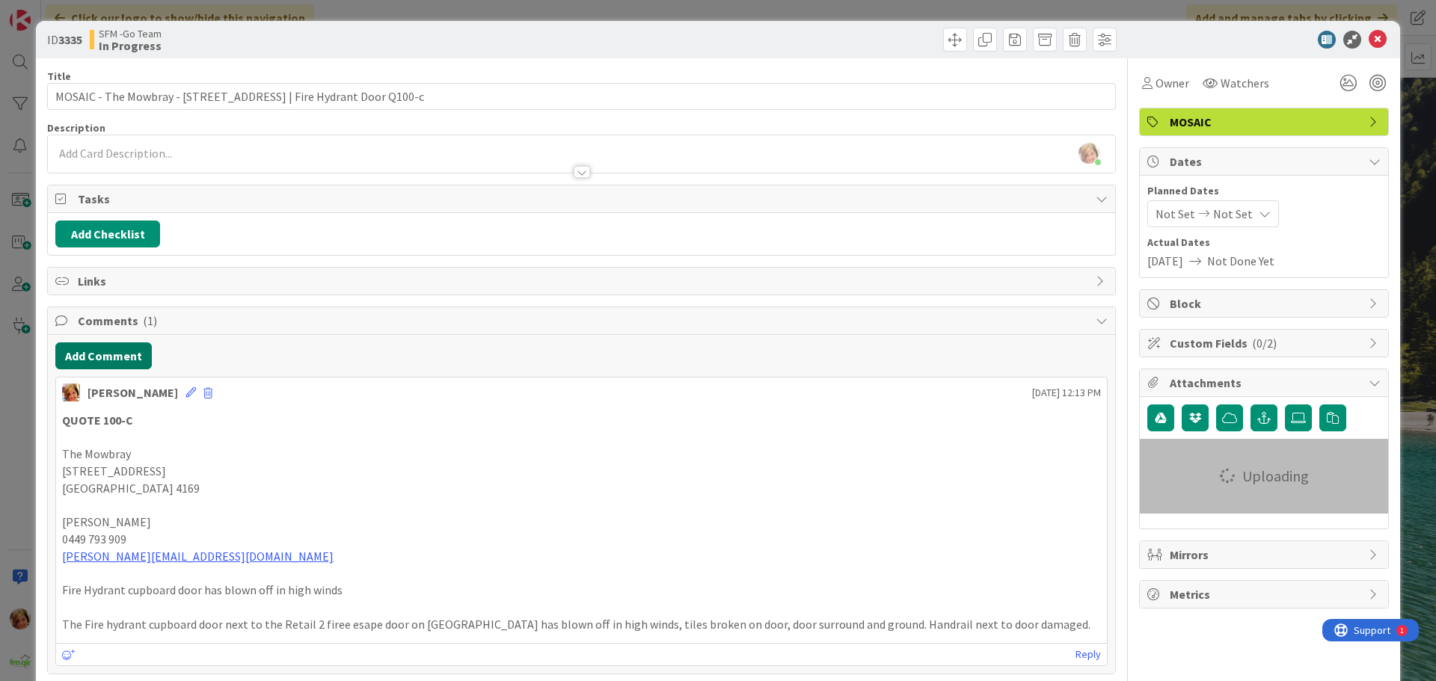
click at [92, 353] on button "Add Comment" at bounding box center [103, 355] width 96 height 27
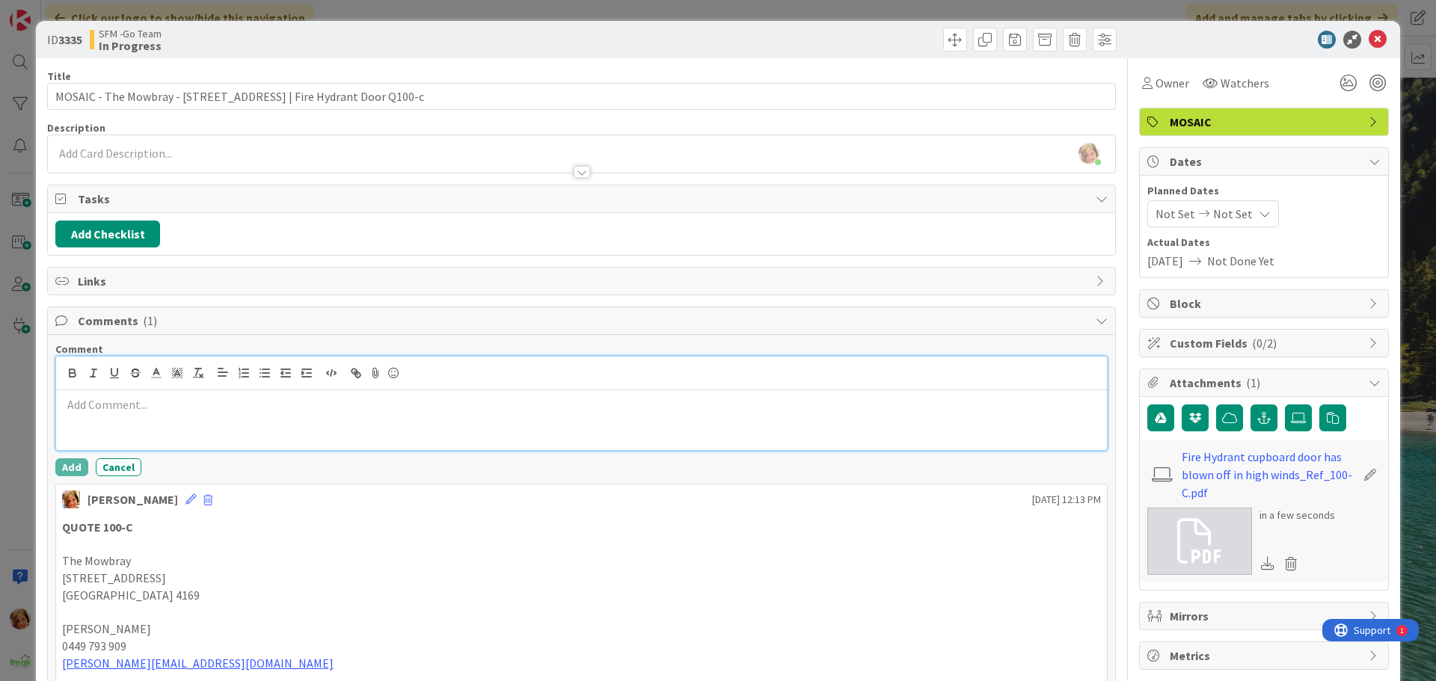
click at [198, 407] on p at bounding box center [581, 404] width 1039 height 17
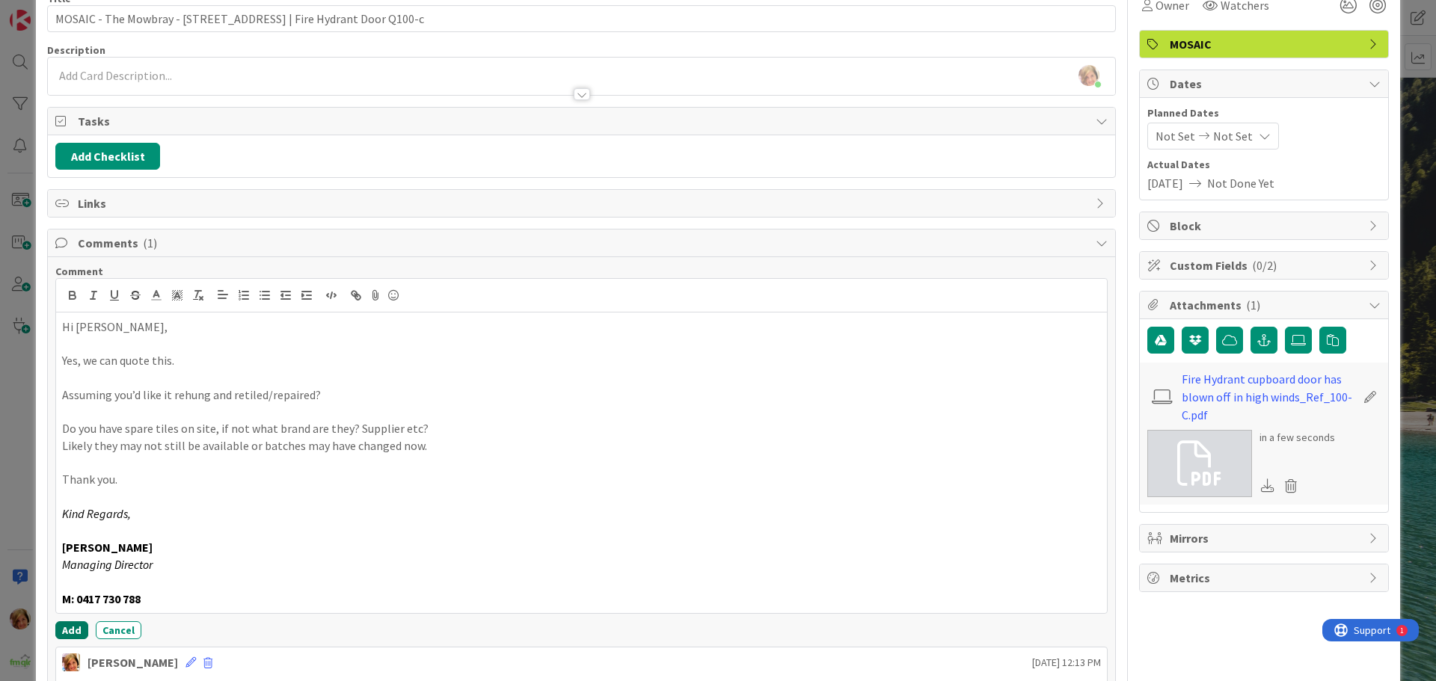
click at [59, 627] on button "Add" at bounding box center [71, 630] width 33 height 18
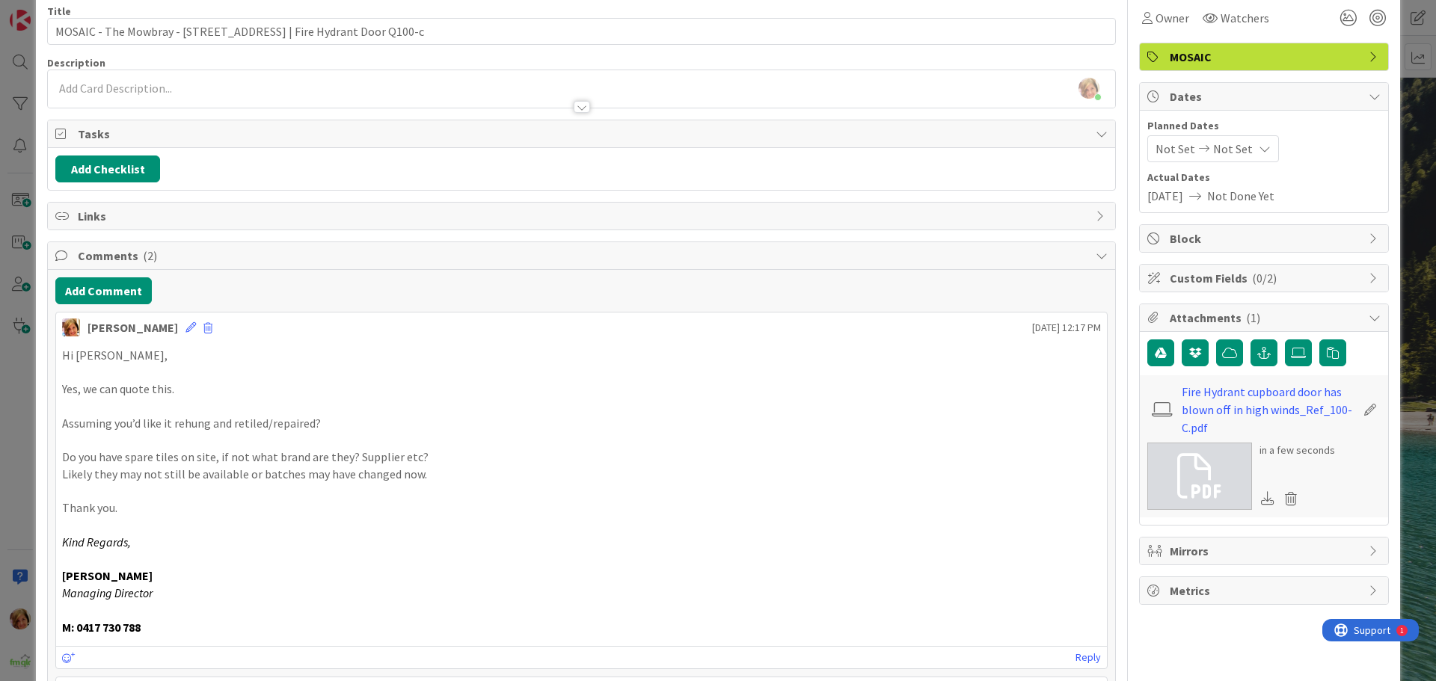
scroll to position [78, 0]
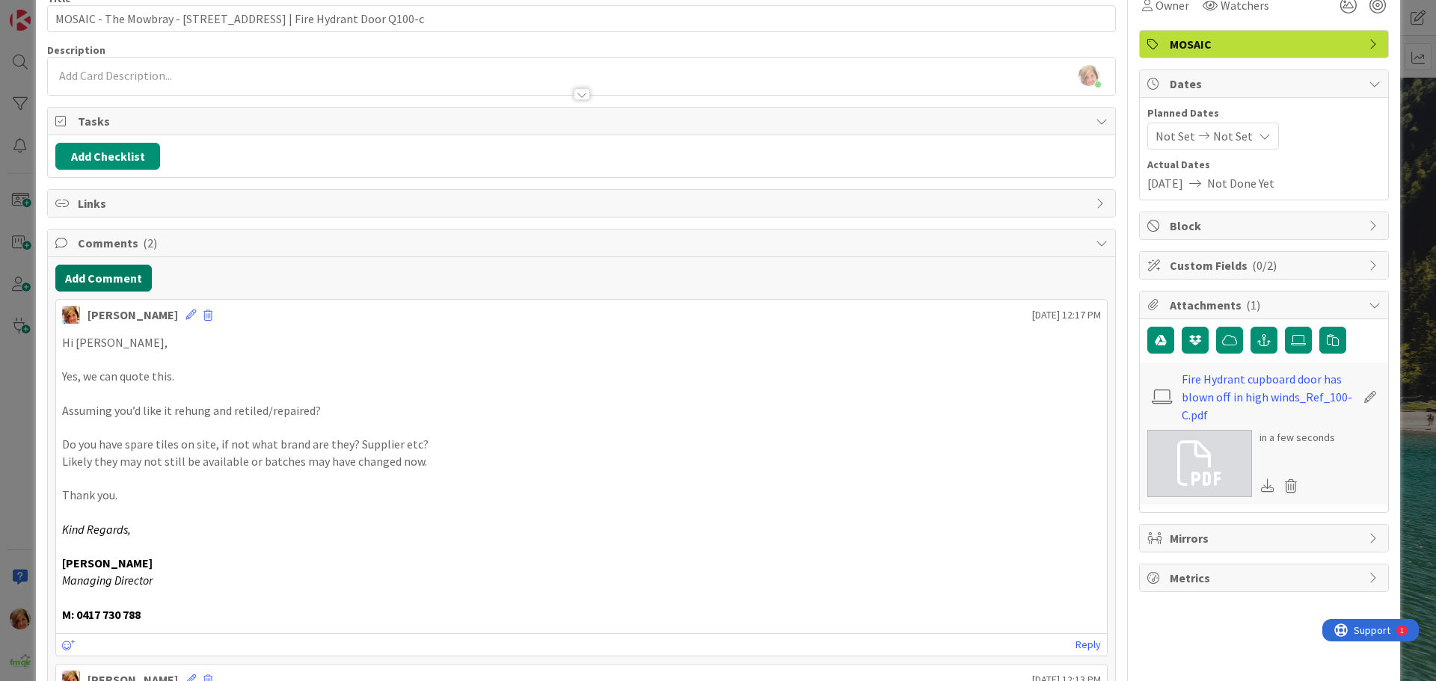
click at [125, 278] on button "Add Comment" at bounding box center [103, 278] width 96 height 27
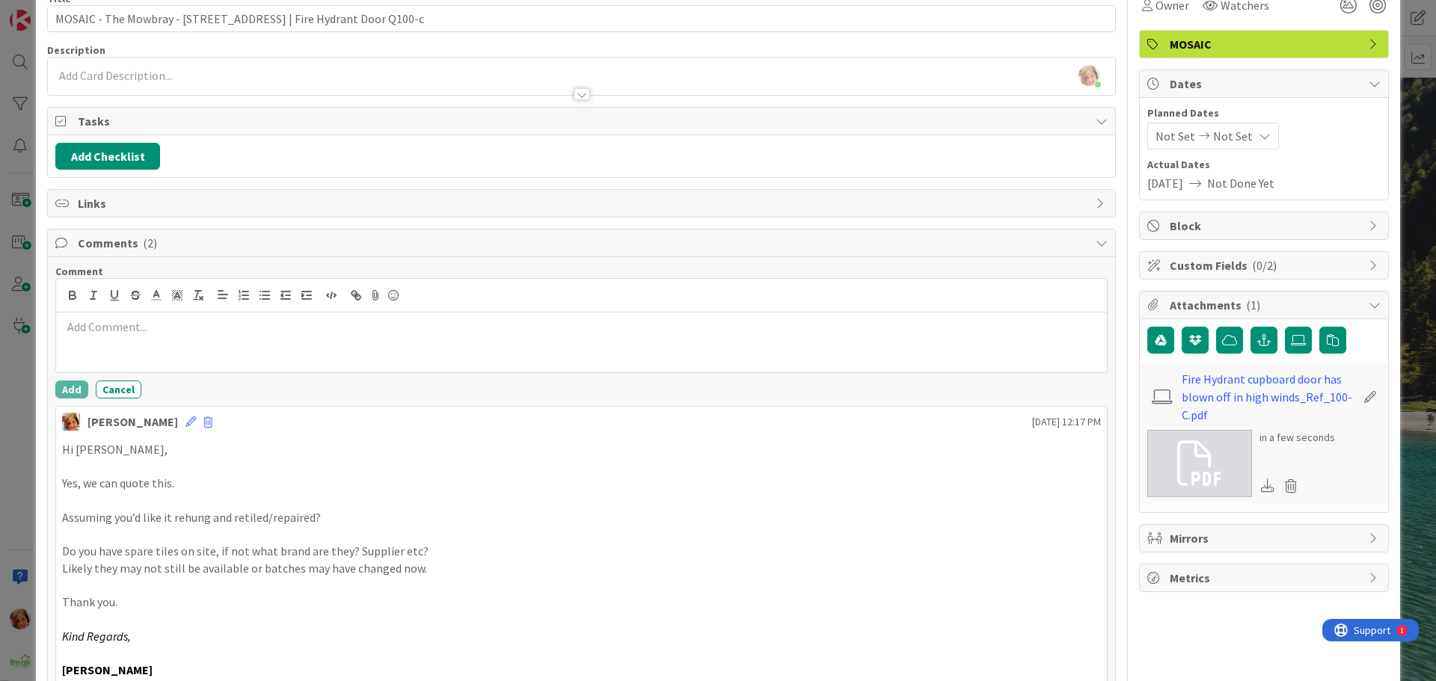
click at [167, 318] on div at bounding box center [581, 343] width 1050 height 60
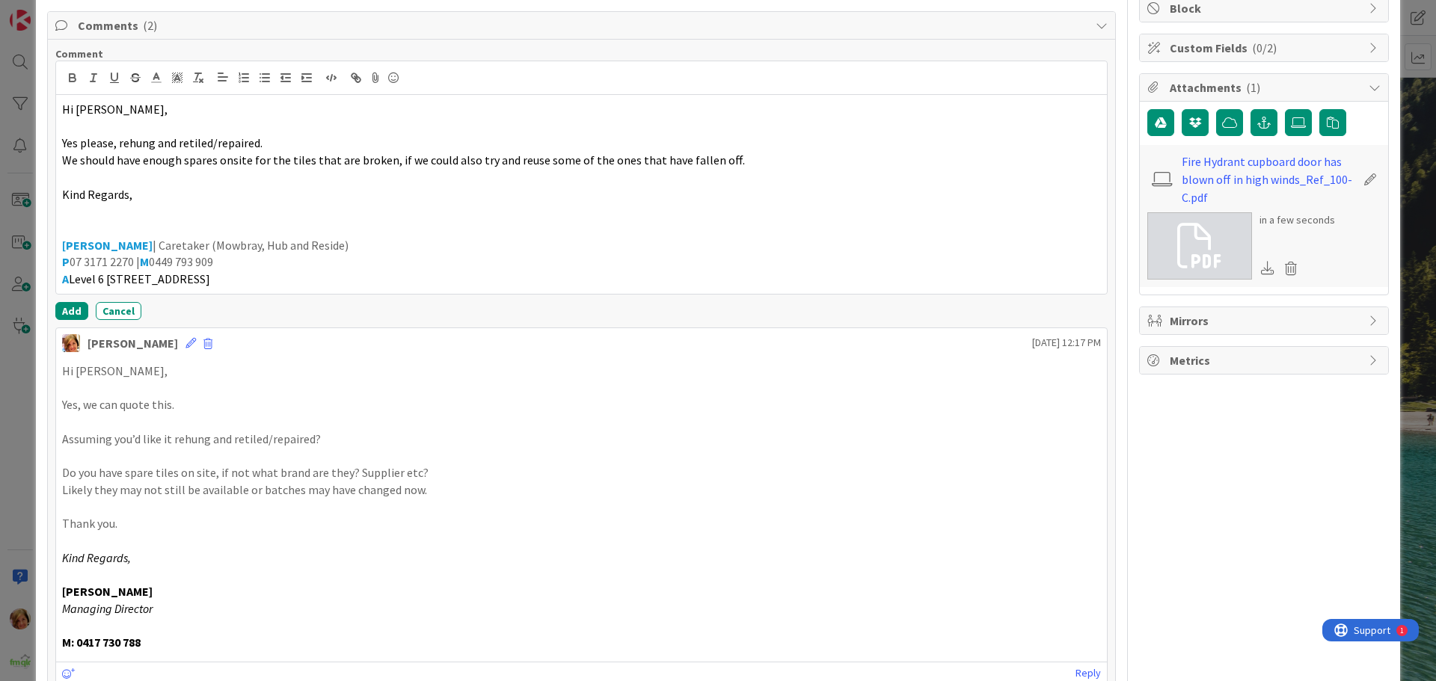
scroll to position [302, 0]
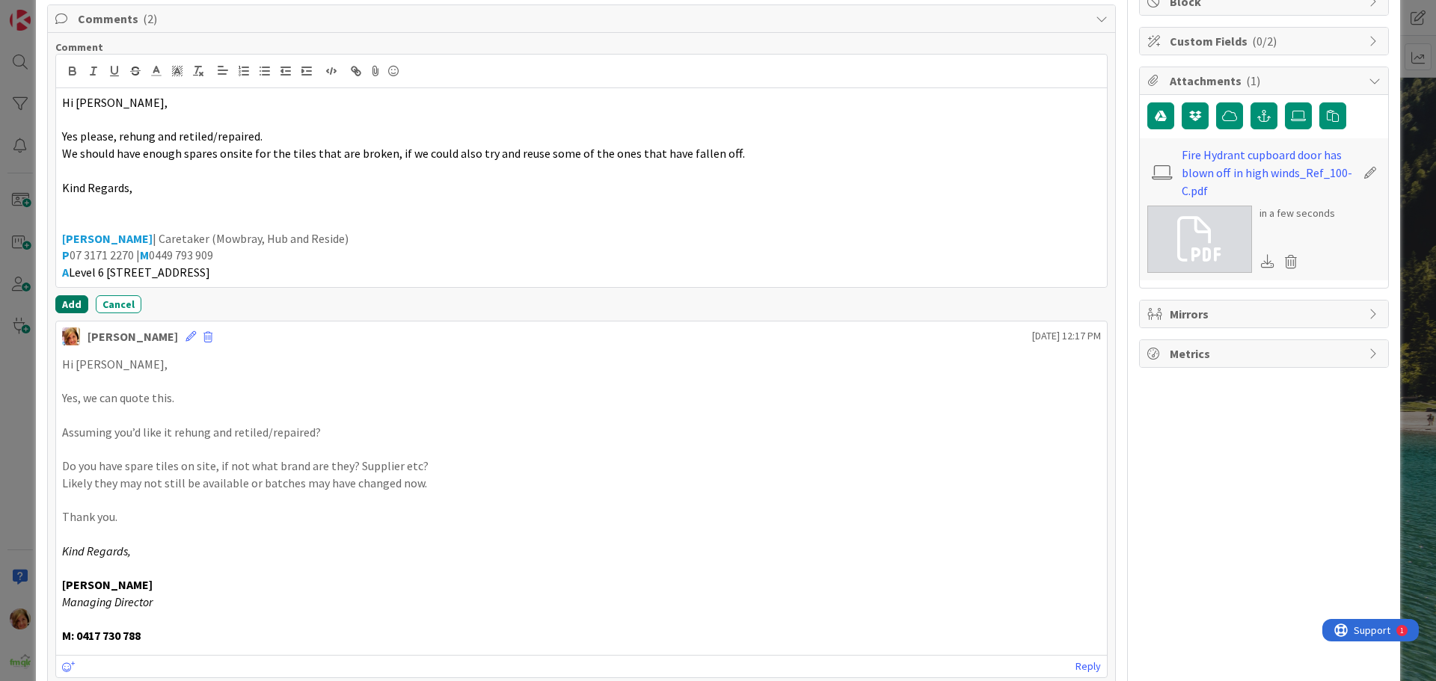
click at [67, 303] on button "Add" at bounding box center [71, 304] width 33 height 18
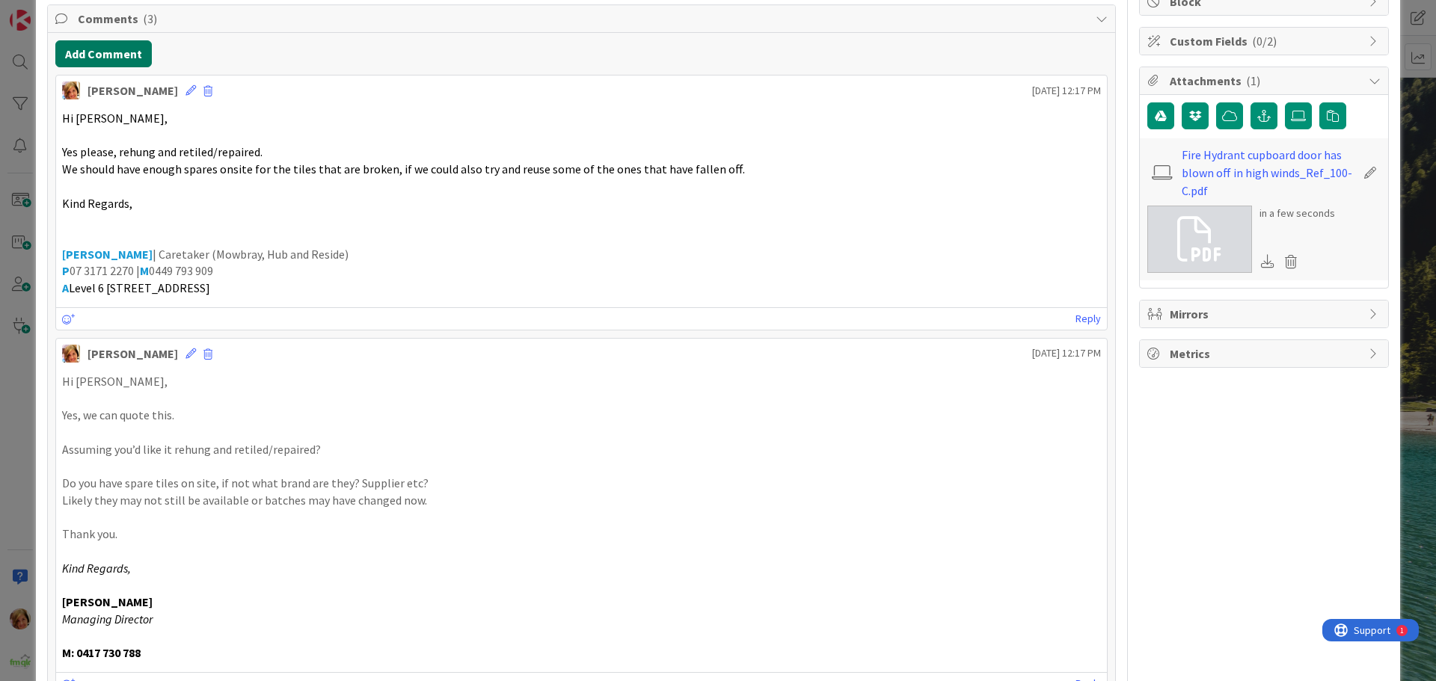
click at [110, 57] on button "Add Comment" at bounding box center [103, 53] width 96 height 27
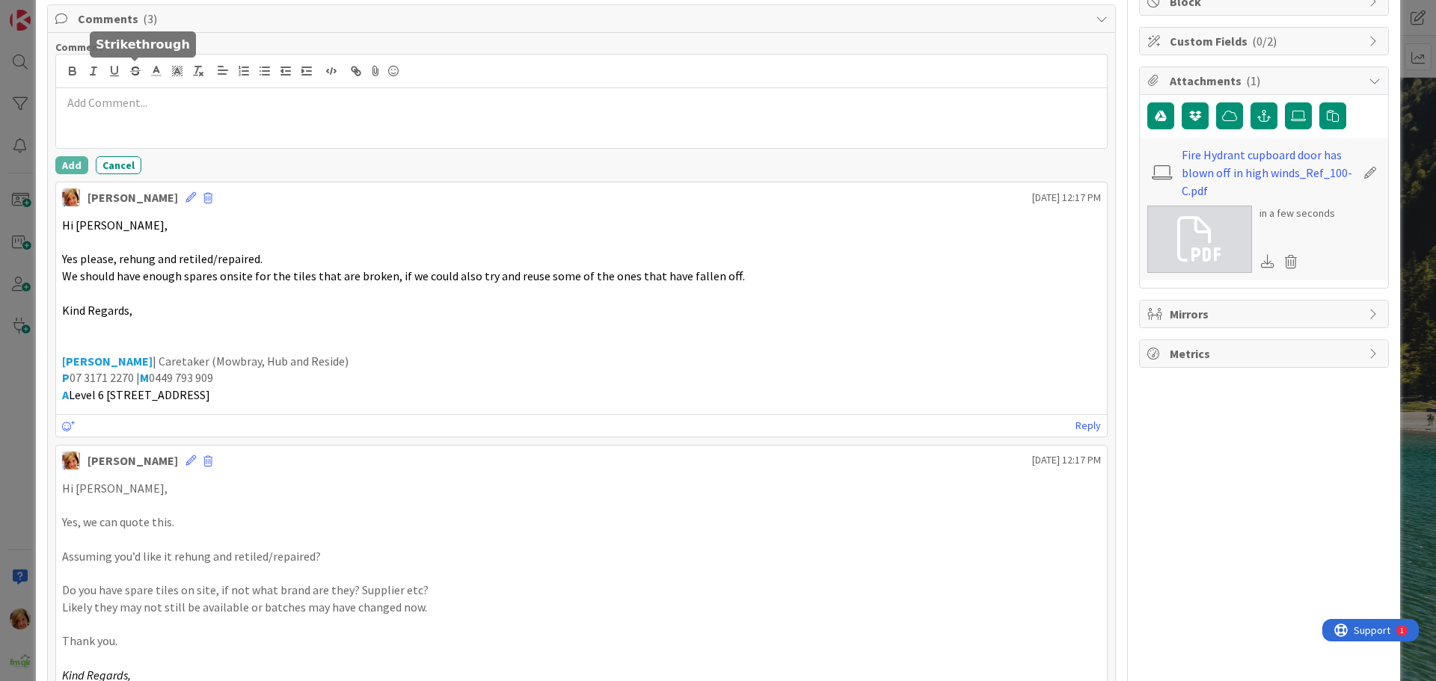
click at [126, 82] on div at bounding box center [581, 72] width 1050 height 34
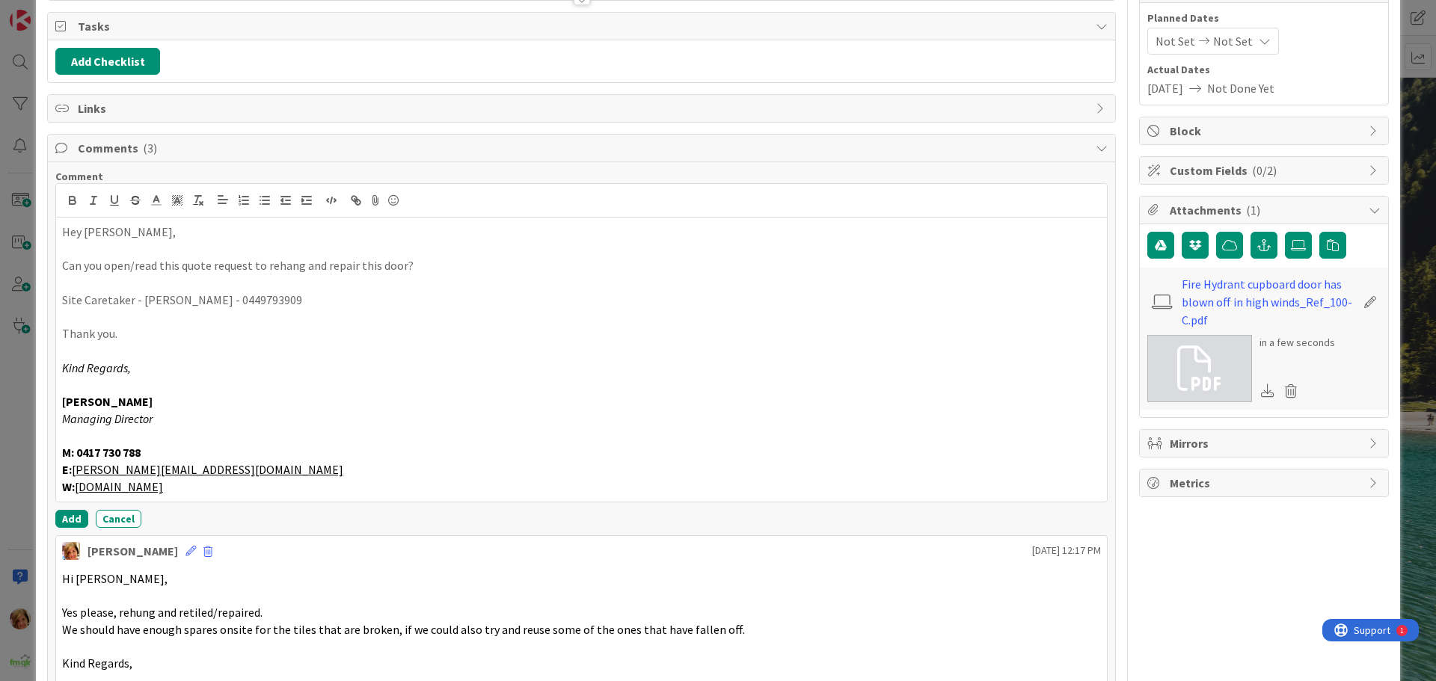
scroll to position [0, 0]
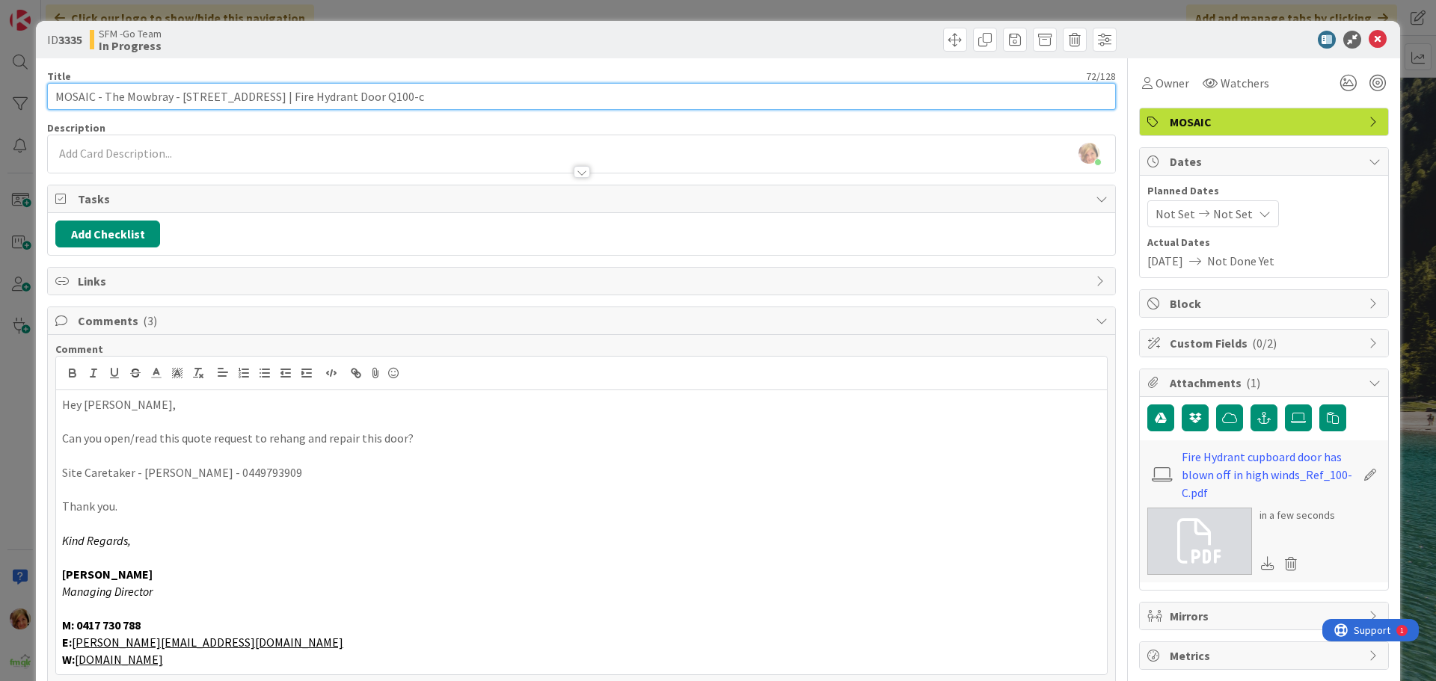
click at [477, 93] on input "MOSAIC - The Mowbray - [STREET_ADDRESS] | Fire Hydrant Door Q100-c" at bounding box center [581, 96] width 1068 height 27
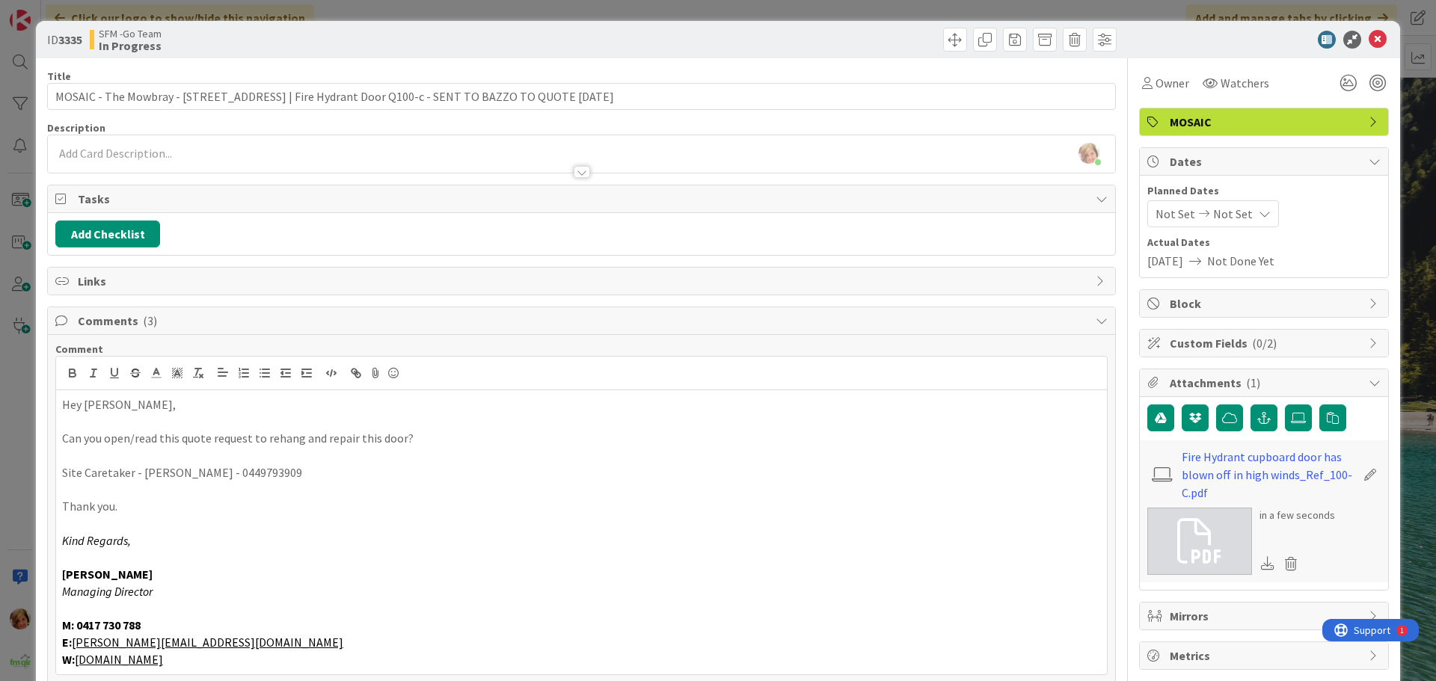
click at [756, 47] on div at bounding box center [850, 40] width 531 height 24
click at [1368, 41] on icon at bounding box center [1377, 40] width 18 height 18
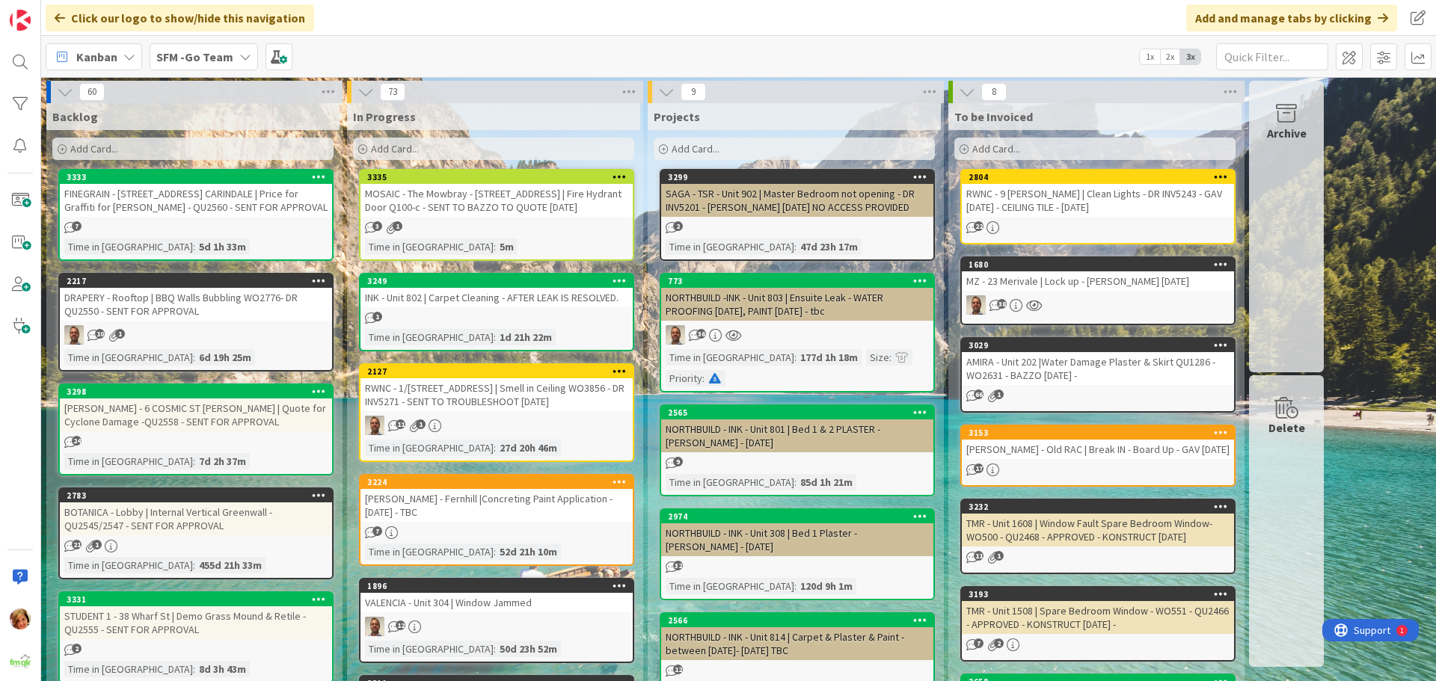
click at [495, 206] on div "MOSAIC - The Mowbray - [STREET_ADDRESS] | Fire Hydrant Door Q100-c - SENT TO BA…" at bounding box center [496, 200] width 272 height 33
click at [501, 192] on div "MOSAIC - The Mowbray - [STREET_ADDRESS] | Fire Hydrant Door Q100-c - SENT TO BA…" at bounding box center [496, 200] width 272 height 33
click at [529, 203] on div "MOSAIC - The Mowbray - [STREET_ADDRESS] | Fire Hydrant Door Q100-c - SENT TO BA…" at bounding box center [496, 200] width 272 height 33
click at [499, 322] on div "1" at bounding box center [496, 318] width 272 height 13
click at [493, 194] on div "MOSAIC - The Mowbray - [STREET_ADDRESS] | Fire Hydrant Door Q100-c - SENT TO BA…" at bounding box center [496, 200] width 272 height 33
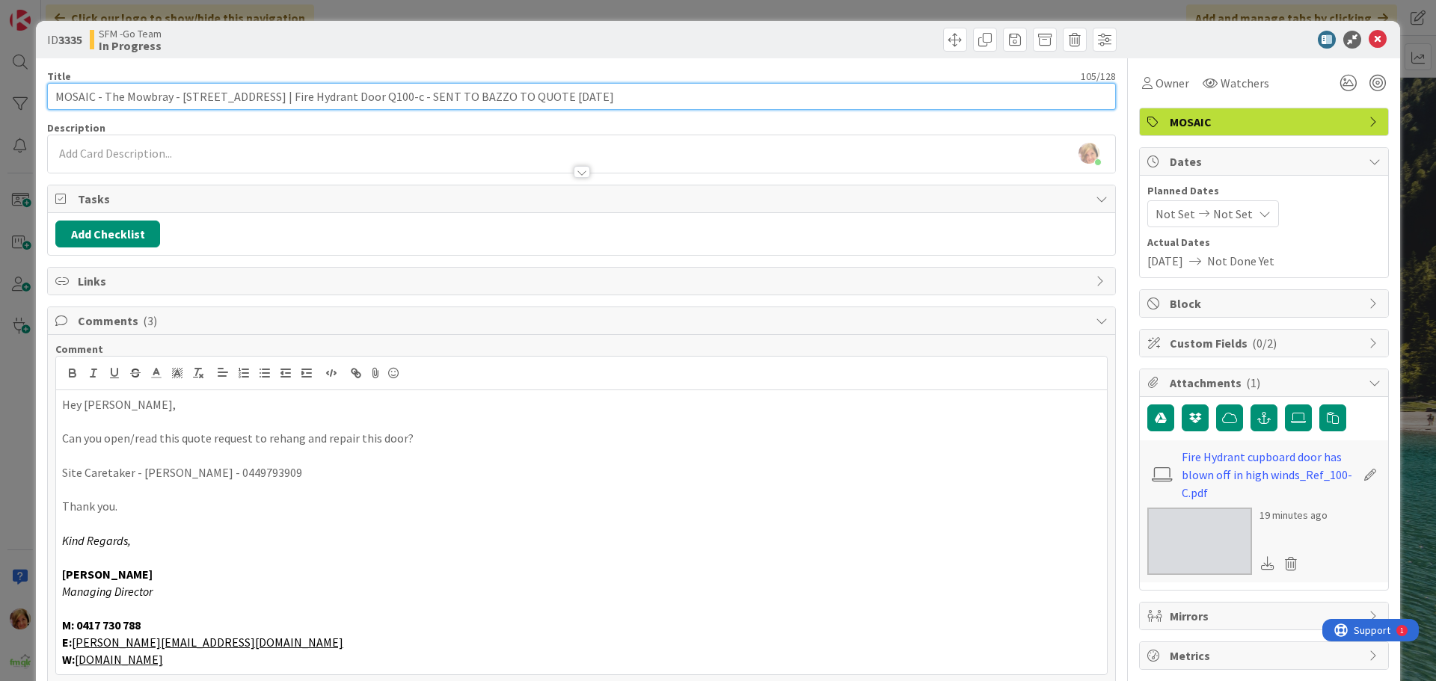
drag, startPoint x: 638, startPoint y: 435, endPoint x: 431, endPoint y: 93, distance: 399.8
click at [431, 93] on input "MOSAIC - The Mowbray - [STREET_ADDRESS] | Fire Hydrant Door Q100-c - SENT TO BA…" at bounding box center [581, 96] width 1068 height 27
click at [428, 94] on input "MOSAIC - The Mowbray - [STREET_ADDRESS] | Fire Hydrant Door Q100-c - SENT TO BA…" at bounding box center [581, 96] width 1068 height 27
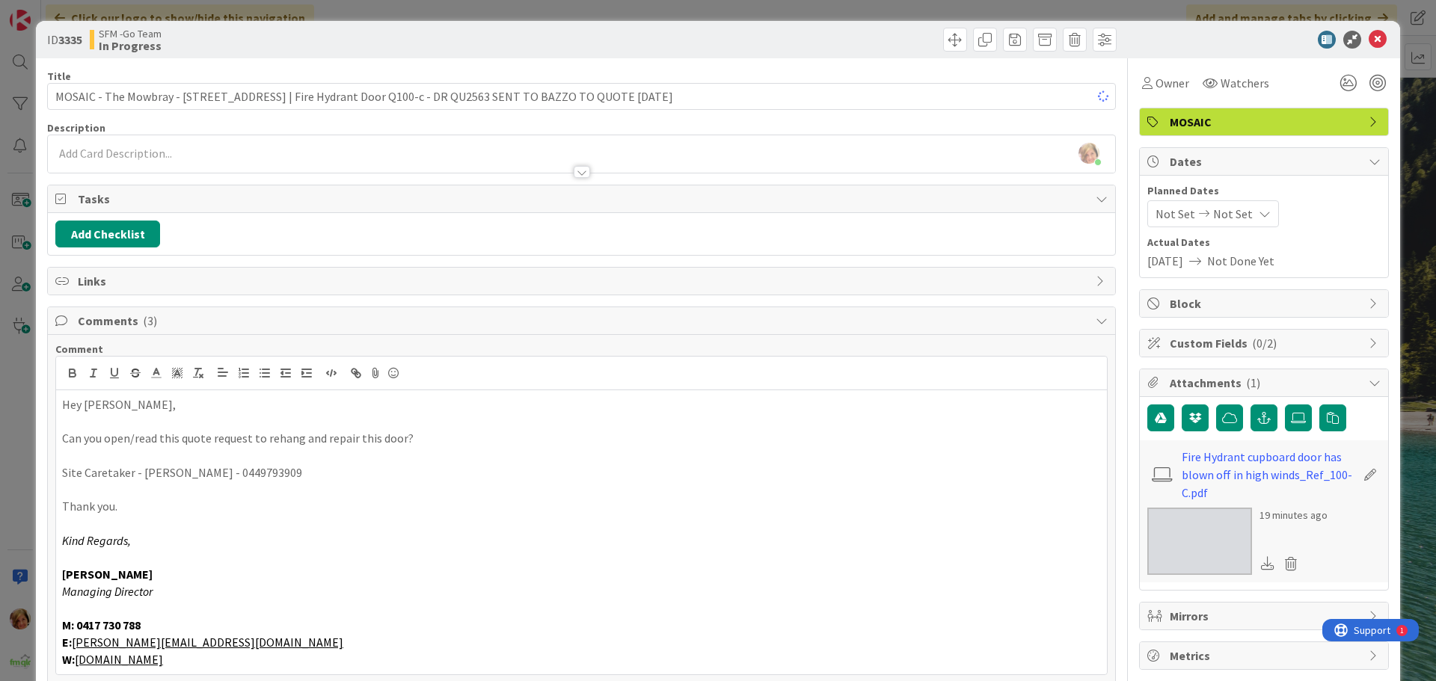
click at [647, 28] on div at bounding box center [850, 40] width 531 height 24
click at [1368, 42] on icon at bounding box center [1377, 40] width 18 height 18
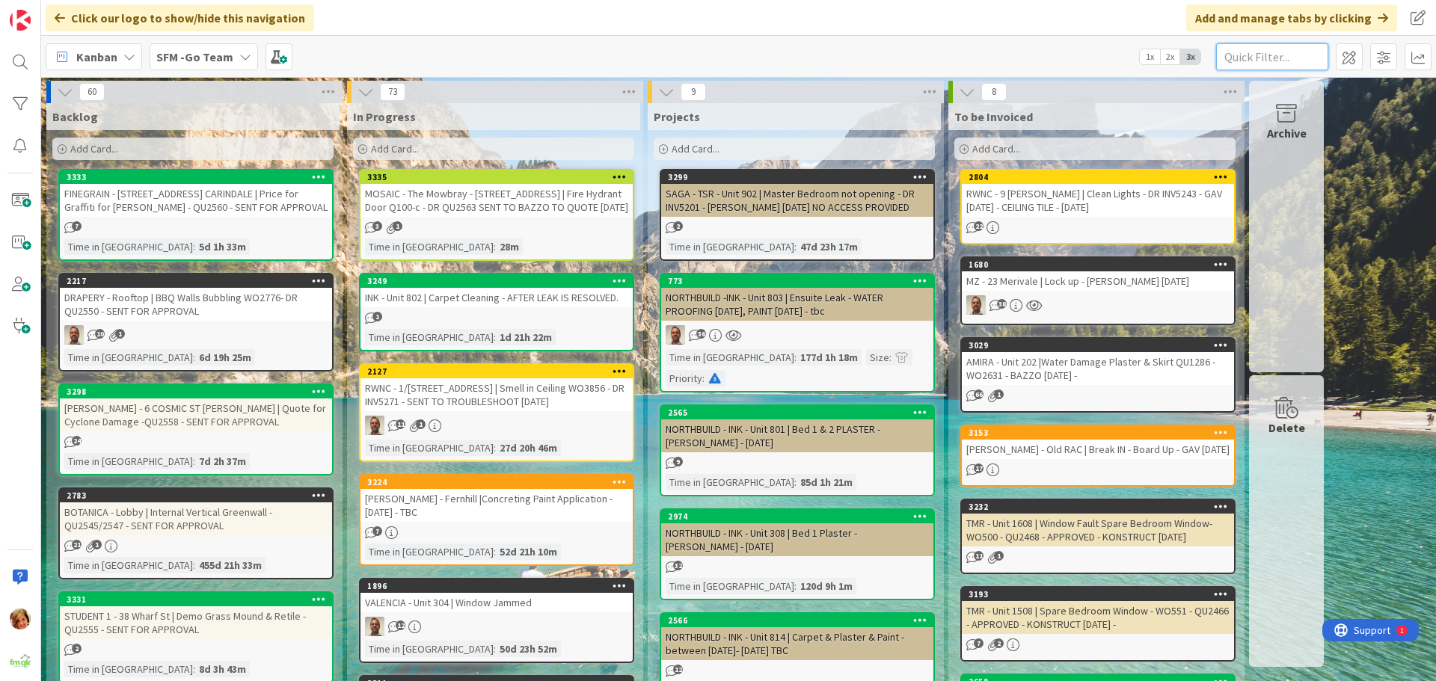
click at [1276, 58] on input "text" at bounding box center [1272, 56] width 112 height 27
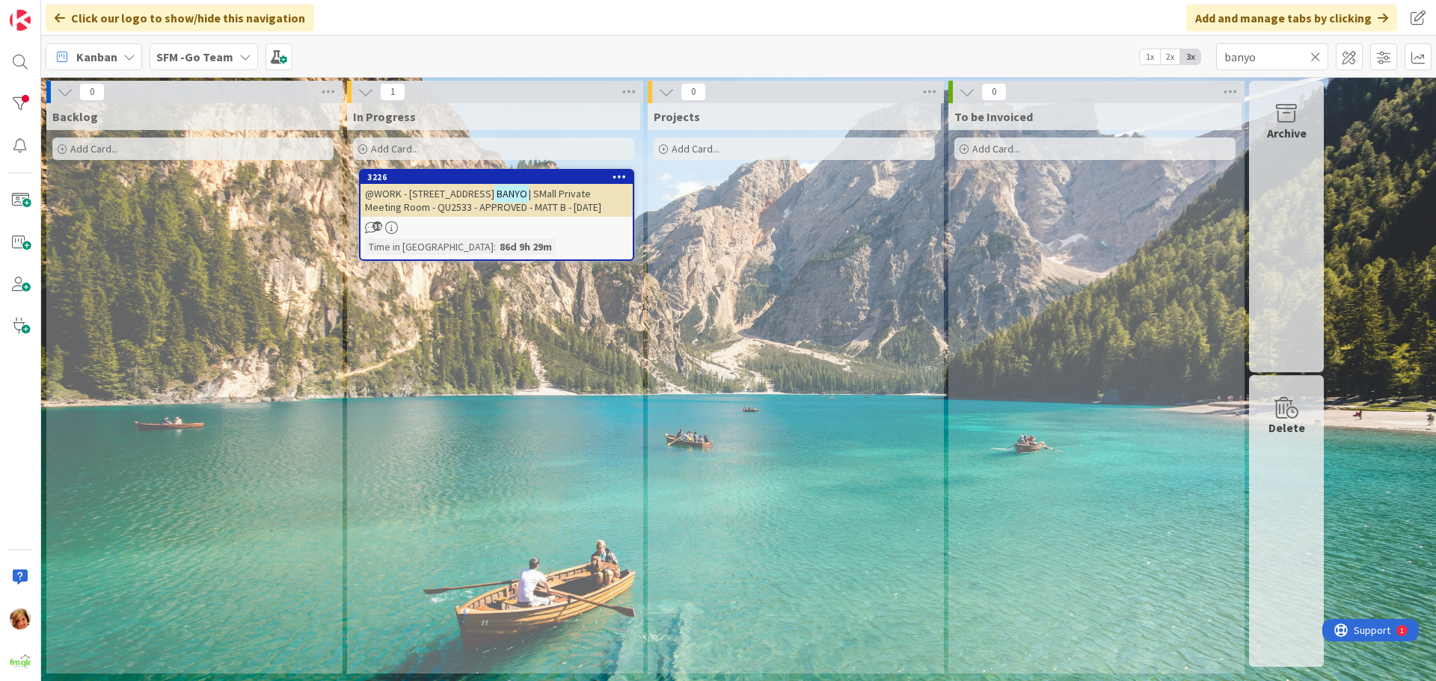
click at [442, 194] on span "@WORK - [STREET_ADDRESS]" at bounding box center [429, 193] width 129 height 13
click at [453, 189] on span "@WORK - [STREET_ADDRESS]" at bounding box center [429, 193] width 129 height 13
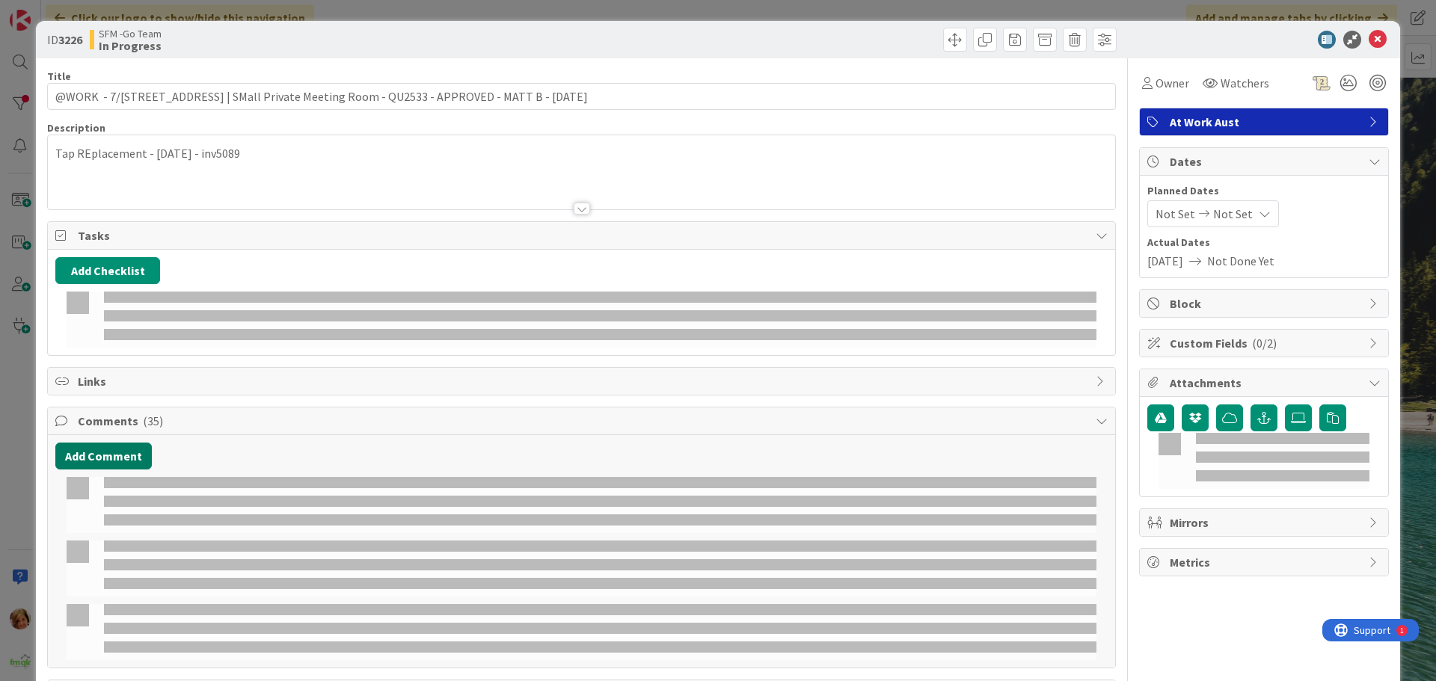
click at [93, 455] on button "Add Comment" at bounding box center [103, 456] width 96 height 27
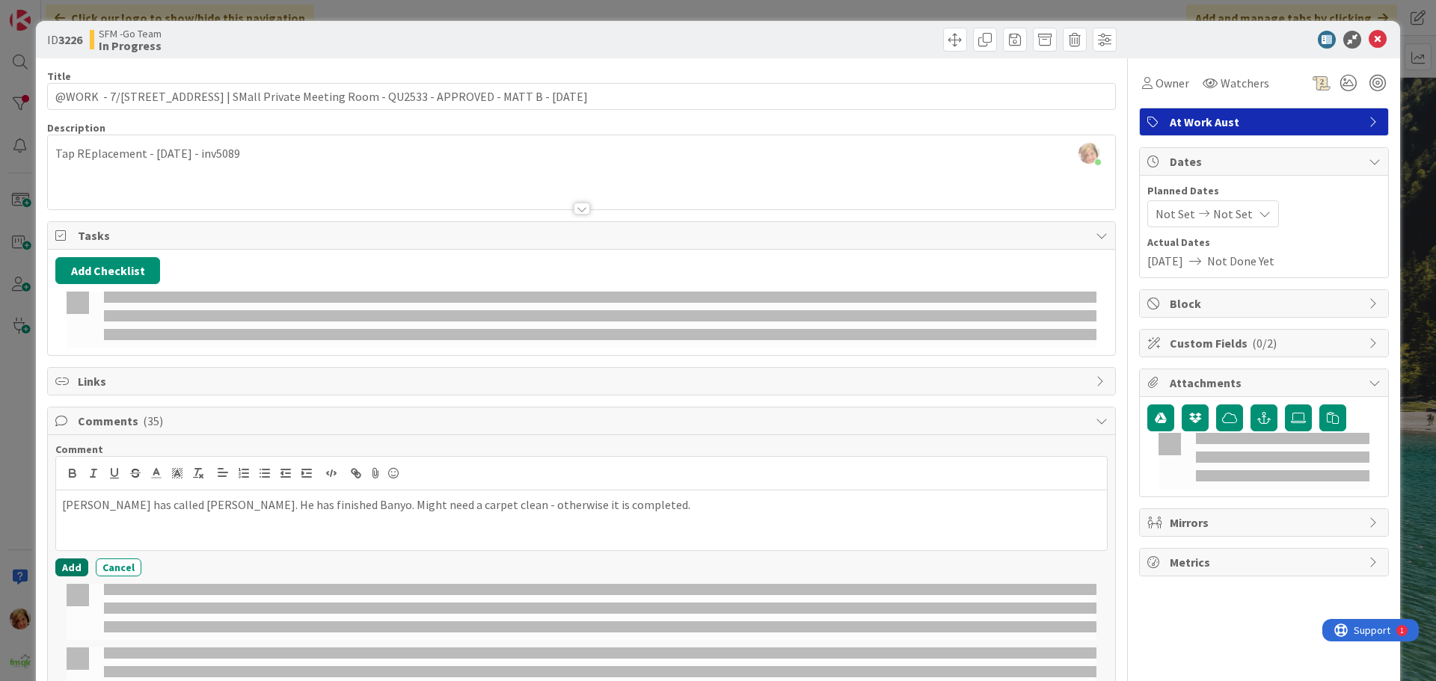
drag, startPoint x: 93, startPoint y: 455, endPoint x: 70, endPoint y: 567, distance: 114.7
click at [70, 567] on button "Add" at bounding box center [71, 568] width 33 height 18
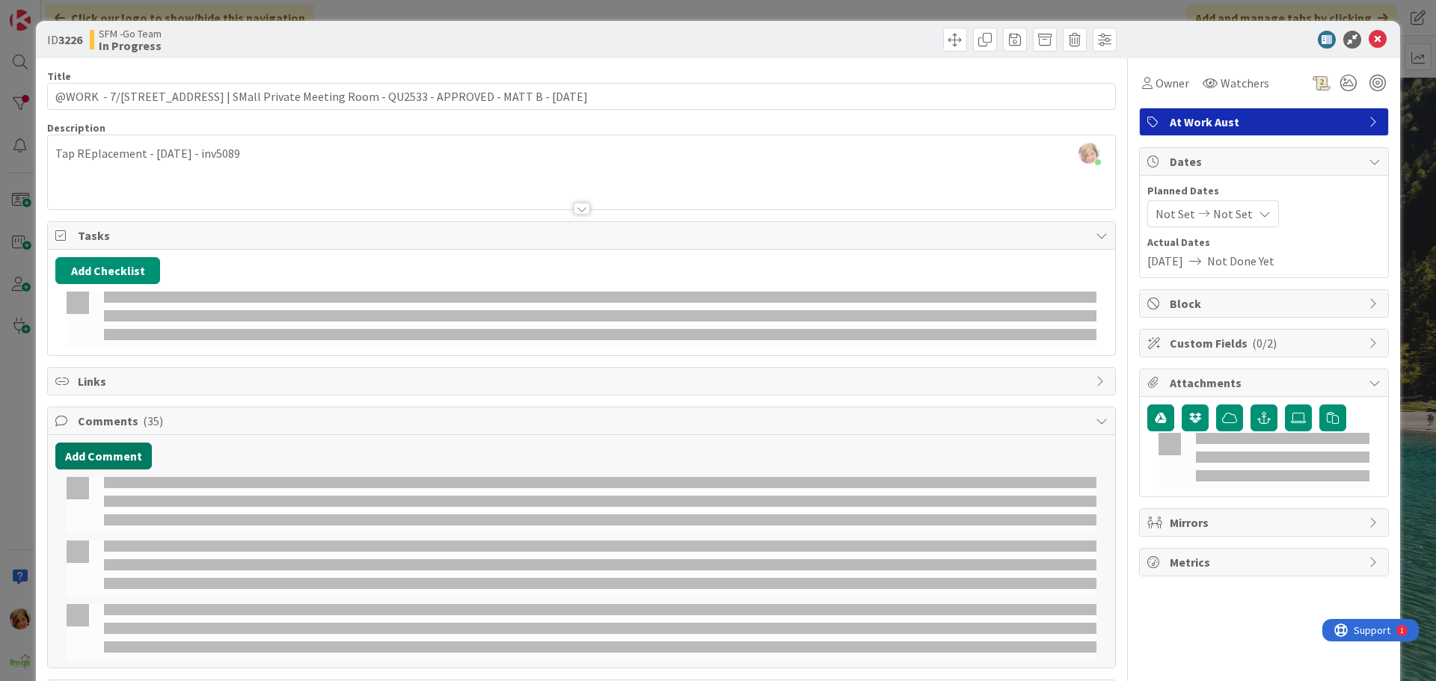
click at [123, 452] on button "Add Comment" at bounding box center [103, 456] width 96 height 27
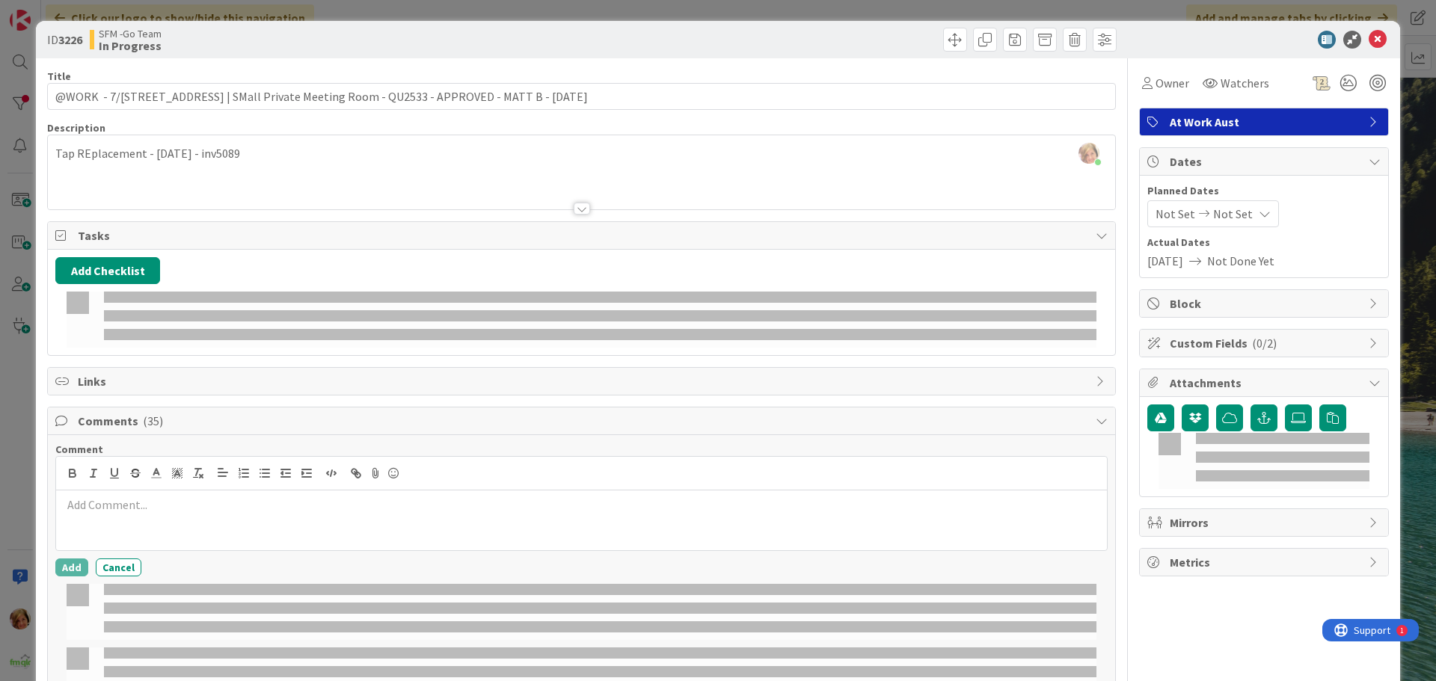
click at [150, 499] on p at bounding box center [581, 504] width 1039 height 17
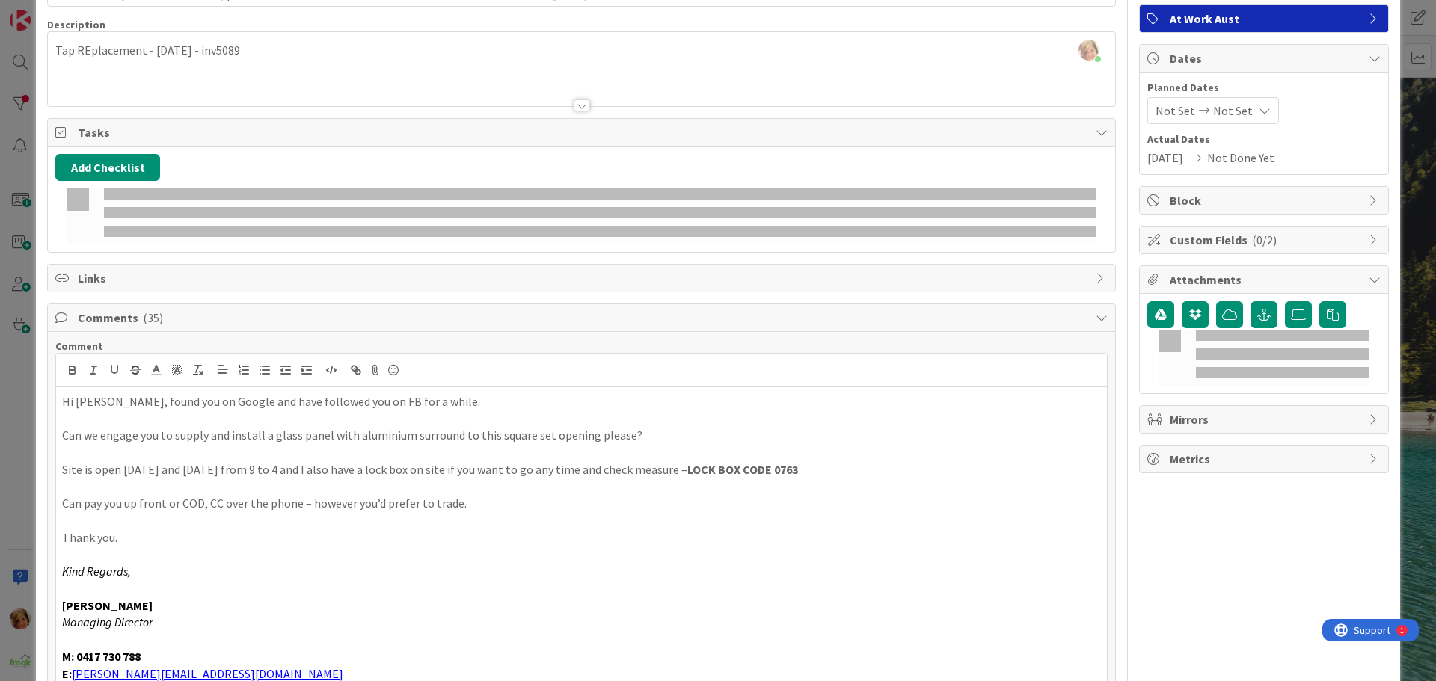
scroll to position [178, 0]
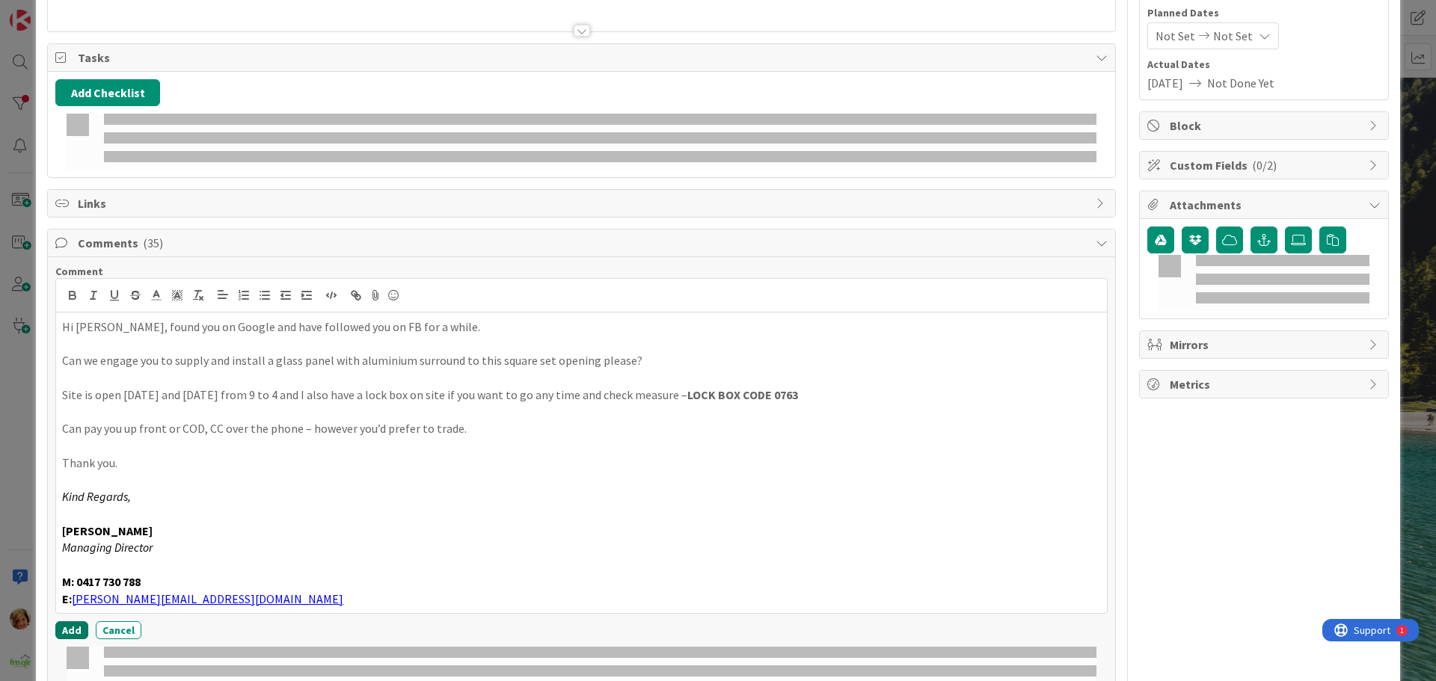
click at [69, 629] on button "Add" at bounding box center [71, 630] width 33 height 18
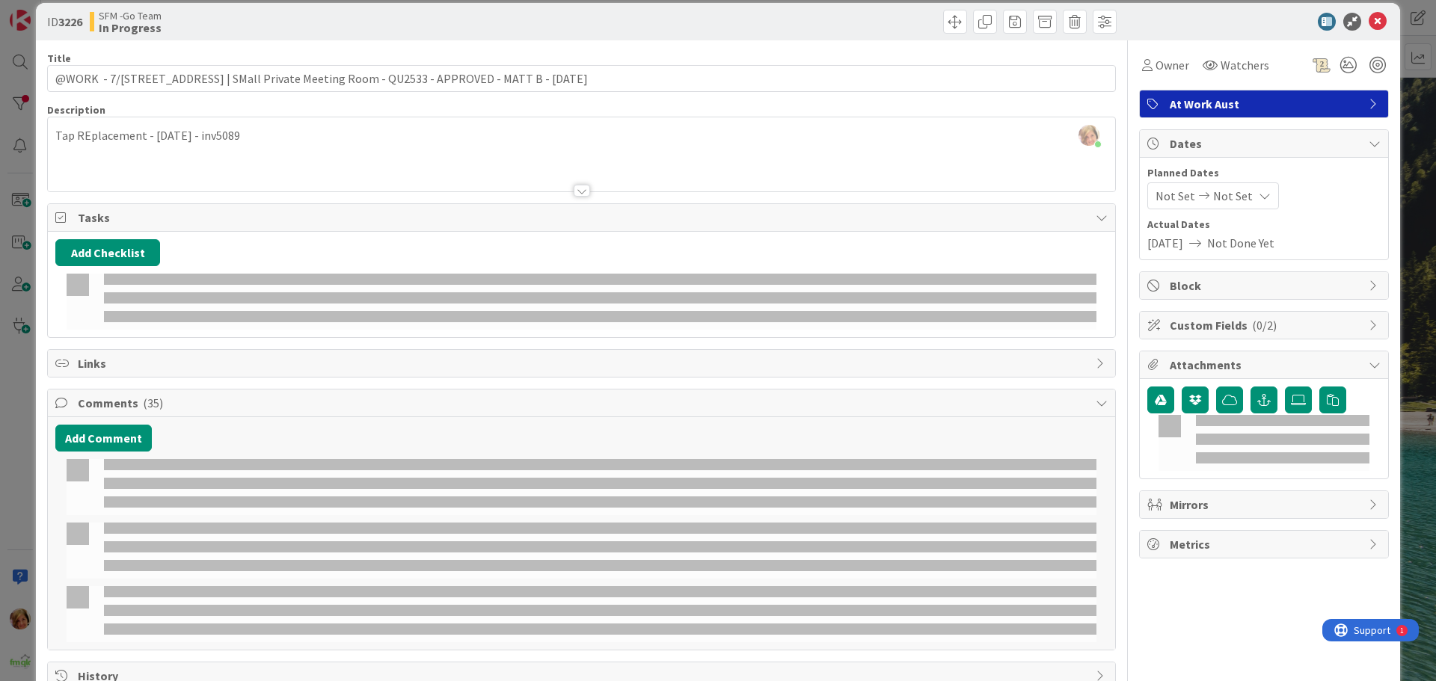
scroll to position [0, 0]
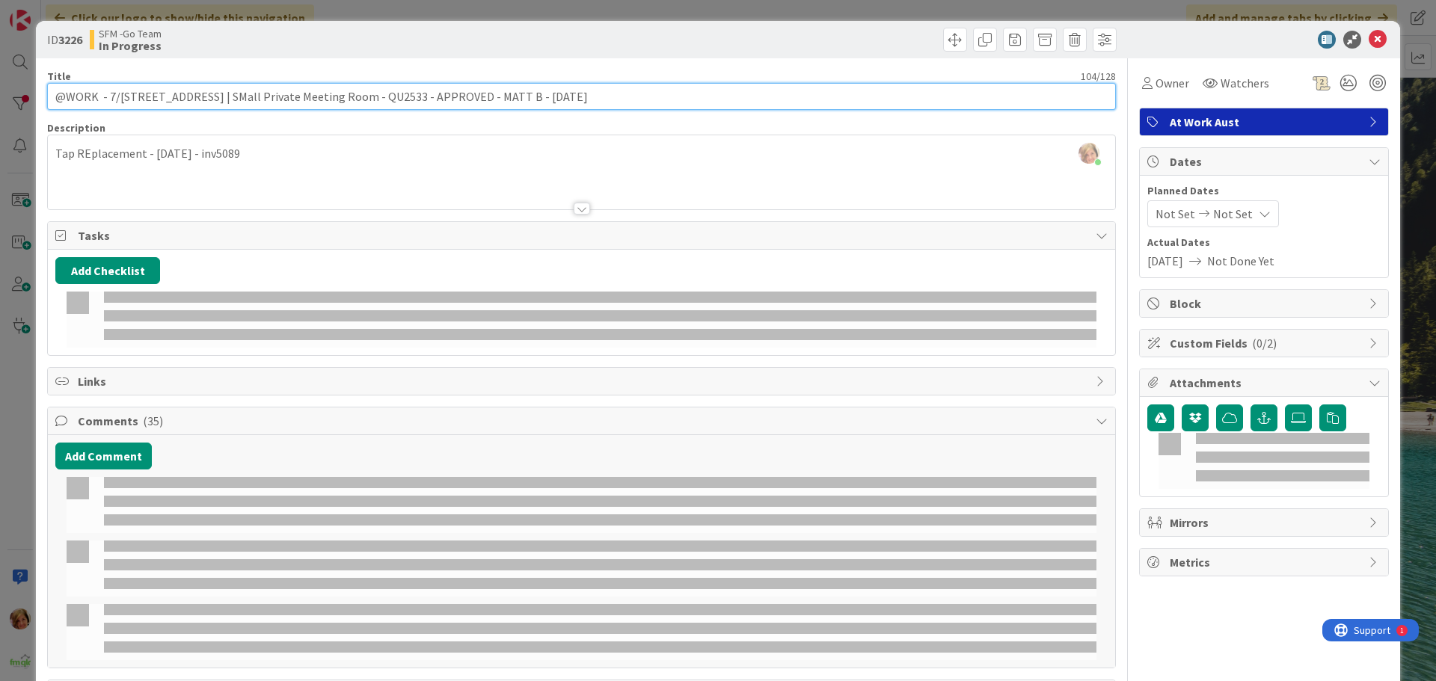
click at [612, 96] on input "@WORK - 7/[STREET_ADDRESS] | SMall Private Meeting Room - QU2533 - APPROVED - M…" at bounding box center [581, 96] width 1068 height 27
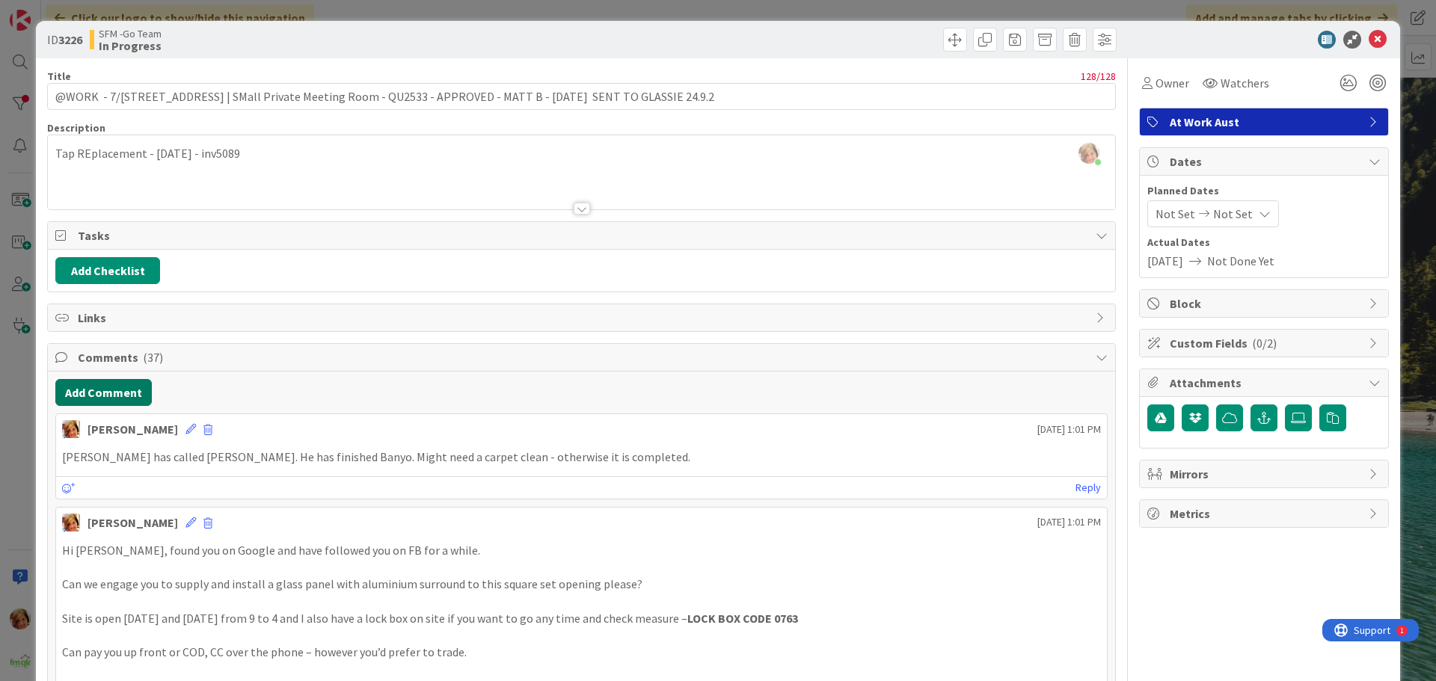
click at [117, 392] on button "Add Comment" at bounding box center [103, 392] width 96 height 27
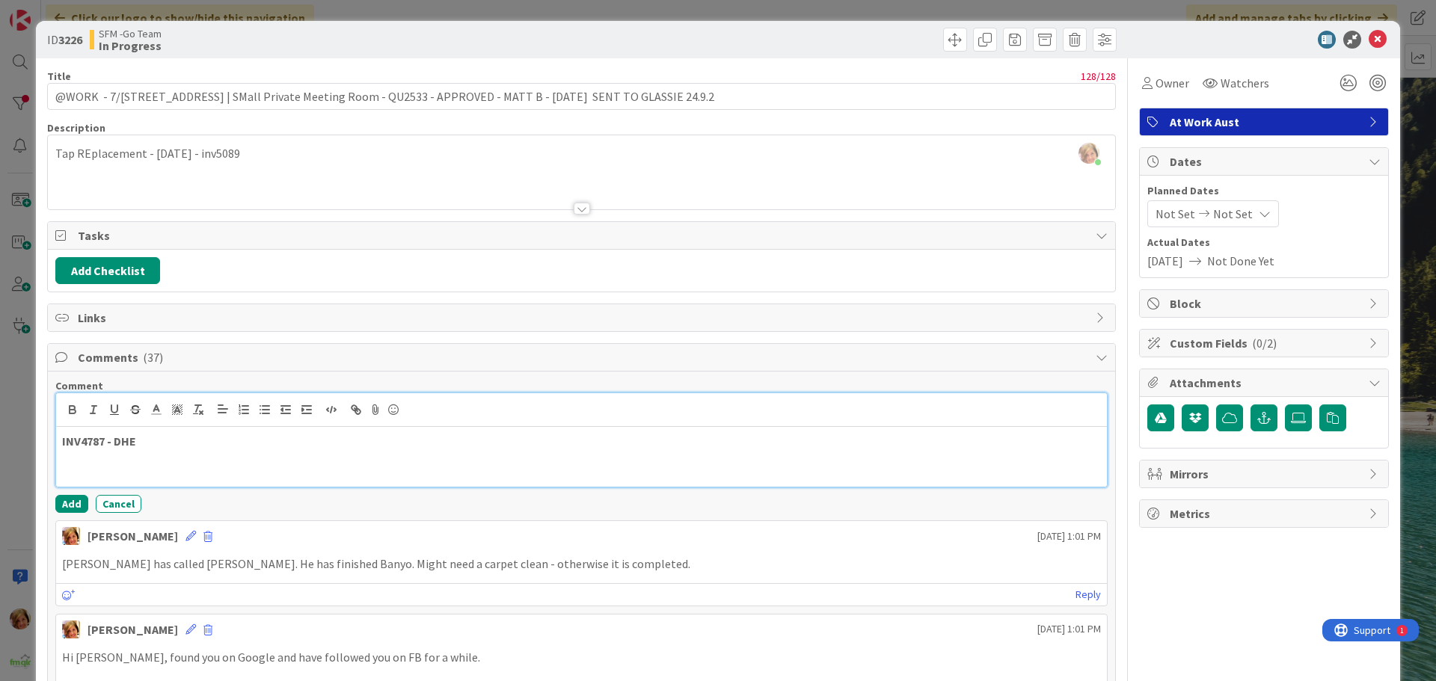
click at [168, 438] on p "INV4787 - DHE" at bounding box center [581, 441] width 1039 height 17
click at [181, 437] on p "INV4787 - DHE" at bounding box center [581, 441] width 1039 height 17
click at [148, 434] on p "INV4787 - DHE" at bounding box center [581, 441] width 1039 height 17
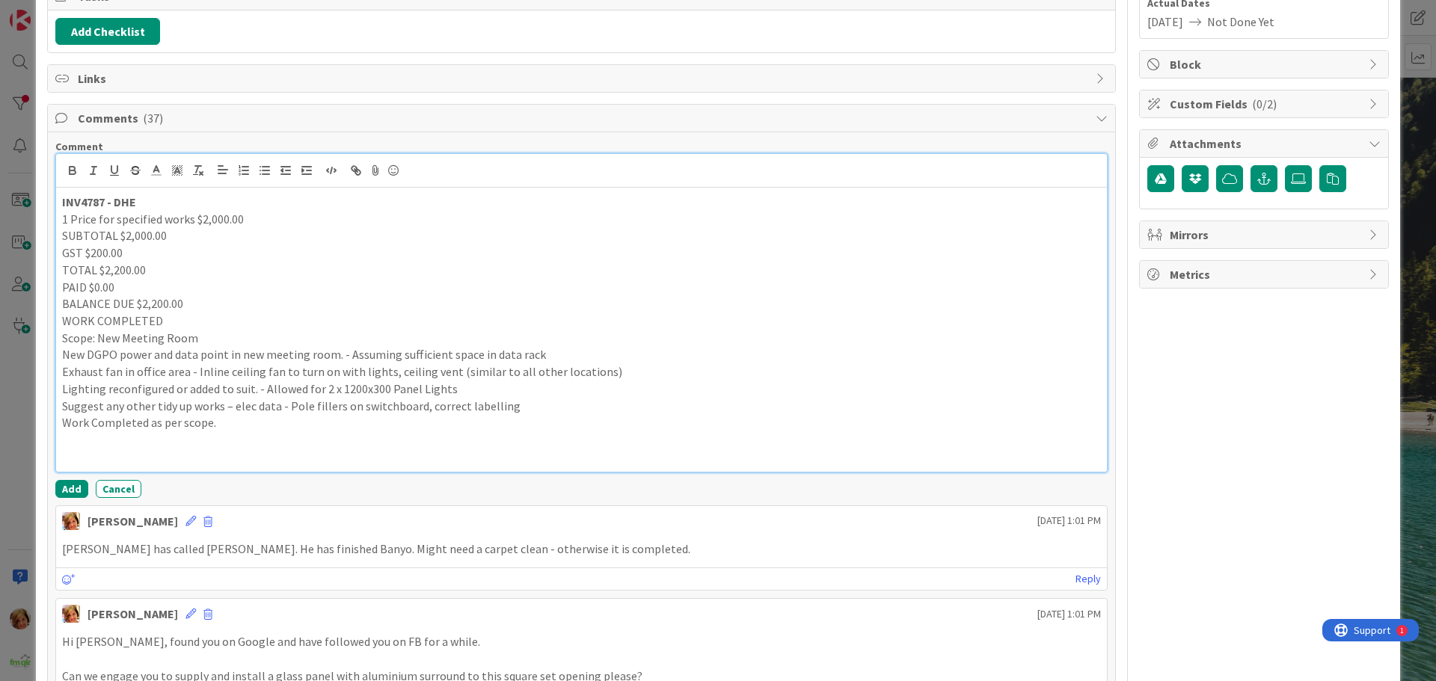
scroll to position [247, 0]
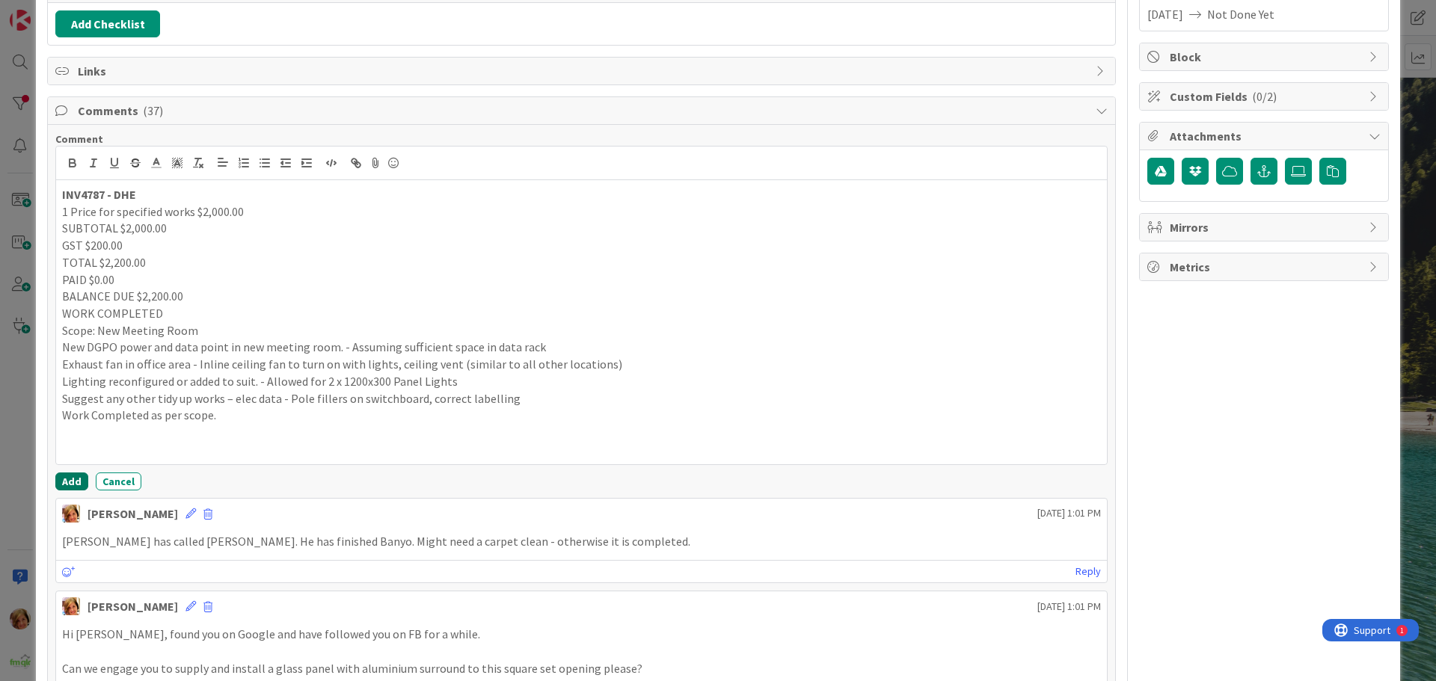
click at [70, 479] on button "Add" at bounding box center [71, 482] width 33 height 18
